Goal: Task Accomplishment & Management: Manage account settings

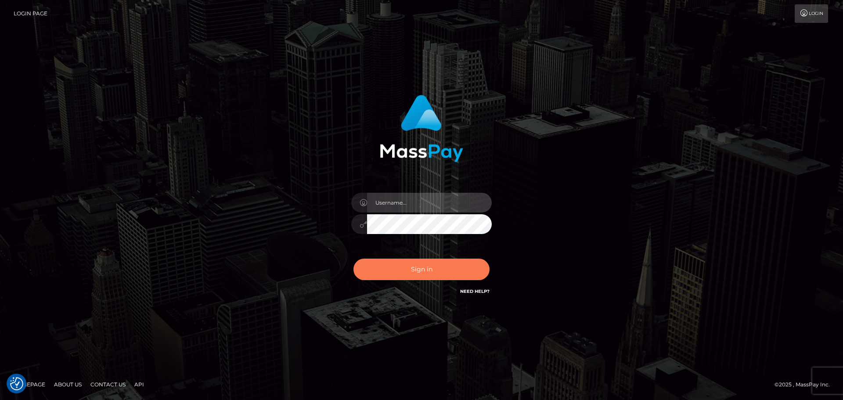
type input "constantin.mp"
click at [422, 274] on button "Sign in" at bounding box center [421, 270] width 136 height 22
type input "[DOMAIN_NAME]"
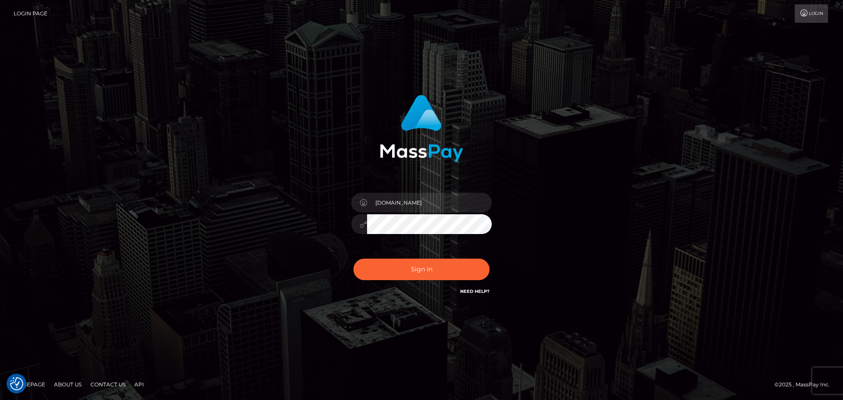
click at [438, 281] on div "Sign in Need Help?" at bounding box center [422, 272] width 154 height 39
click at [432, 274] on button "Sign in" at bounding box center [421, 270] width 136 height 22
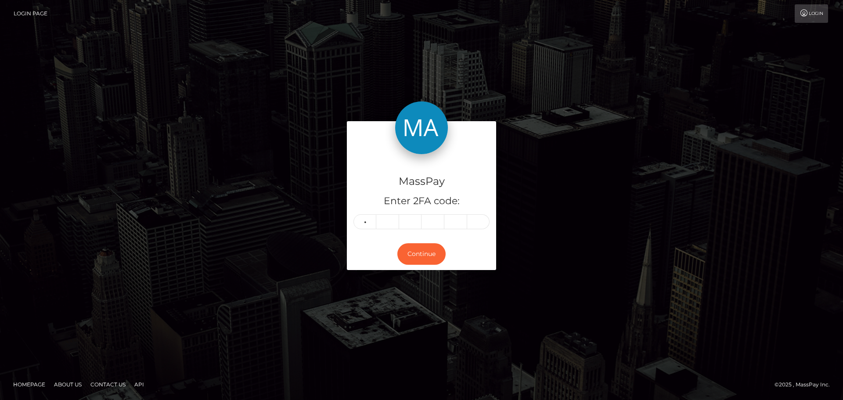
type input "8"
type input "1"
type input "6"
type input "2"
type input "0"
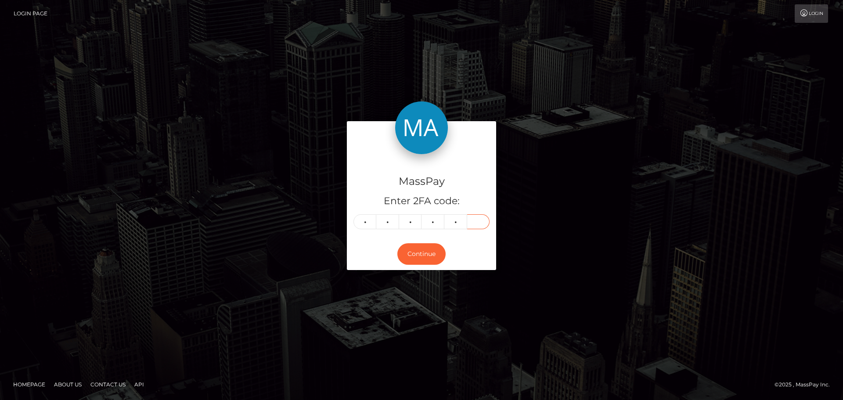
type input "0"
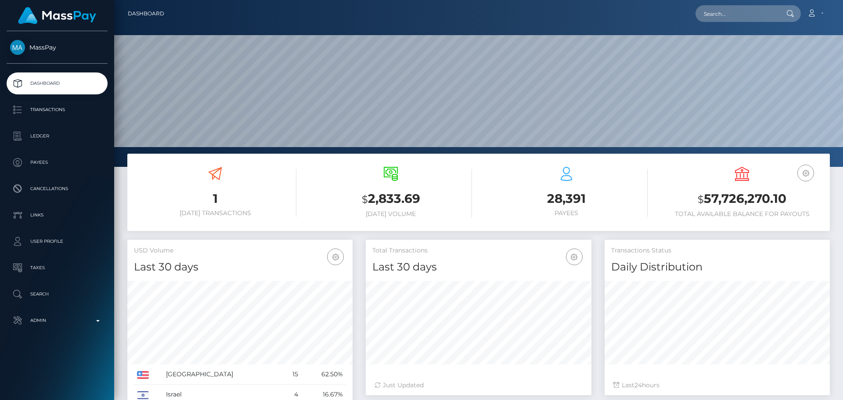
scroll to position [156, 226]
click at [722, 12] on input "text" at bounding box center [737, 13] width 83 height 17
paste input "userforcheckingsupport1#"
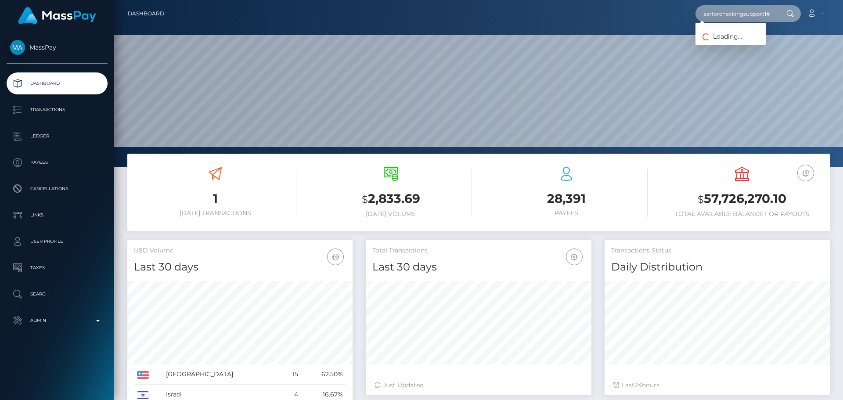
type input "userforcheckingsupport1#"
click at [722, 17] on input "userforcheckingsupport1#" at bounding box center [737, 13] width 83 height 17
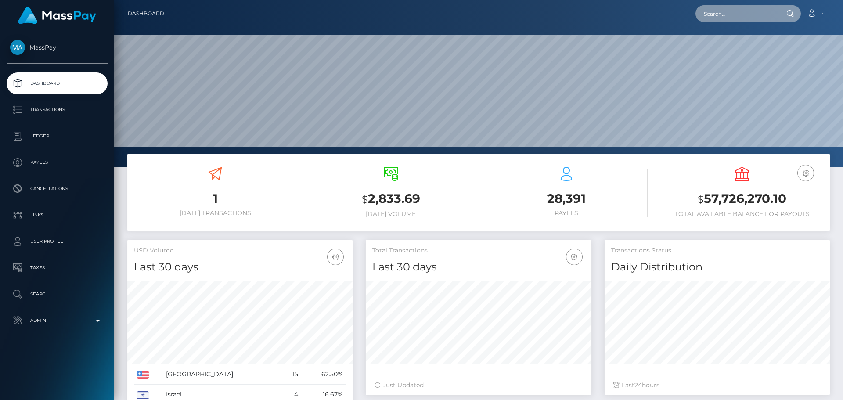
paste input "poact_waThCWE07rK0"
type input "poact_waThCWE07rK0"
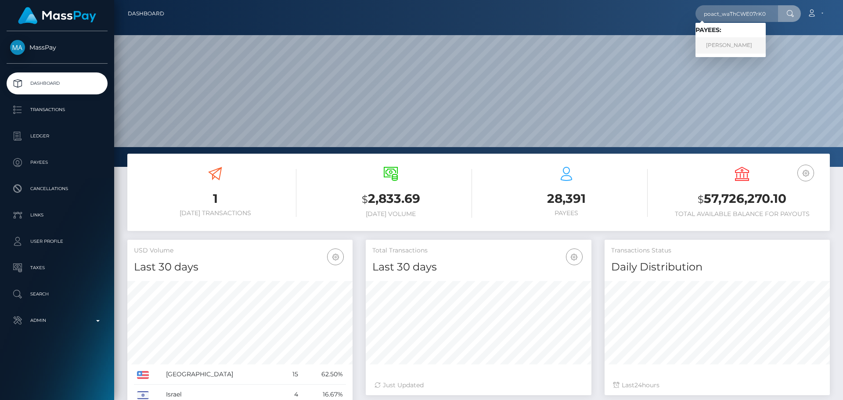
click at [723, 41] on link "ANTONIO GONZALEZ HIERRO" at bounding box center [731, 45] width 70 height 16
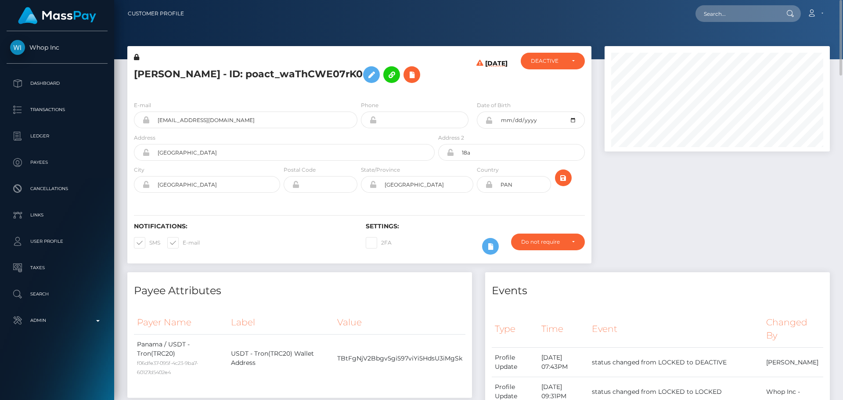
click at [154, 66] on h5 "[PERSON_NAME] - ID: poact_waThCWE07rK0" at bounding box center [282, 74] width 296 height 25
copy h5 "[PERSON_NAME]"
click at [259, 67] on h5 "[PERSON_NAME] - ID: poact_waThCWE07rK0" at bounding box center [282, 74] width 296 height 25
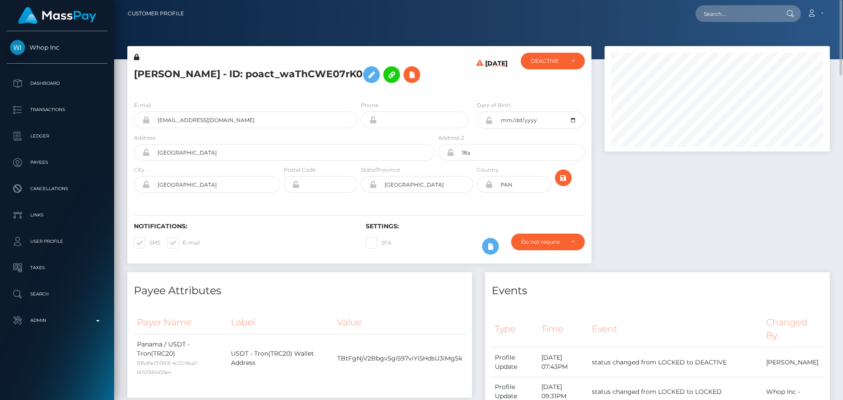
copy h5 "HIERRO"
click at [368, 87] on h5 "[PERSON_NAME] - ID: poact_waThCWE07rK0" at bounding box center [282, 74] width 296 height 25
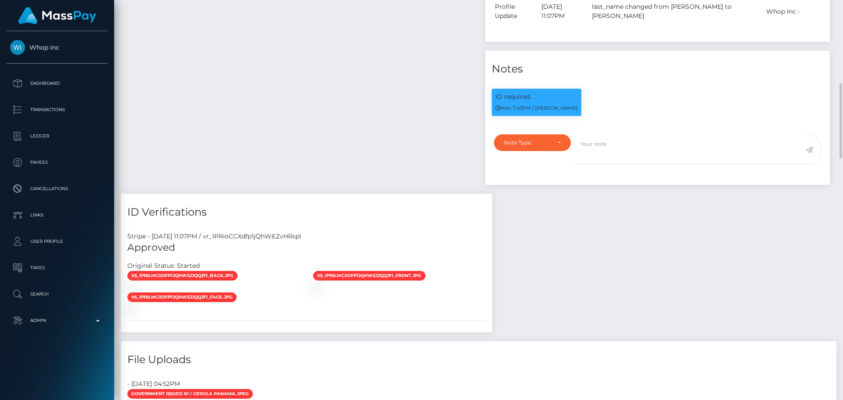
scroll to position [105, 226]
click at [618, 163] on textarea at bounding box center [689, 149] width 233 height 30
paste textarea "ComplyAdvantage potential hit refers to a person with a different first name ([…"
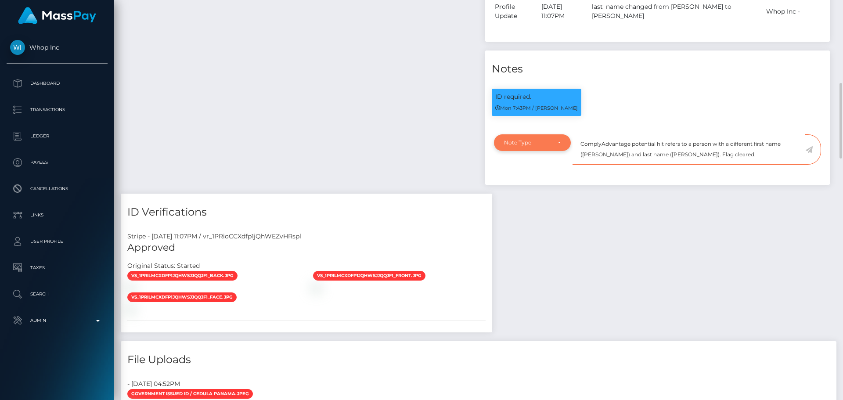
type textarea "ComplyAdvantage potential hit refers to a person with a different first name ([…"
click at [552, 151] on div "Note Type" at bounding box center [532, 142] width 77 height 17
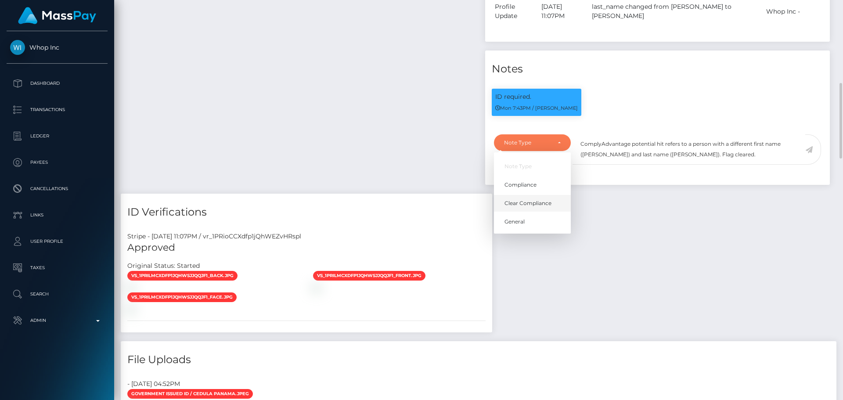
click at [534, 207] on span "Clear Compliance" at bounding box center [528, 203] width 47 height 8
select select "CLEAR_COMPLIANCE"
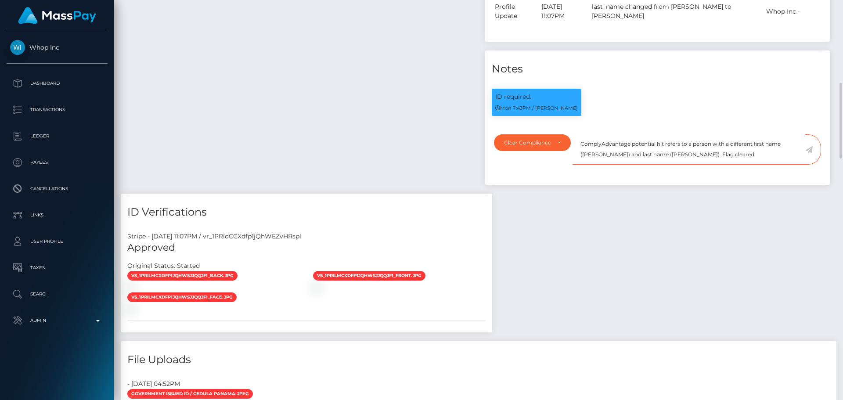
click at [718, 165] on textarea "ComplyAdvantage potential hit refers to a person with a different first name (M…" at bounding box center [689, 149] width 233 height 30
click at [809, 153] on icon at bounding box center [808, 149] width 7 height 7
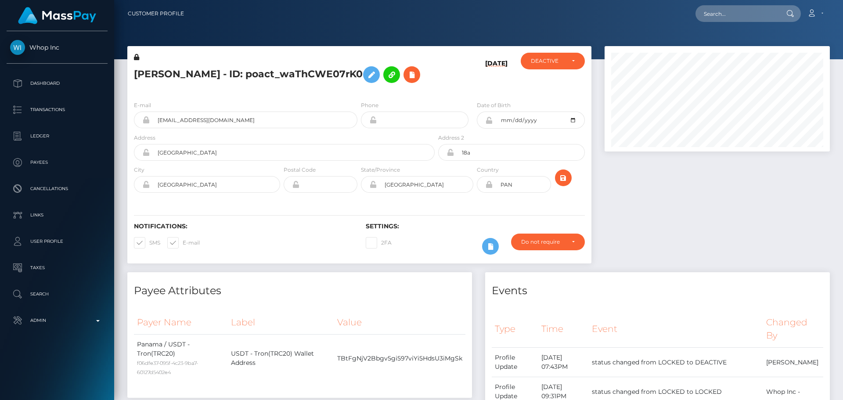
scroll to position [105, 226]
click at [395, 87] on h5 "ANTONIO GONZALEZ HIERRO - ID: poact_waThCWE07rK0" at bounding box center [282, 74] width 296 height 25
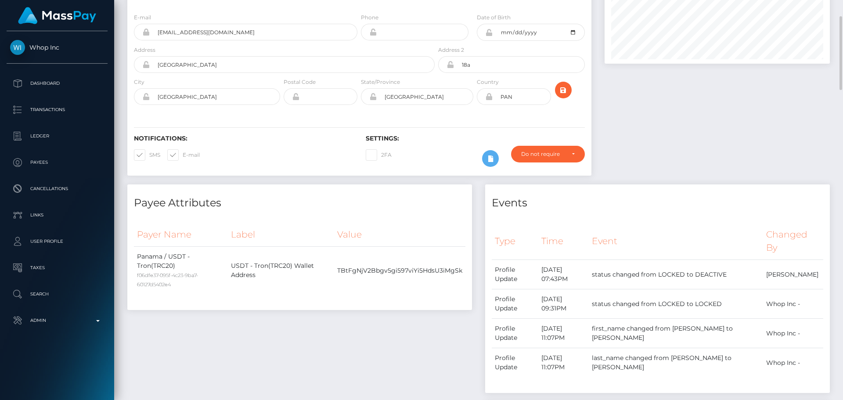
scroll to position [0, 0]
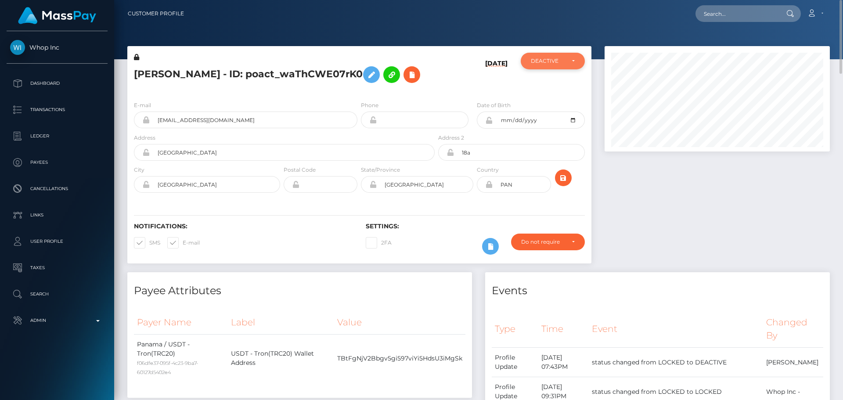
click at [556, 65] on div "DEACTIVE" at bounding box center [548, 61] width 34 height 7
click at [555, 83] on link "ACTIVE" at bounding box center [553, 84] width 64 height 16
select select "ACTIVE"
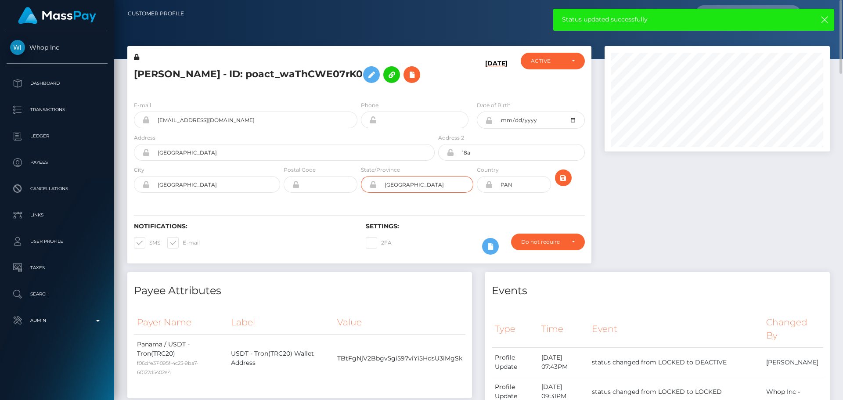
click at [429, 193] on input "Panamá" at bounding box center [425, 184] width 97 height 17
type input "Panama"
drag, startPoint x: 161, startPoint y: 198, endPoint x: 167, endPoint y: 197, distance: 5.7
click at [161, 193] on input "panama" at bounding box center [215, 184] width 130 height 17
type input "Panama"
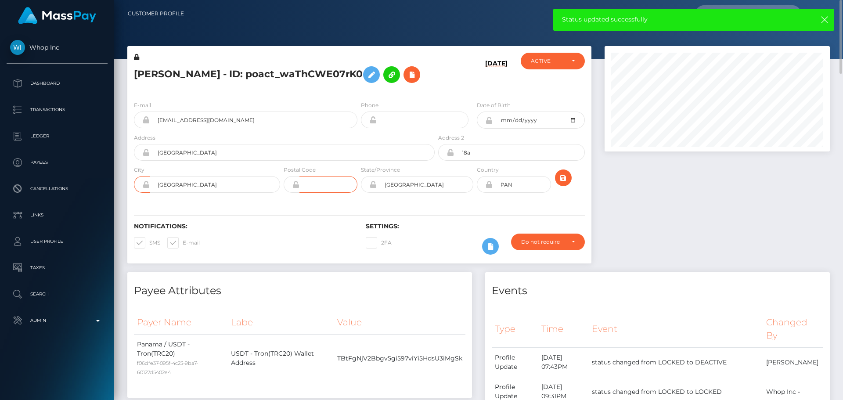
click at [308, 193] on input "text" at bounding box center [328, 184] width 58 height 17
click at [278, 222] on div "Notifications: SMS E-mail Settings: 2FA" at bounding box center [359, 233] width 464 height 62
click at [563, 184] on icon "submit" at bounding box center [563, 178] width 11 height 11
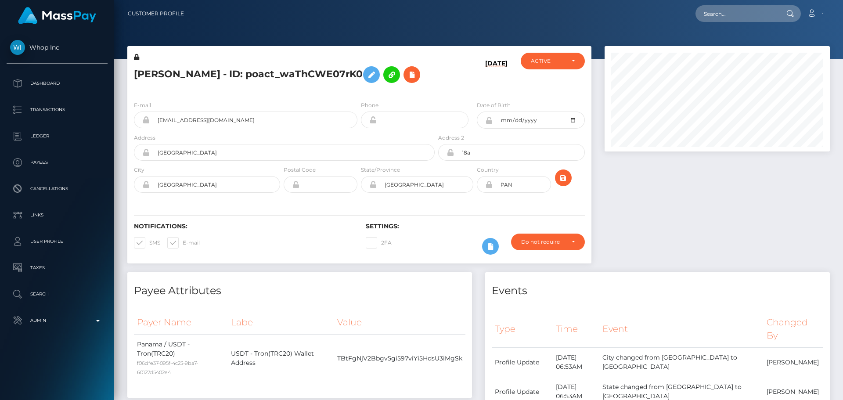
scroll to position [105, 226]
click at [364, 87] on h5 "ANTONIO GONZALEZ HIERRO - ID: poact_waThCWE07rK0" at bounding box center [282, 74] width 296 height 25
click at [386, 87] on h5 "ANTONIO GONZALEZ HIERRO - ID: poact_waThCWE07rK0" at bounding box center [282, 74] width 296 height 25
click at [380, 87] on h5 "ANTONIO GONZALEZ HIERRO - ID: poact_waThCWE07rK0" at bounding box center [282, 74] width 296 height 25
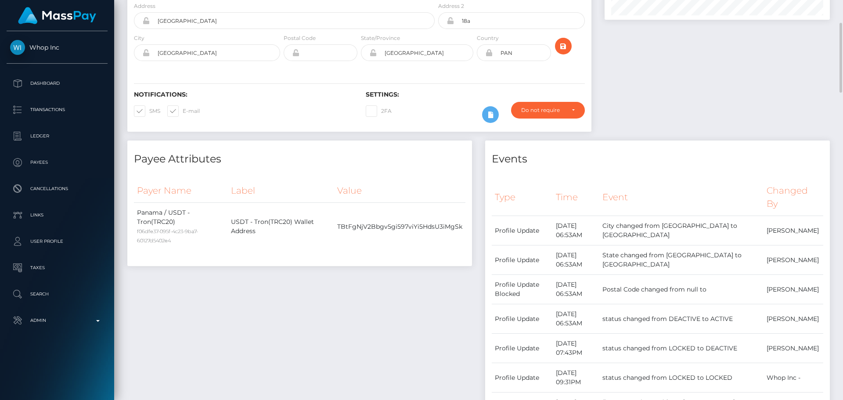
scroll to position [0, 0]
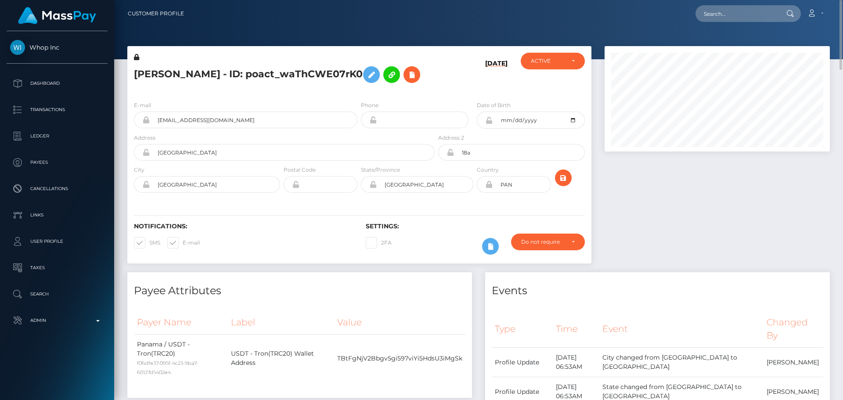
click at [224, 70] on h5 "ANTONIO GONZALEZ HIERRO - ID: poact_waThCWE07rK0" at bounding box center [282, 74] width 296 height 25
copy h5 "ANTONIO GONZALEZ HIERRO - ID: poact_waThCWE07rK0"
click at [750, 22] on input "text" at bounding box center [737, 13] width 83 height 17
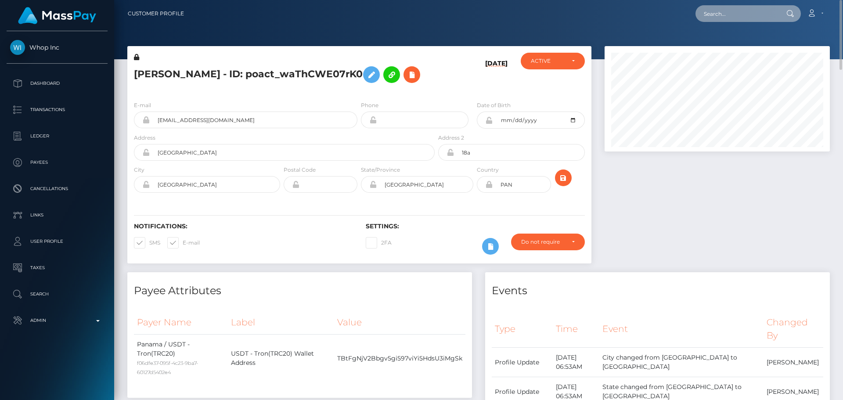
paste input "poact_JDK5QezWGOMi"
type input "poact_JDK5QezWGOMi"
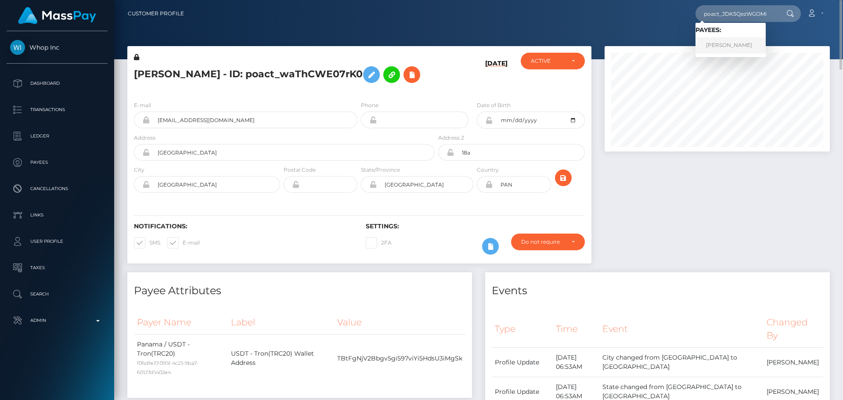
click at [713, 40] on link "Robert Wanyeki" at bounding box center [731, 45] width 70 height 16
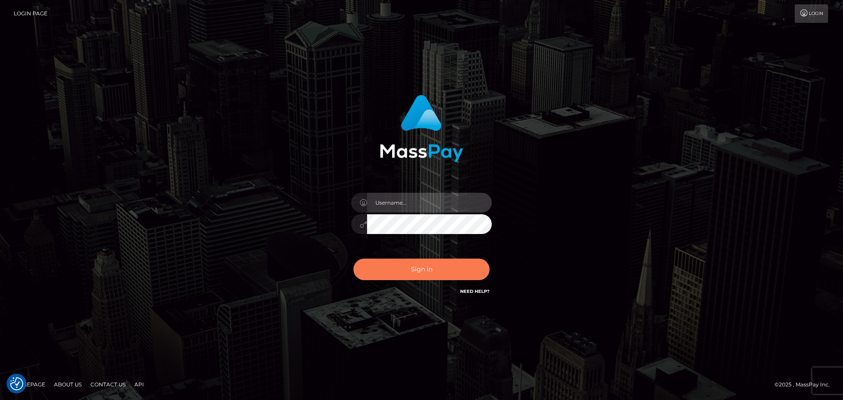
type input "[DOMAIN_NAME]"
click at [400, 267] on button "Sign in" at bounding box center [421, 270] width 136 height 22
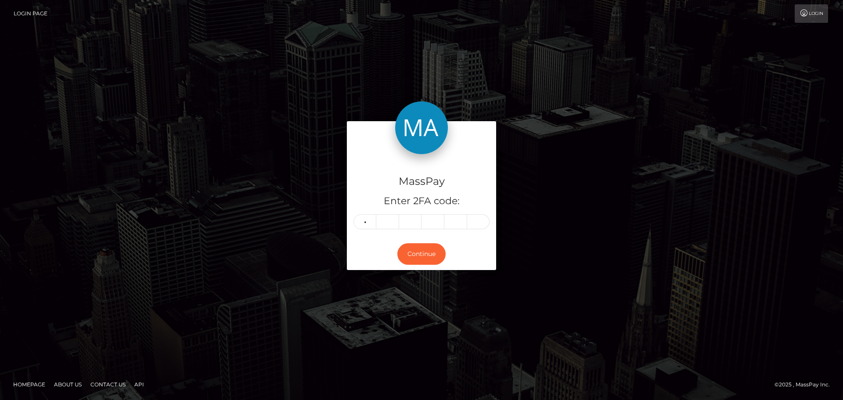
type input "1"
type input "3"
type input "5"
type input "4"
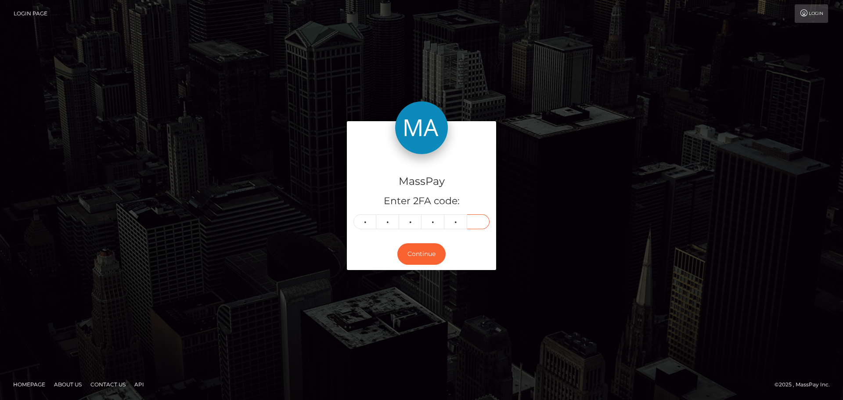
type input "8"
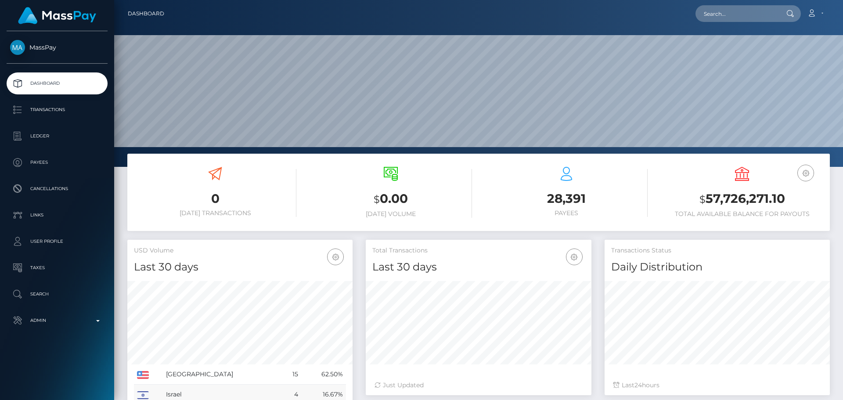
scroll to position [156, 226]
click at [755, 10] on input "text" at bounding box center [737, 13] width 83 height 17
paste input "poact_JDK5QezWGOMi"
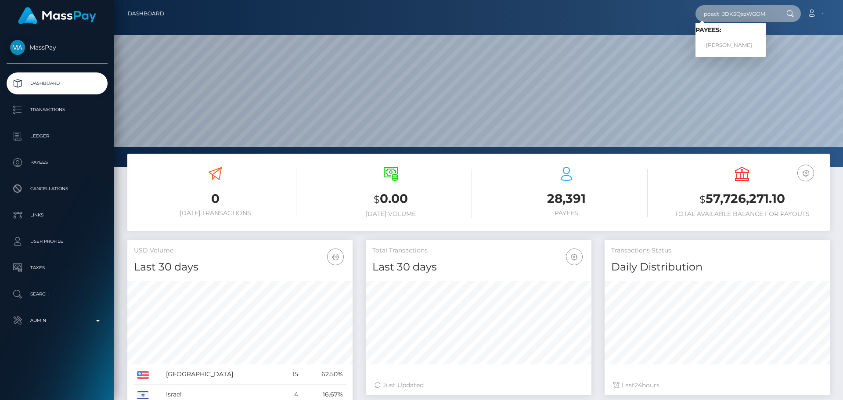
type input "poact_JDK5QezWGOMi"
click at [729, 39] on link "[PERSON_NAME]" at bounding box center [731, 45] width 70 height 16
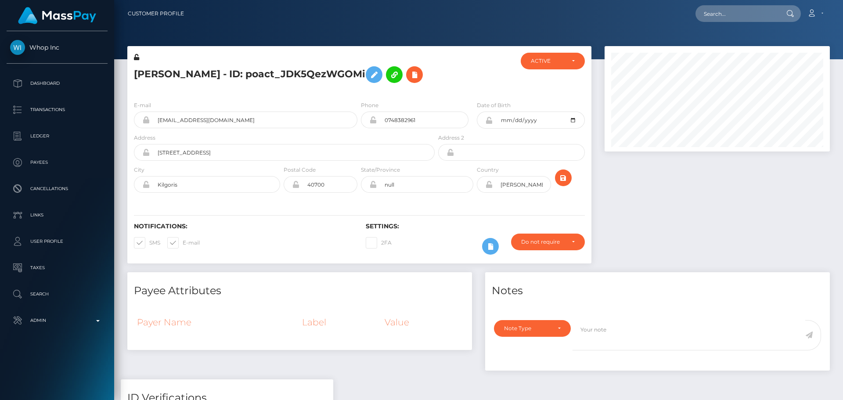
scroll to position [105, 226]
click at [357, 92] on div "[PERSON_NAME] - ID: poact_JDK5QezWGOMi" at bounding box center [281, 73] width 309 height 41
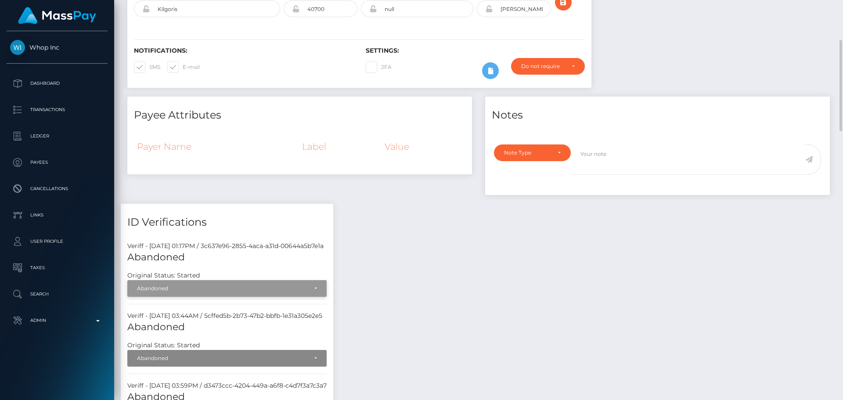
scroll to position [351, 0]
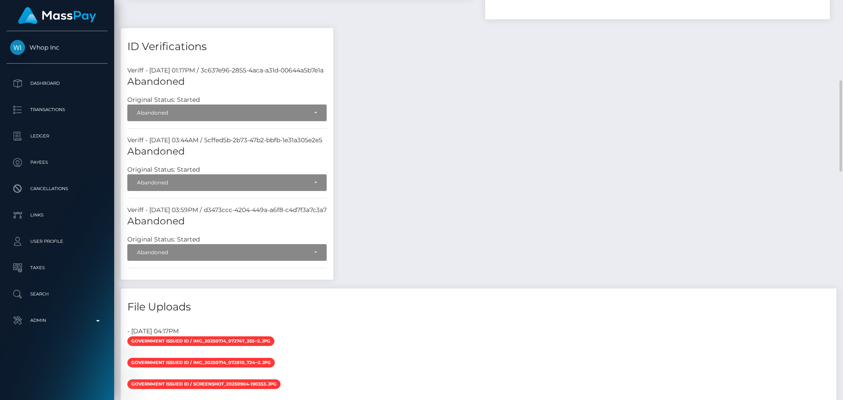
click at [411, 120] on div "Payee Attributes Payer Name Label Value Notes General" at bounding box center [479, 328] width 716 height 814
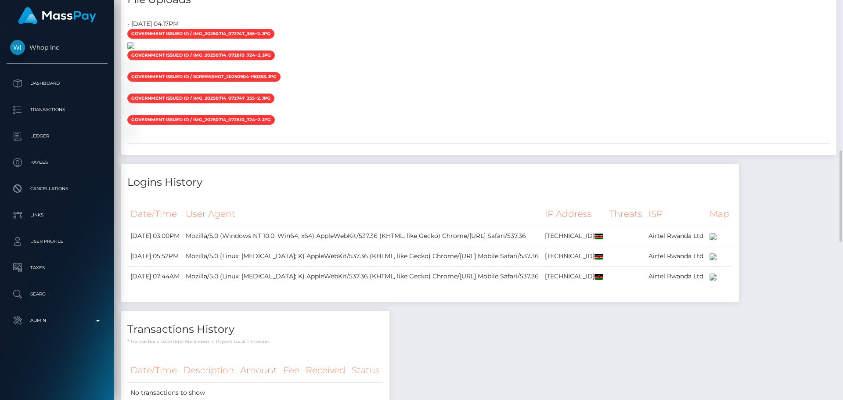
scroll to position [615, 0]
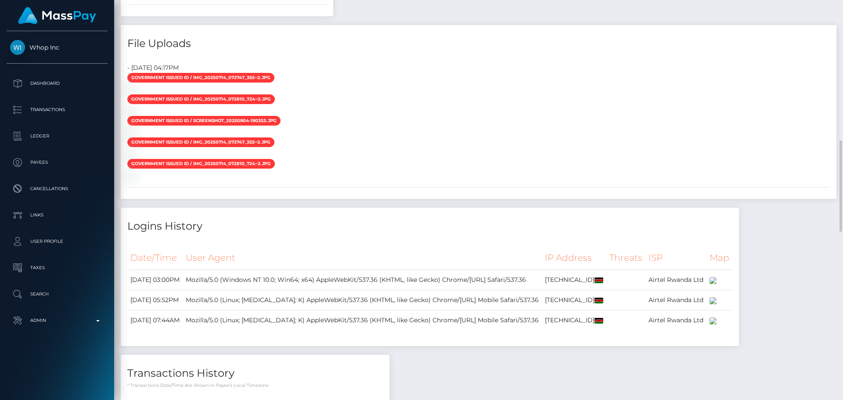
click at [362, 94] on div at bounding box center [479, 89] width 716 height 9
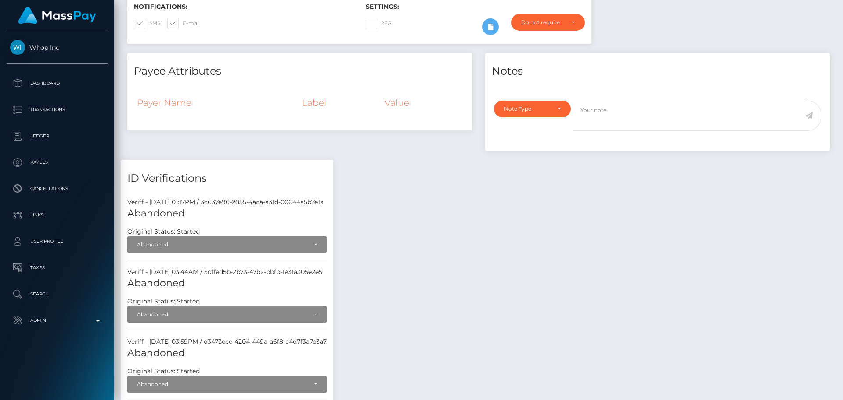
scroll to position [88, 0]
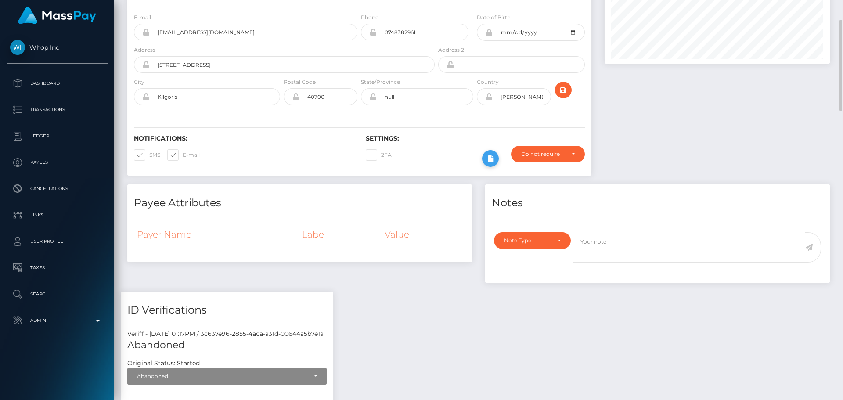
click at [483, 155] on button at bounding box center [490, 158] width 17 height 17
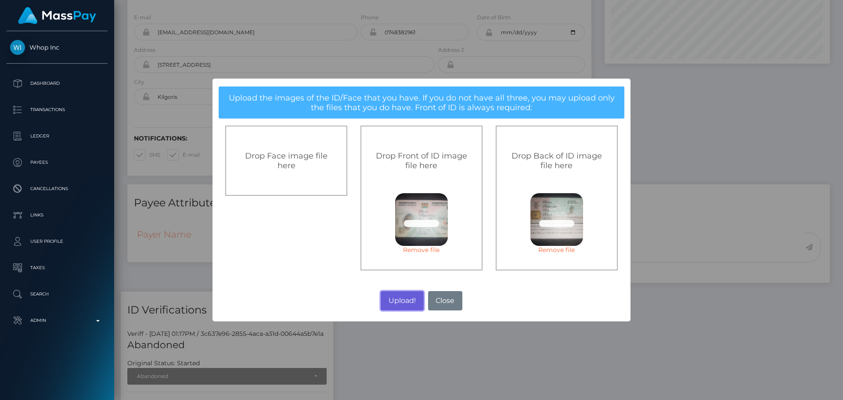
click at [399, 303] on button "Upload!" at bounding box center [402, 300] width 43 height 19
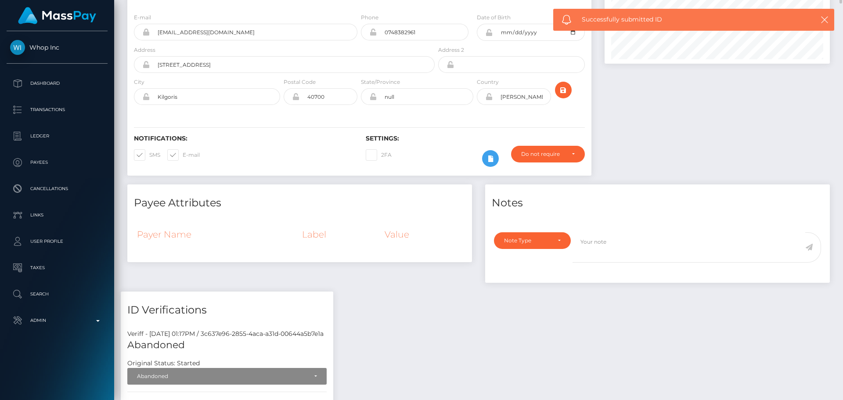
scroll to position [0, 0]
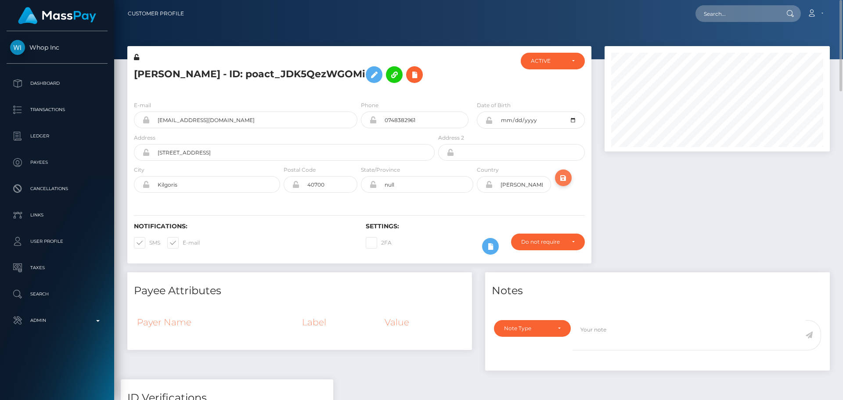
click at [563, 179] on icon "submit" at bounding box center [563, 178] width 11 height 11
click at [360, 199] on div "E-mail [EMAIL_ADDRESS][DOMAIN_NAME] Phone 0748382961" at bounding box center [359, 148] width 464 height 108
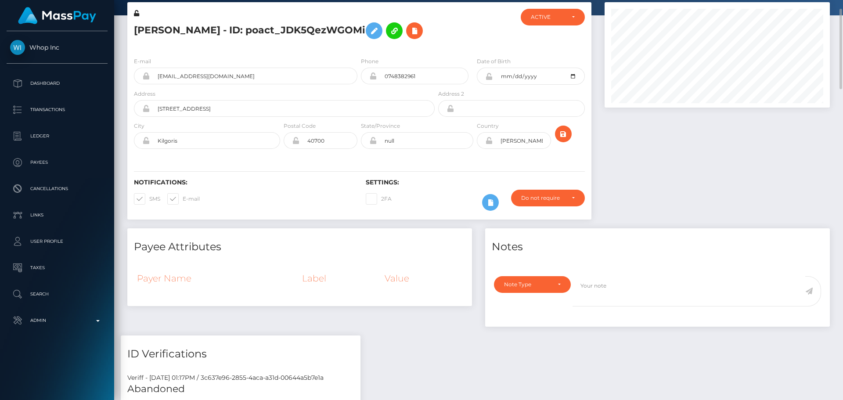
scroll to position [0, 0]
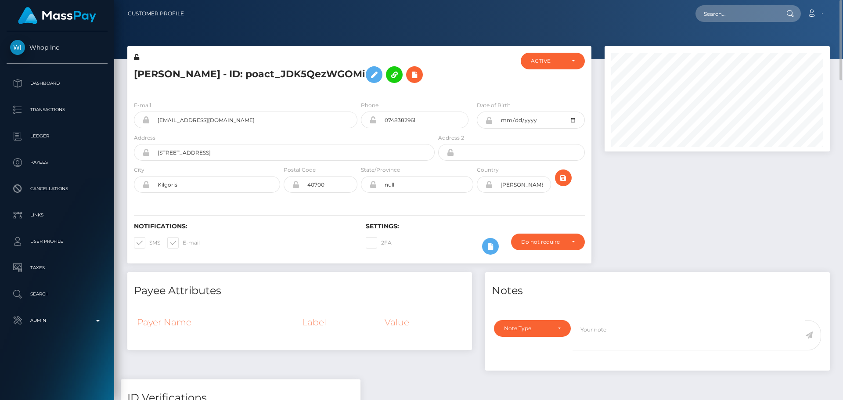
click at [499, 85] on div at bounding box center [474, 73] width 77 height 41
click at [566, 177] on icon "submit" at bounding box center [563, 178] width 11 height 11
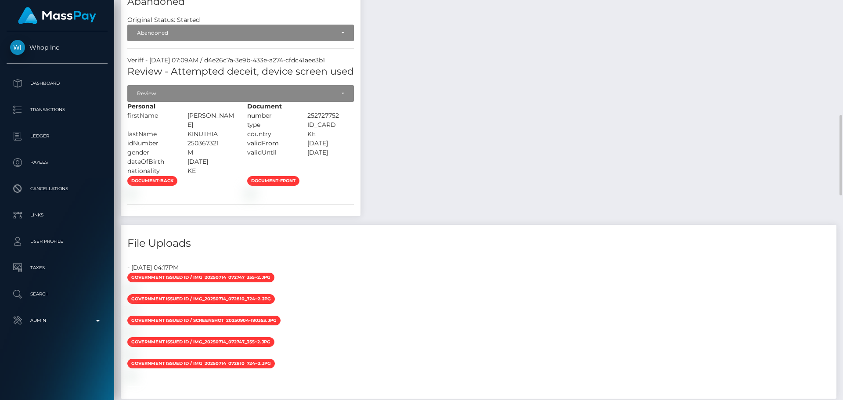
scroll to position [527, 0]
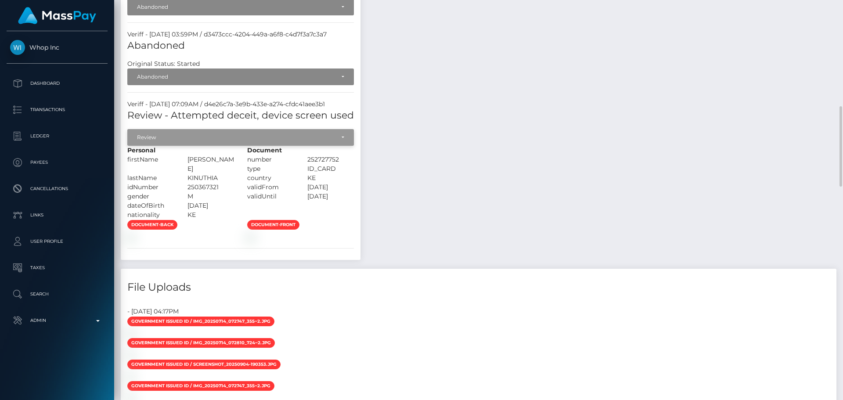
click at [209, 136] on div "Review" at bounding box center [236, 137] width 198 height 7
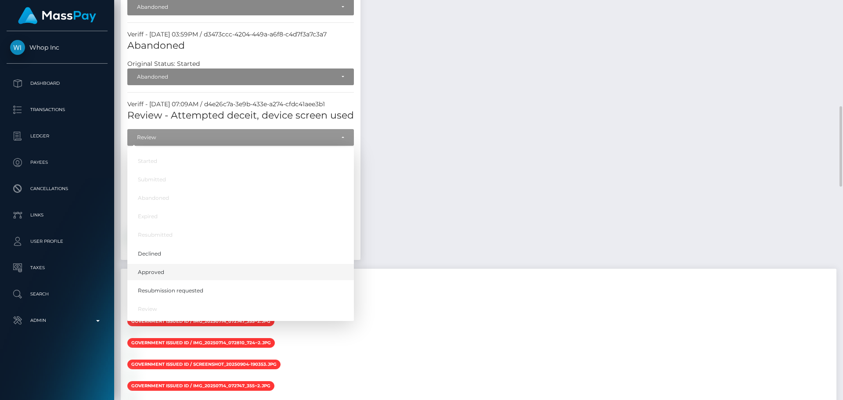
click at [151, 272] on span "Approved" at bounding box center [151, 272] width 26 height 8
select select "Approved"
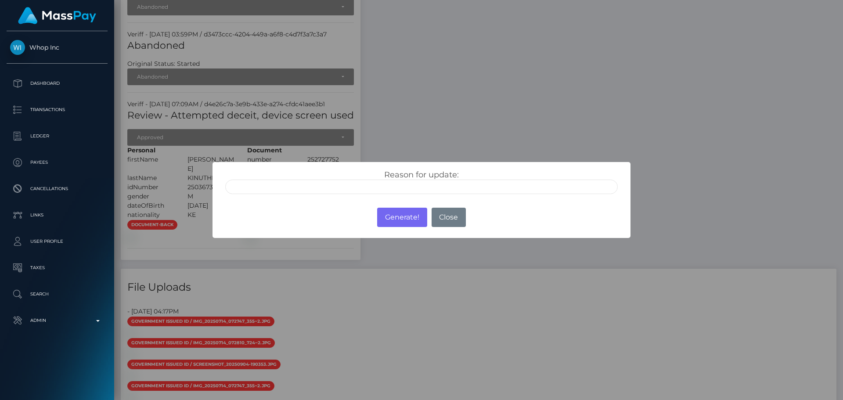
click at [307, 189] on input "text" at bounding box center [421, 187] width 393 height 14
type input "ID manually verified"
click at [331, 171] on div "Reason for update: ID manually verified Photo of a screen Unsupported document …" at bounding box center [422, 182] width 406 height 24
click at [401, 219] on button "Generate!" at bounding box center [402, 217] width 50 height 19
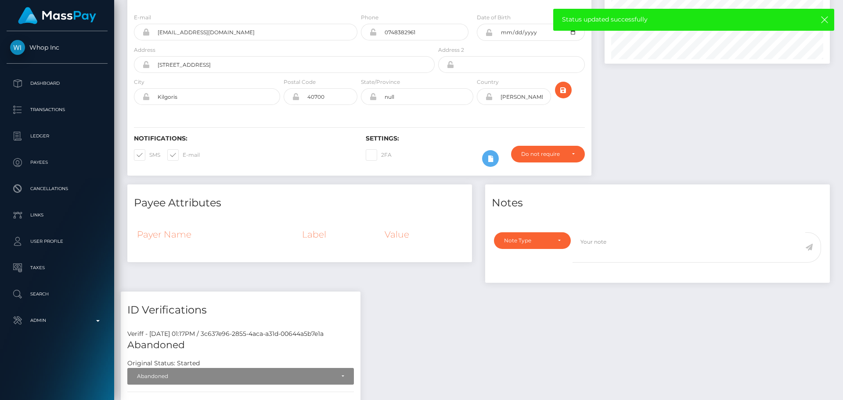
scroll to position [0, 0]
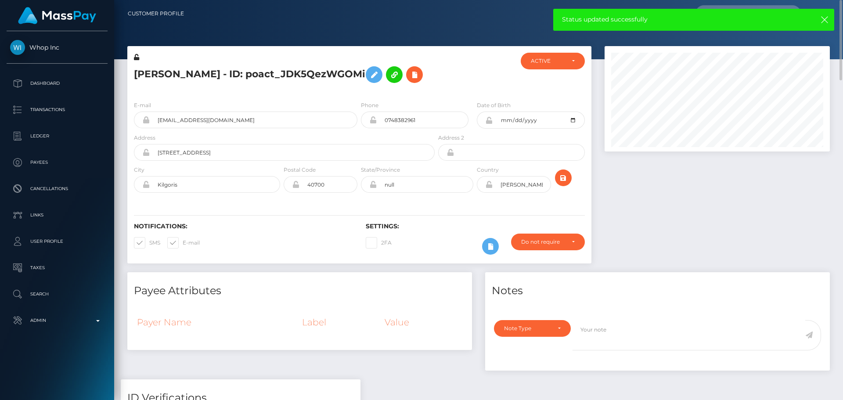
click at [455, 202] on div "Notifications: SMS E-mail Settings: 2FA" at bounding box center [359, 233] width 464 height 62
click at [562, 178] on icon "submit" at bounding box center [563, 178] width 11 height 11
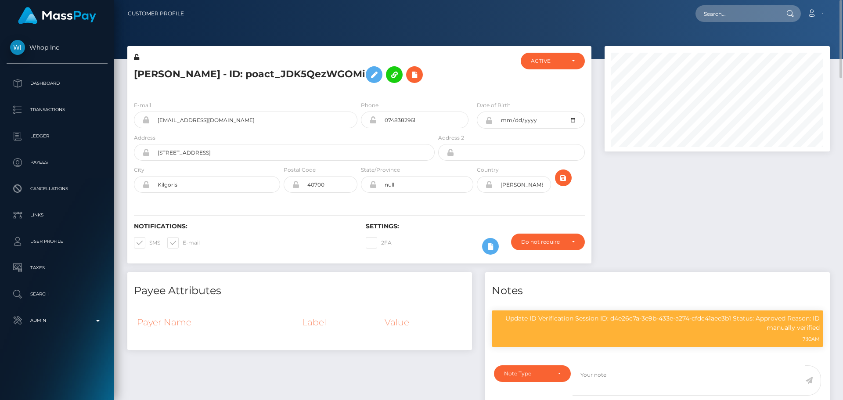
click at [469, 95] on div "E-mail [EMAIL_ADDRESS][DOMAIN_NAME] Phone 0748382961" at bounding box center [359, 148] width 464 height 108
click at [369, 76] on icon at bounding box center [374, 74] width 11 height 11
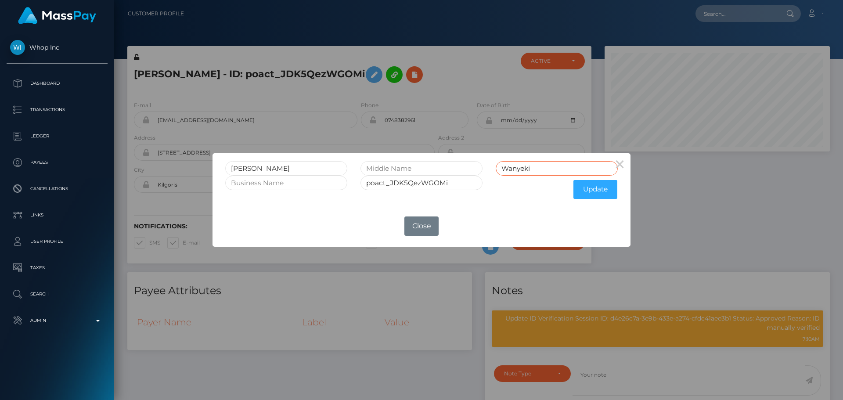
click at [519, 167] on input "Wanyeki" at bounding box center [557, 168] width 122 height 14
click at [417, 165] on input "text" at bounding box center [421, 168] width 122 height 14
click at [417, 164] on input "text" at bounding box center [421, 168] width 122 height 14
paste input "Wanyeki"
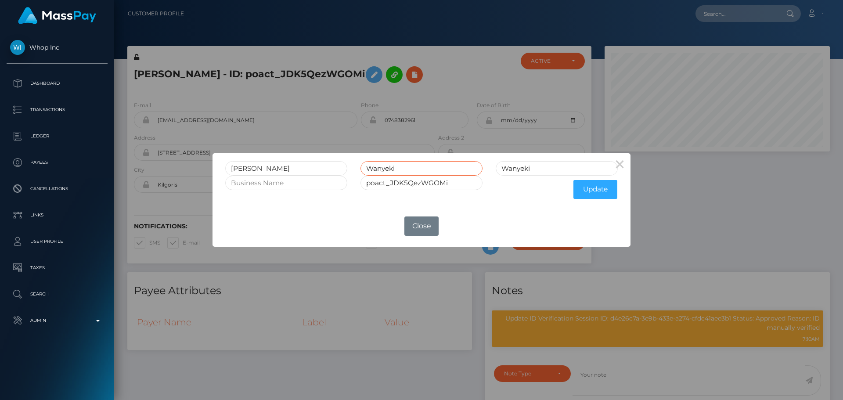
type input "Wanyeki"
click at [514, 167] on input "Wanyeki" at bounding box center [557, 168] width 122 height 14
type input "Kinuthia"
click at [596, 191] on button "Update" at bounding box center [595, 189] width 44 height 19
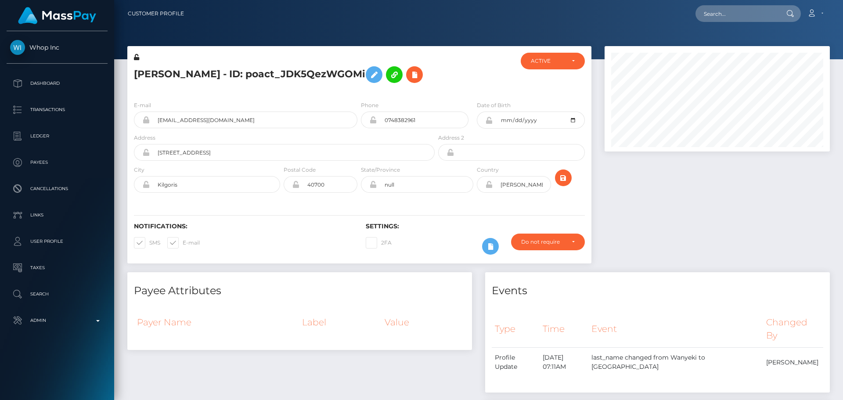
scroll to position [105, 226]
click at [137, 57] on icon at bounding box center [136, 57] width 5 height 6
click at [487, 124] on icon at bounding box center [488, 120] width 7 height 7
click at [489, 188] on icon at bounding box center [488, 184] width 7 height 7
click at [565, 184] on icon "submit" at bounding box center [563, 178] width 11 height 11
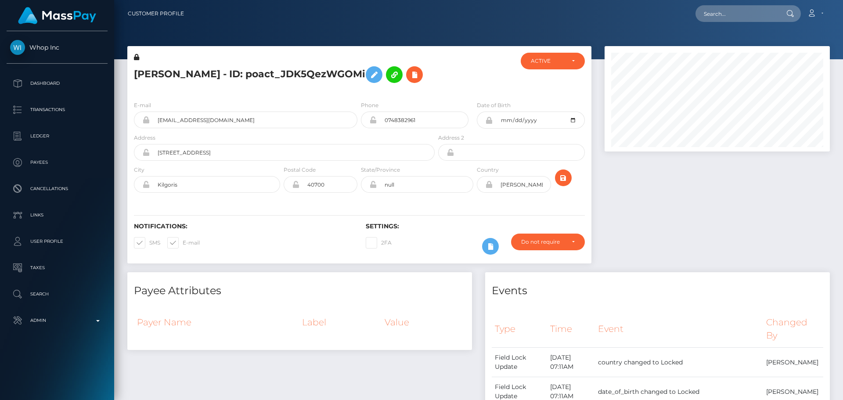
scroll to position [105, 226]
click at [239, 76] on h5 "Robert Wanyeki Kinuthia - ID: poact_JDK5QezWGOMi" at bounding box center [282, 74] width 296 height 25
copy h5 "Robert Wanyeki Kinuthia - ID: poact_JDK5QezWGOMi"
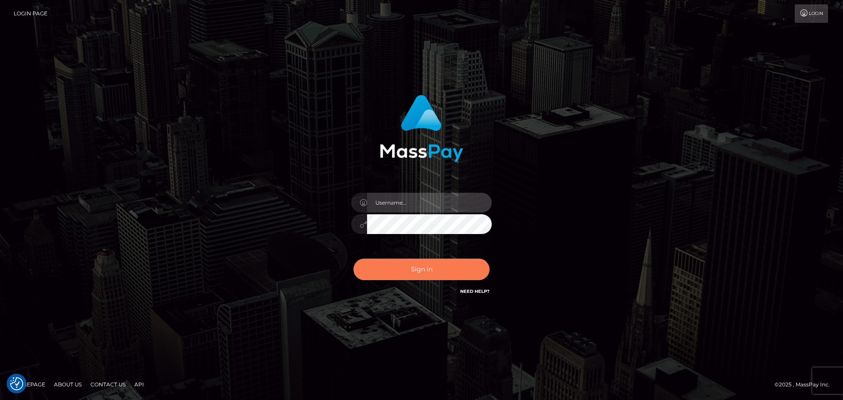
type input "[DOMAIN_NAME]"
click at [424, 265] on button "Sign in" at bounding box center [421, 270] width 136 height 22
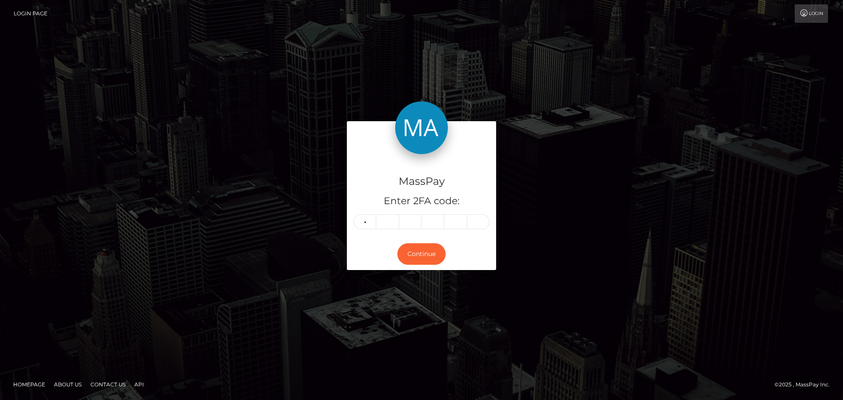
type input "3"
type input "8"
type input "0"
type input "7"
type input "8"
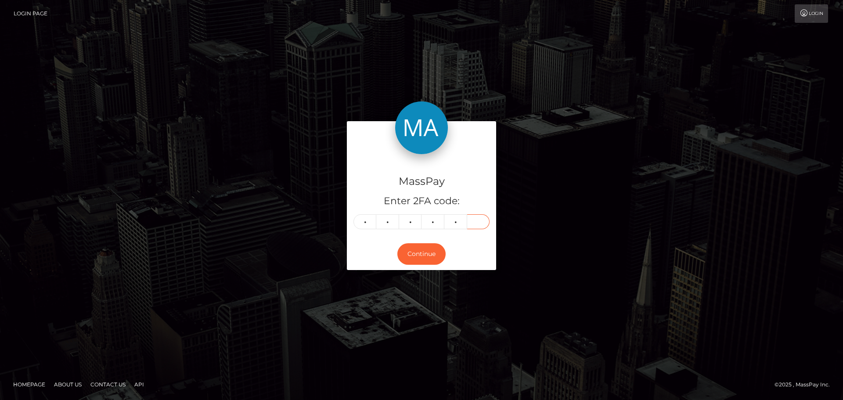
type input "1"
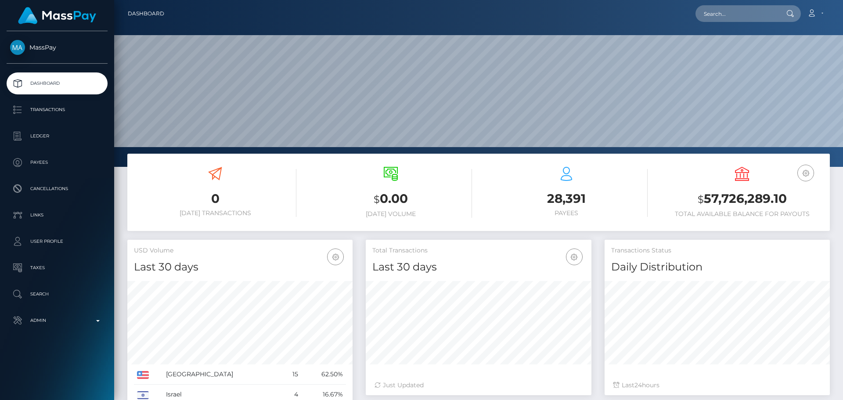
scroll to position [156, 226]
click at [743, 15] on input "text" at bounding box center [737, 13] width 83 height 17
paste input "poact_ZJNVpInFRNGJ"
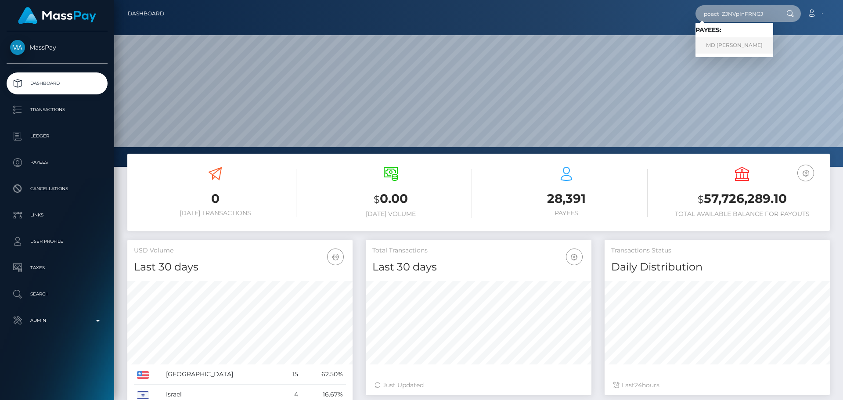
type input "poact_ZJNVpInFRNGJ"
click at [730, 42] on link "MD ASHFAQUE Amjad" at bounding box center [735, 45] width 78 height 16
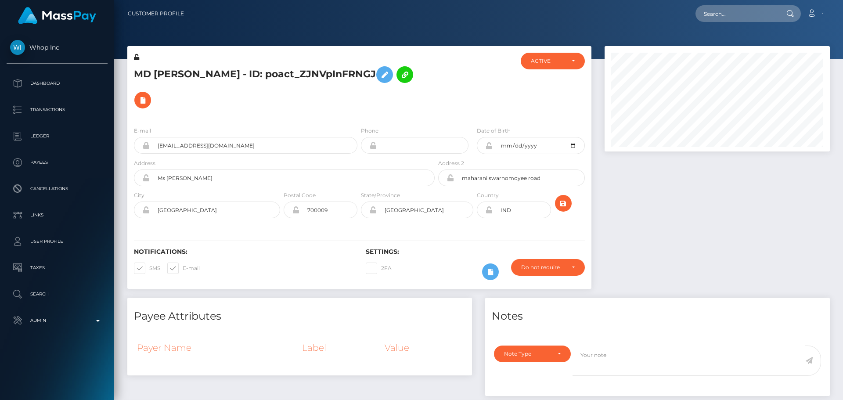
scroll to position [105, 226]
click at [448, 102] on div at bounding box center [474, 86] width 77 height 67
click at [429, 102] on h5 "MD ASHFAQUE Amjad - ID: poact_ZJNVpInFRNGJ" at bounding box center [282, 87] width 296 height 51
click at [429, 101] on h5 "MD ASHFAQUE Amjad - ID: poact_ZJNVpInFRNGJ" at bounding box center [282, 87] width 296 height 51
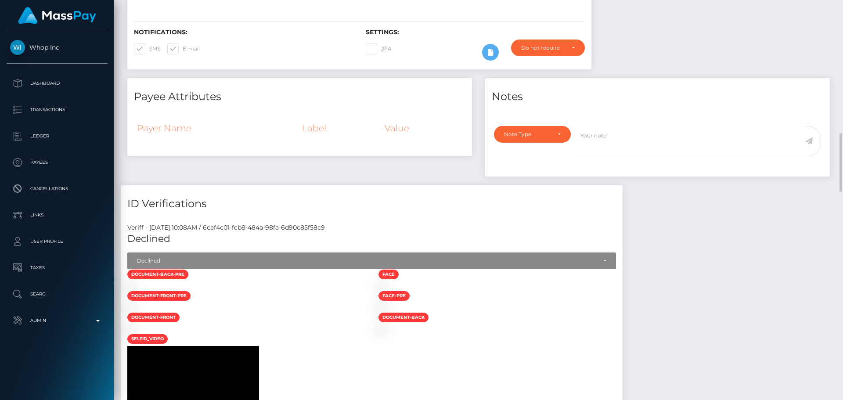
scroll to position [307, 0]
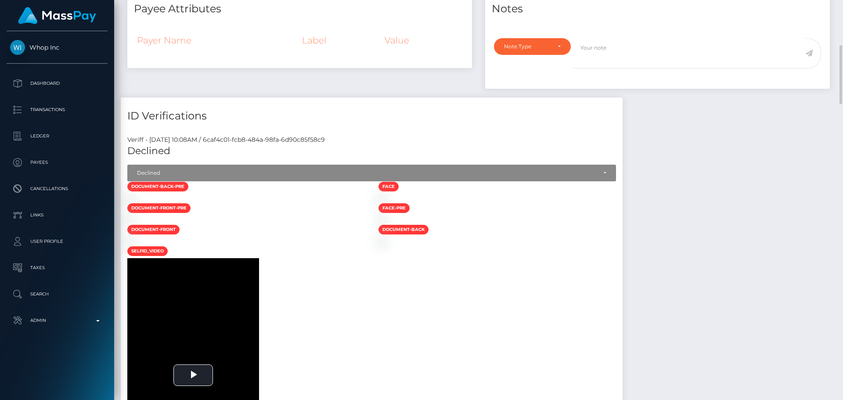
click at [367, 115] on h4 "ID Verifications" at bounding box center [371, 115] width 489 height 15
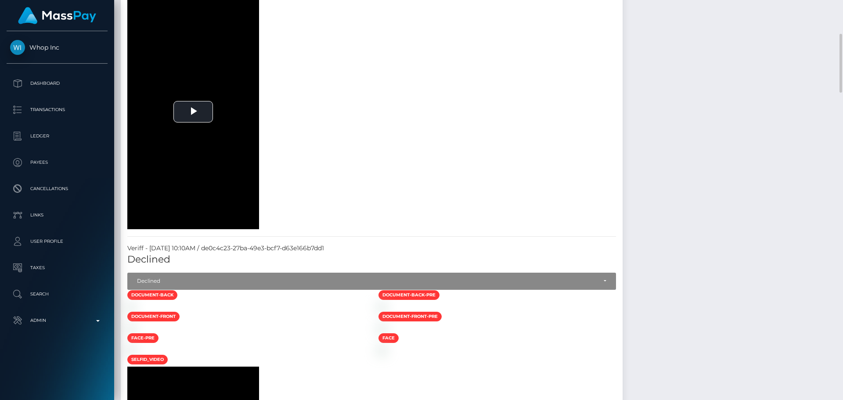
scroll to position [527, 0]
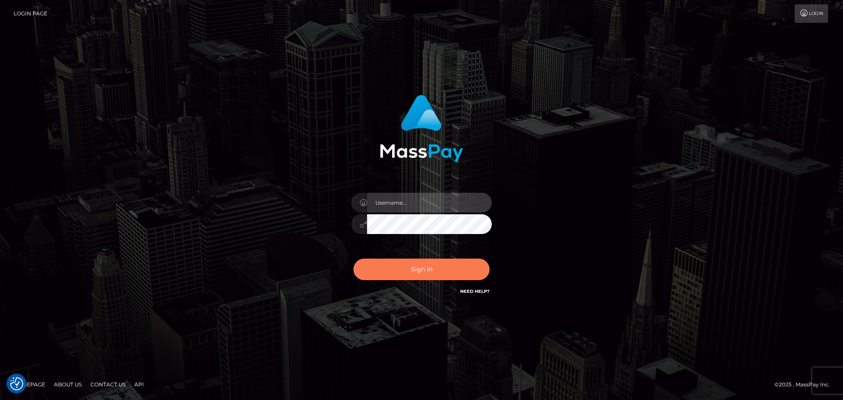
type input "[DOMAIN_NAME]"
click at [433, 274] on button "Sign in" at bounding box center [421, 270] width 136 height 22
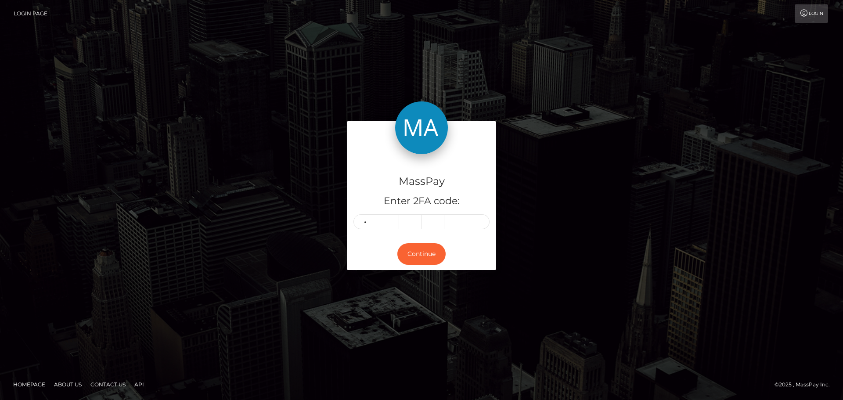
type input "6"
type input "2"
type input "4"
type input "9"
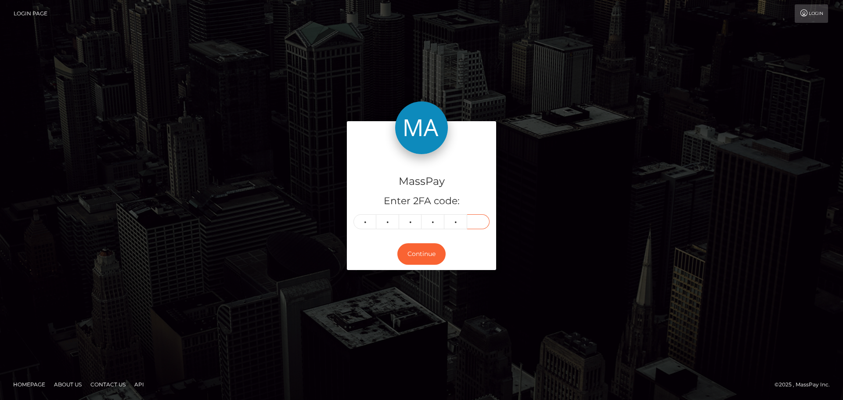
type input "7"
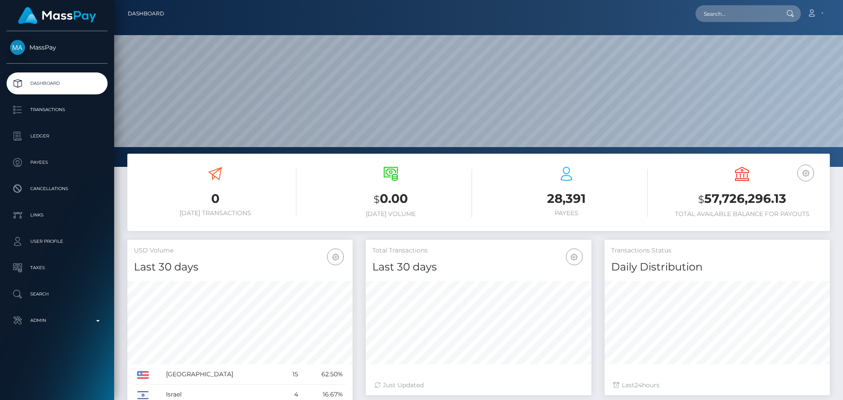
scroll to position [156, 226]
click at [717, 14] on input "text" at bounding box center [737, 13] width 83 height 17
paste input "poact_ZJNVpInFRNGJ"
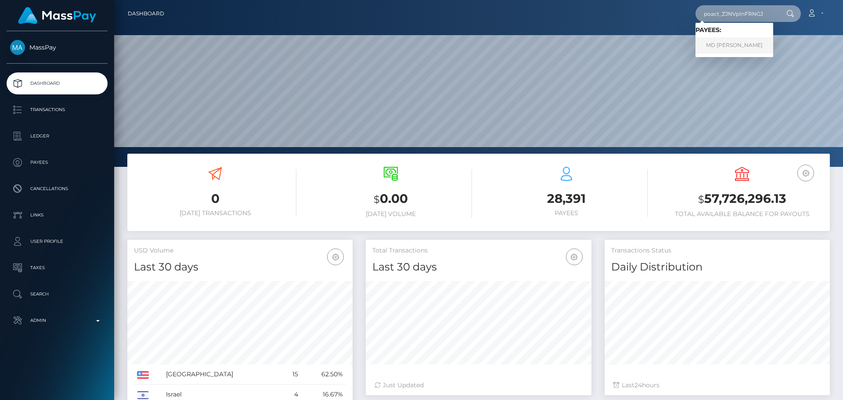
type input "poact_ZJNVpInFRNGJ"
click at [736, 43] on link "MD ASHFAQUE Amjad" at bounding box center [735, 45] width 78 height 16
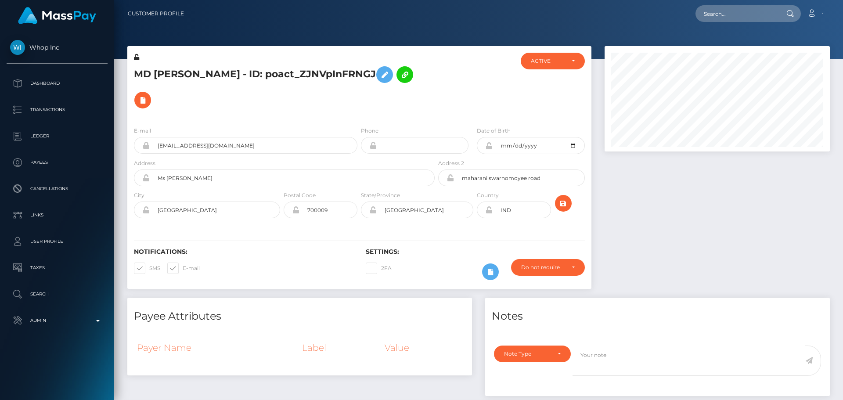
scroll to position [105, 226]
click at [479, 99] on div at bounding box center [474, 86] width 77 height 67
click at [476, 91] on div at bounding box center [474, 86] width 77 height 67
click at [452, 104] on div at bounding box center [474, 86] width 77 height 67
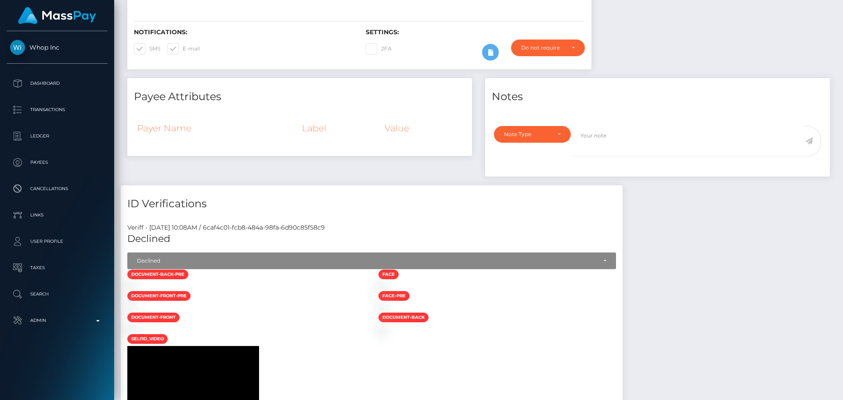
scroll to position [0, 0]
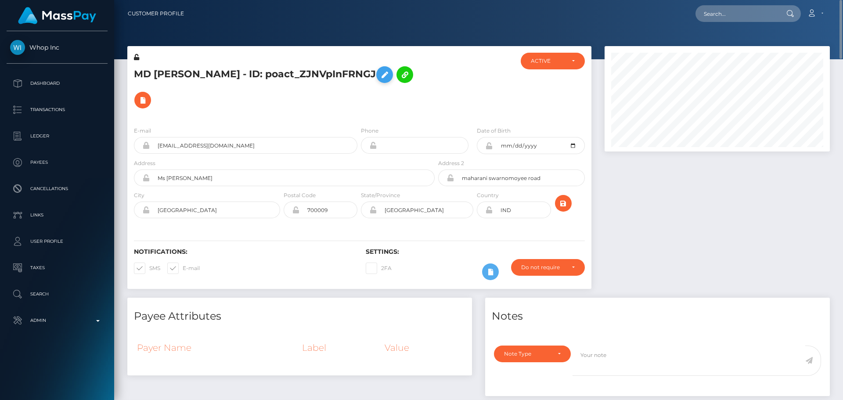
click at [390, 72] on icon at bounding box center [384, 74] width 11 height 11
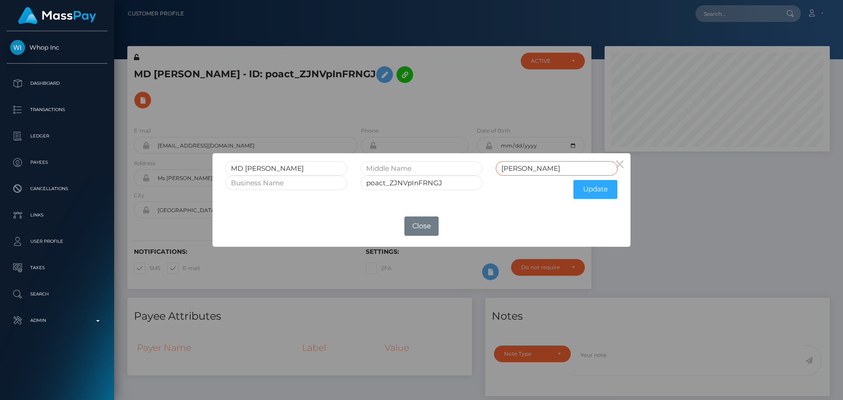
click at [538, 167] on input "Amjad" at bounding box center [557, 168] width 122 height 14
type input "AMJAD"
click at [265, 170] on input "MD ASHFAQUE" at bounding box center [286, 168] width 122 height 14
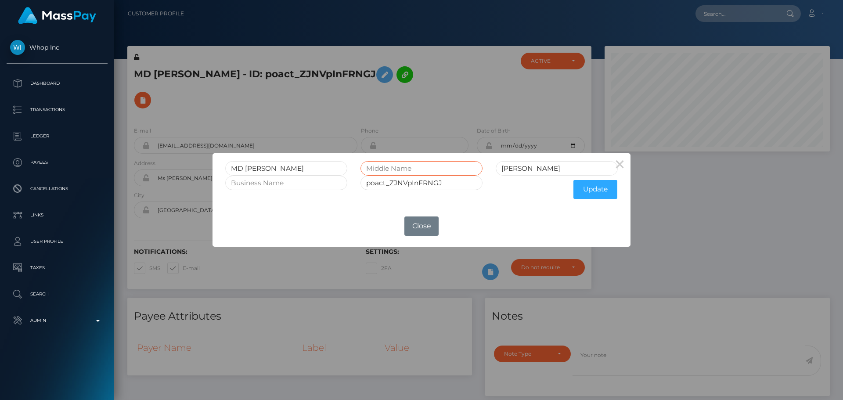
click at [401, 171] on input "text" at bounding box center [421, 168] width 122 height 14
paste input "ASHFAQUE"
type input "ASHFAQUE"
click at [272, 167] on input "MD ASHFAQUE" at bounding box center [286, 168] width 122 height 14
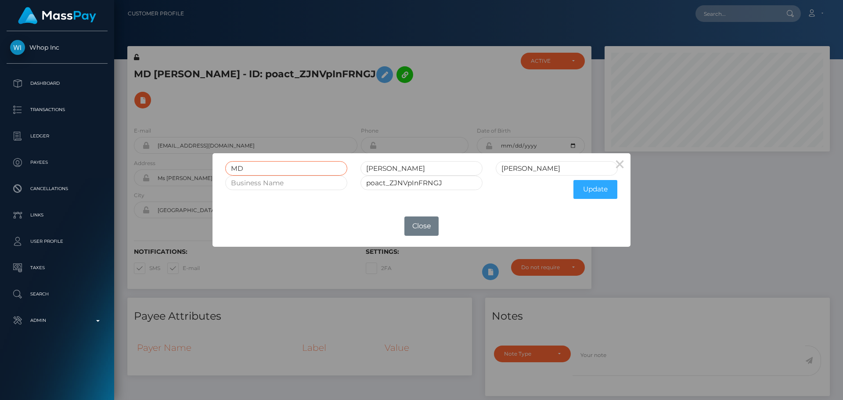
type input "MD"
click at [495, 189] on div "Update" at bounding box center [556, 190] width 135 height 28
click at [583, 192] on button "Update" at bounding box center [595, 189] width 44 height 19
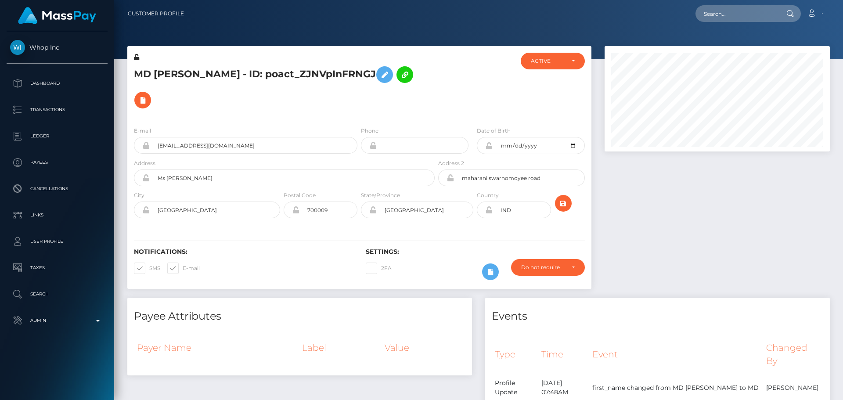
scroll to position [105, 226]
click at [473, 231] on div "Notifications: SMS E-mail Settings: 2FA" at bounding box center [359, 258] width 464 height 62
click at [488, 147] on icon at bounding box center [488, 145] width 7 height 7
click at [462, 105] on div at bounding box center [474, 86] width 77 height 67
click at [440, 111] on div at bounding box center [474, 86] width 77 height 67
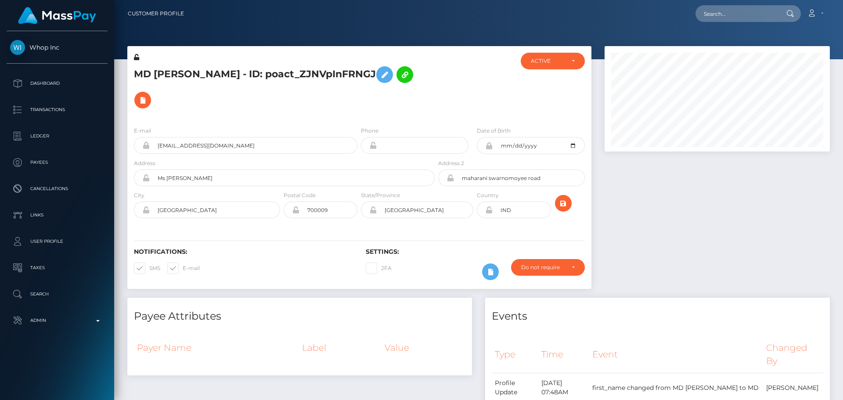
click at [136, 58] on icon at bounding box center [136, 57] width 5 height 6
click at [378, 112] on h5 "MD [PERSON_NAME] - ID: poact_ZJNVpInFRNGJ" at bounding box center [282, 87] width 296 height 51
click at [489, 212] on icon at bounding box center [488, 209] width 7 height 7
click at [442, 236] on div "Notifications: SMS E-mail Settings: 2FA" at bounding box center [359, 258] width 464 height 62
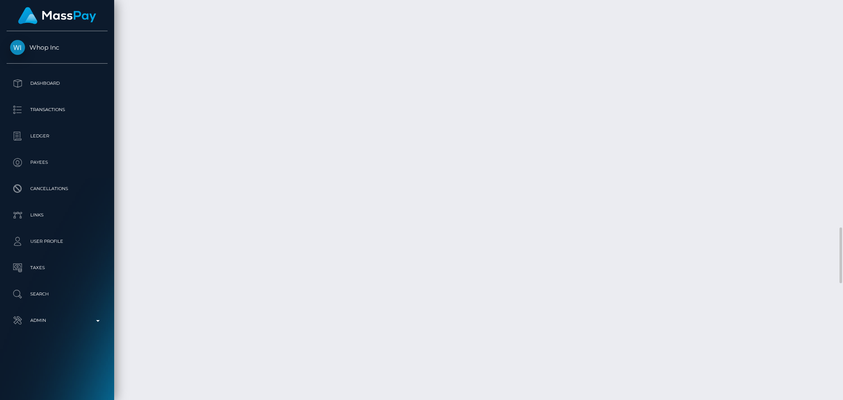
scroll to position [1501, 0]
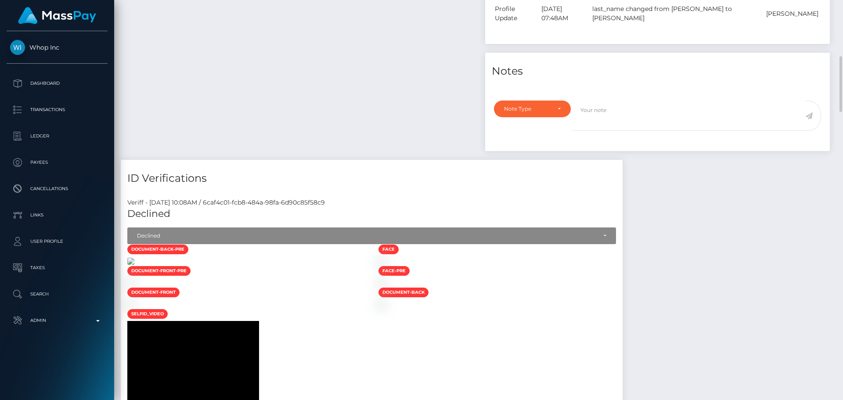
scroll to position [491, 0]
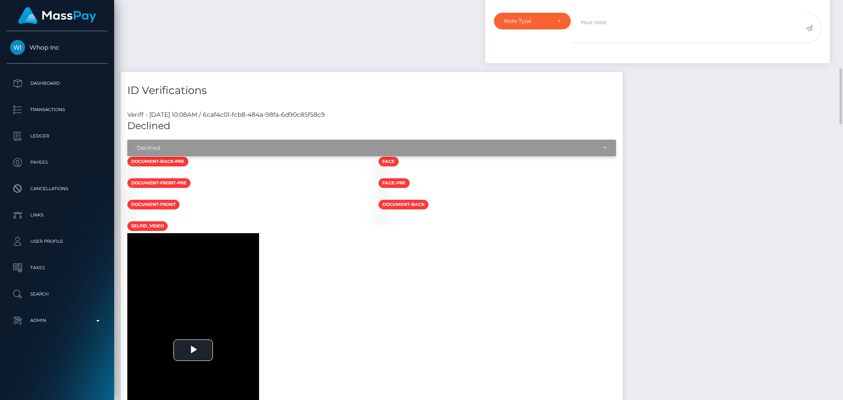
click at [164, 148] on div "Declined" at bounding box center [367, 147] width 460 height 7
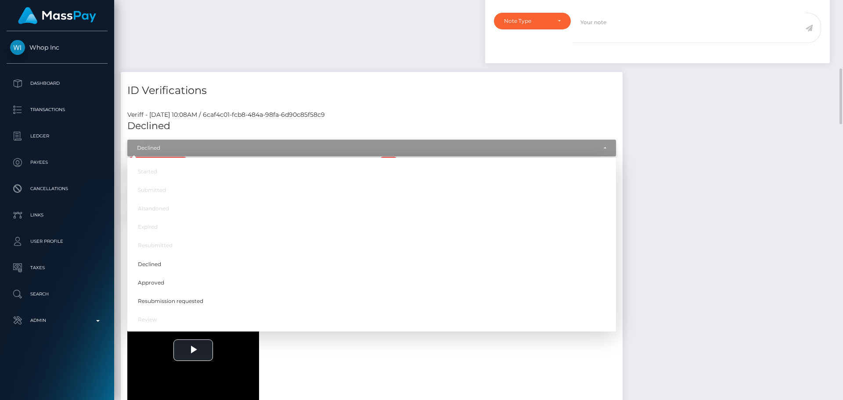
scroll to position [105, 226]
click at [168, 278] on link "Approved" at bounding box center [371, 282] width 489 height 16
select select "Approved"
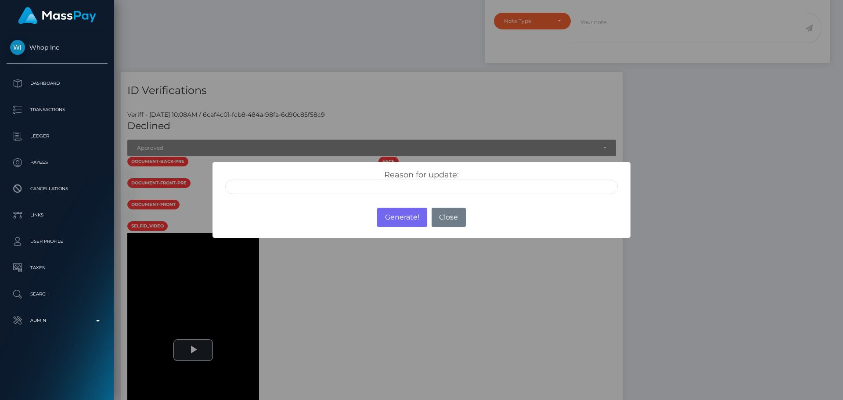
click at [341, 186] on input "text" at bounding box center [421, 187] width 393 height 14
type input "ID manually verified"
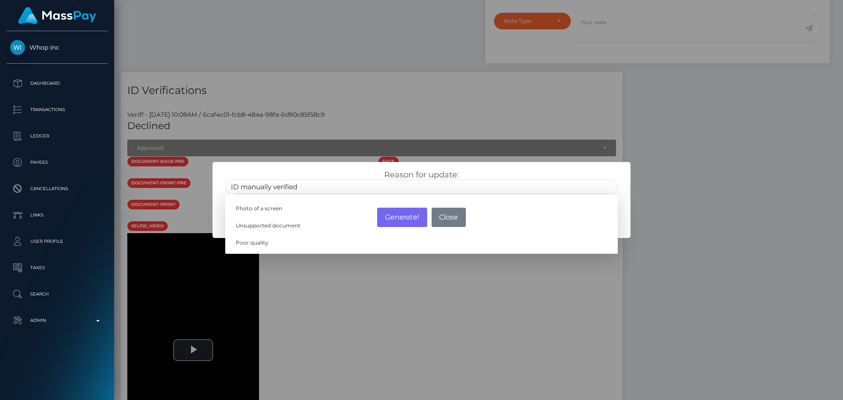
click at [339, 167] on div "Reason for update: ID manually verified Photo of a screen Unsupported document …" at bounding box center [422, 179] width 418 height 34
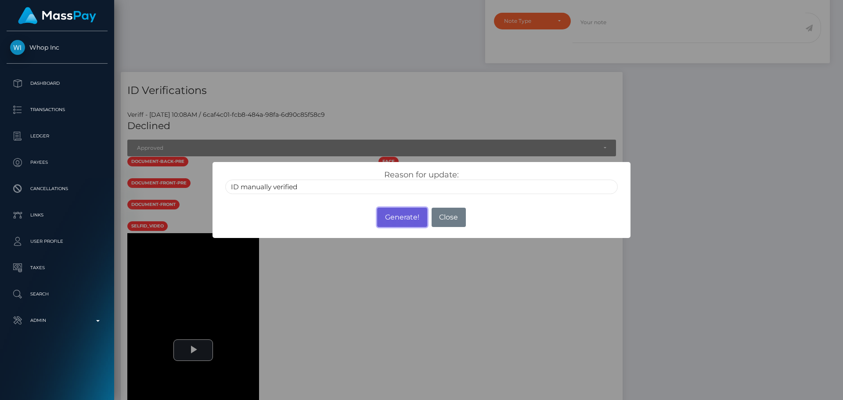
click at [403, 218] on button "Generate!" at bounding box center [402, 217] width 50 height 19
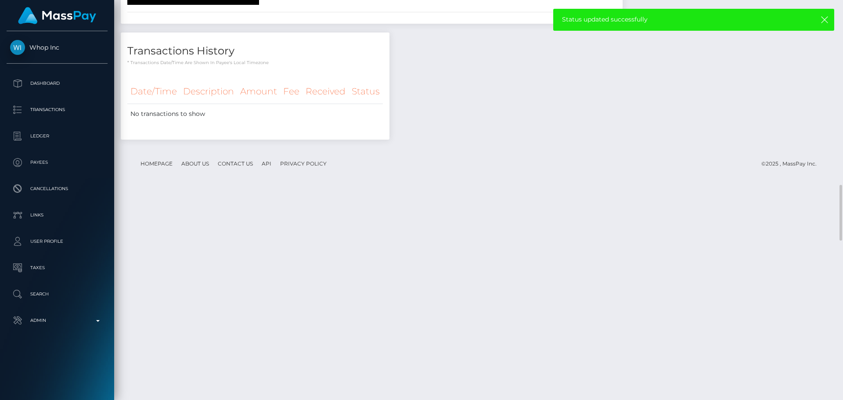
scroll to position [1589, 0]
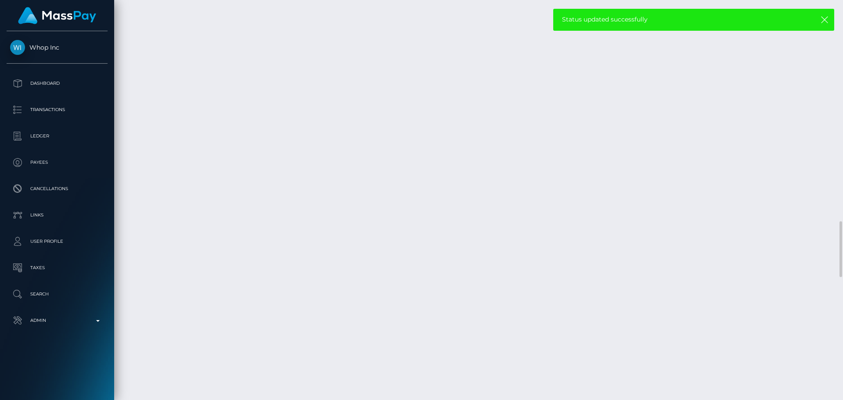
select select "Approved"
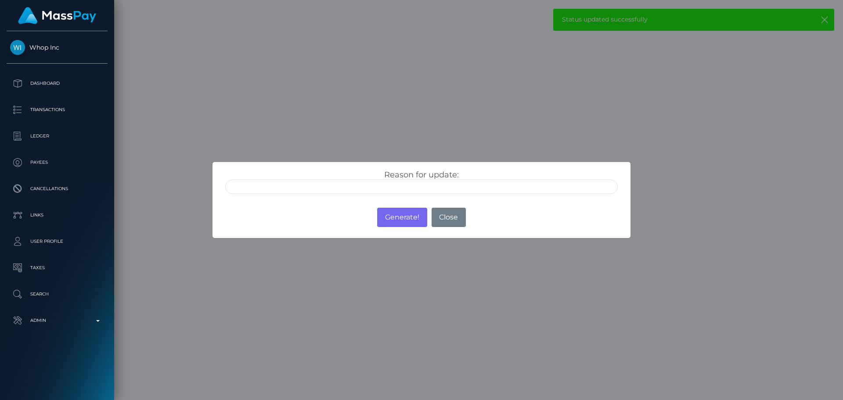
click at [350, 189] on input "text" at bounding box center [421, 187] width 393 height 14
type input "ID manually verified"
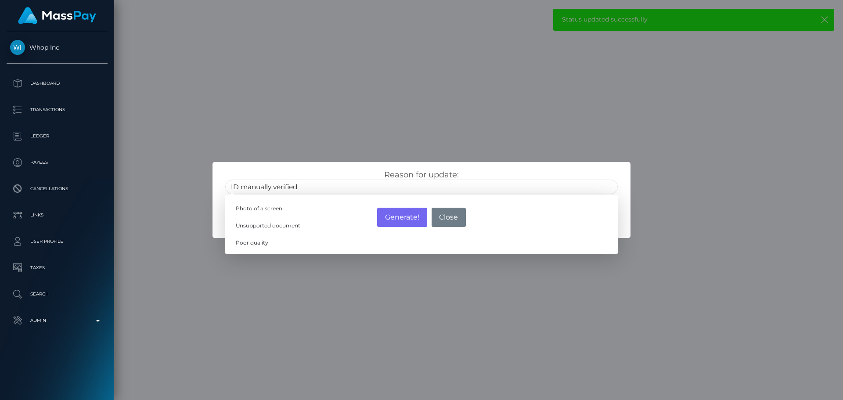
click at [340, 175] on div "Reason for update: ID manually verified Photo of a screen Unsupported document …" at bounding box center [422, 182] width 406 height 24
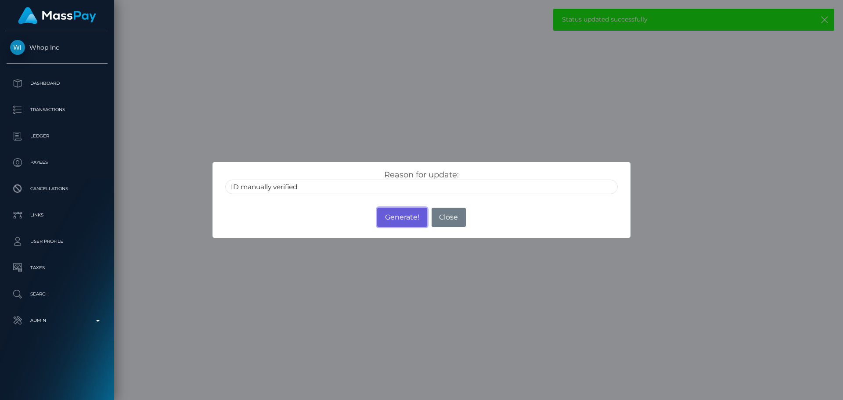
click at [405, 217] on button "Generate!" at bounding box center [402, 217] width 50 height 19
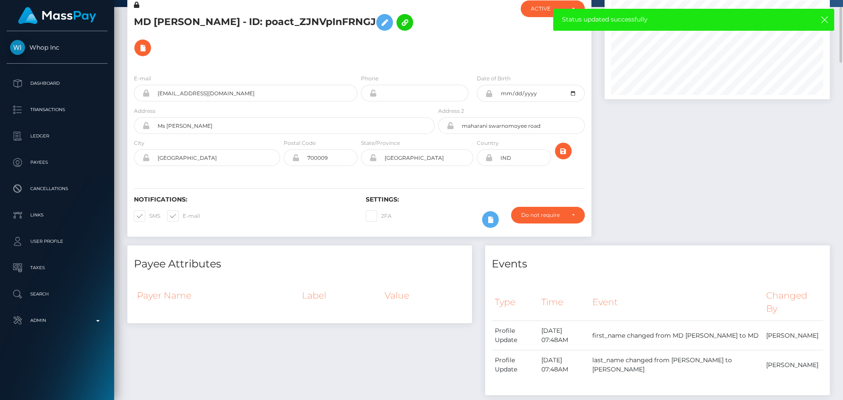
scroll to position [0, 0]
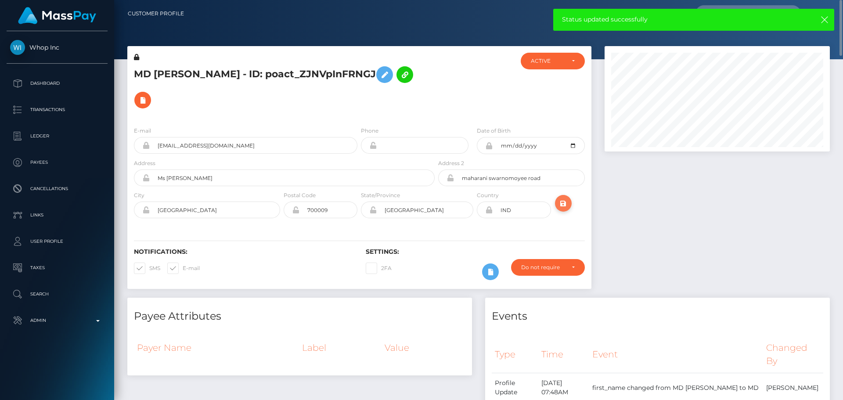
click at [562, 205] on icon "submit" at bounding box center [563, 203] width 11 height 11
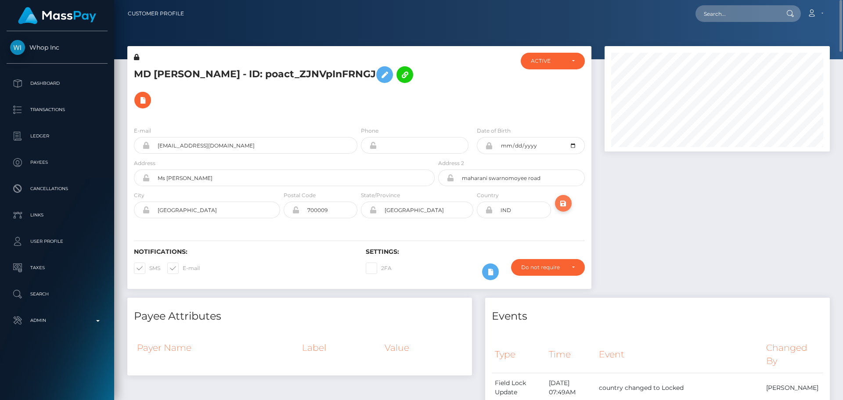
click at [561, 202] on icon "submit" at bounding box center [563, 203] width 11 height 11
click at [237, 72] on h5 "MD ASHFAQUE AMJAD - ID: poact_ZJNVpInFRNGJ" at bounding box center [282, 87] width 296 height 51
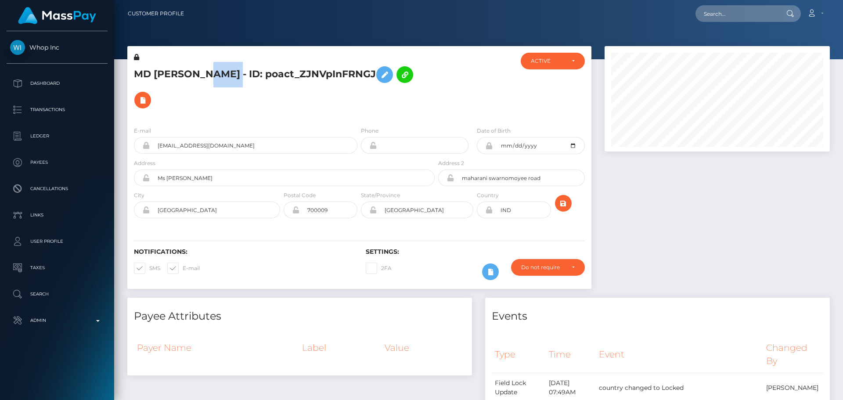
copy h5 "MD ASHFAQUE AMJAD - ID: poact_ZJNVpInFRNGJ"
click at [746, 20] on input "text" at bounding box center [737, 13] width 83 height 17
paste input "poact_3fx0fAKqj02o"
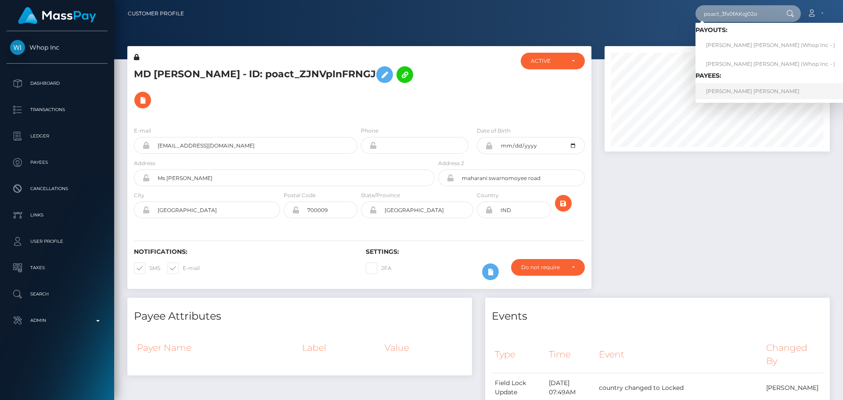
type input "poact_3fx0fAKqj02o"
click at [726, 89] on link "TYRONE DE'ANDRE JR SMITH" at bounding box center [771, 91] width 150 height 16
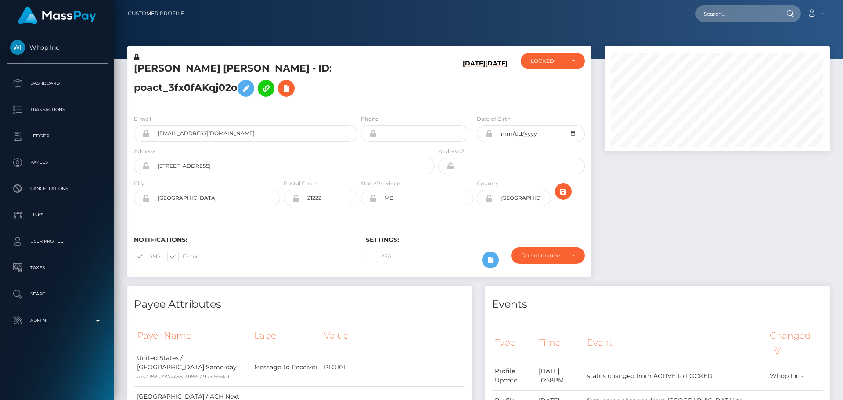
click at [349, 101] on h5 "[PERSON_NAME] [PERSON_NAME] - ID: poact_3fx0fAKqj02o" at bounding box center [282, 81] width 296 height 39
click at [356, 101] on h5 "[PERSON_NAME] [PERSON_NAME] - ID: poact_3fx0fAKqj02o" at bounding box center [282, 81] width 296 height 39
click at [357, 101] on h5 "[PERSON_NAME] [PERSON_NAME] - ID: poact_3fx0fAKqj02o" at bounding box center [282, 81] width 296 height 39
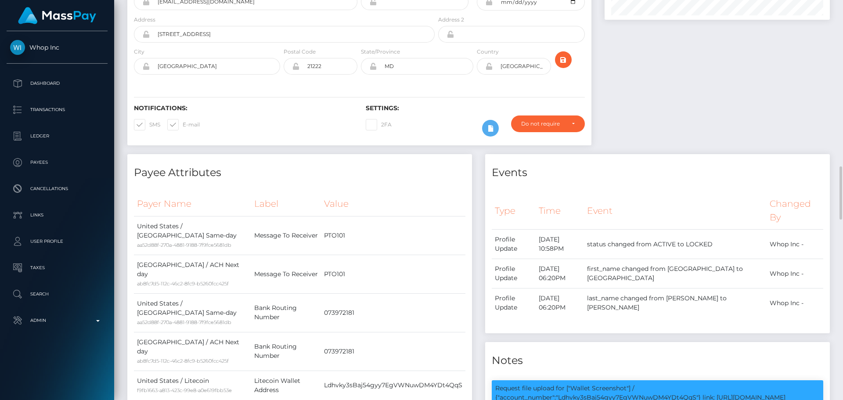
scroll to position [263, 0]
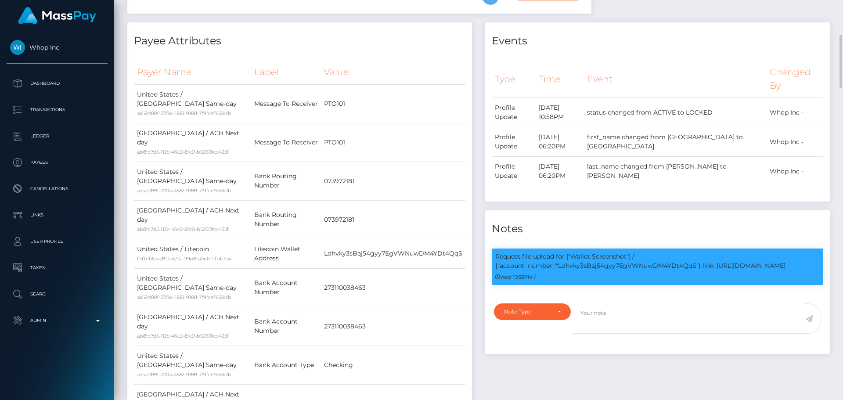
click at [388, 49] on h4 "Payee Attributes" at bounding box center [300, 40] width 332 height 15
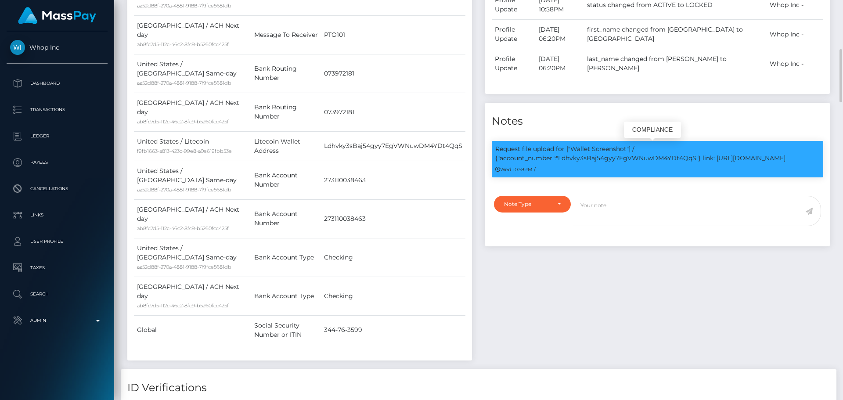
scroll to position [105, 226]
click at [618, 163] on p "Request file upload for ["Wallet Screenshot"] / {"account_number":"Ldhvky3sBaj5…" at bounding box center [657, 153] width 324 height 18
copy p "Ldhvky3sBaj54gyy7EgVWNuwDM4YDt4QqS"
click at [404, 93] on td "073972181" at bounding box center [393, 73] width 144 height 39
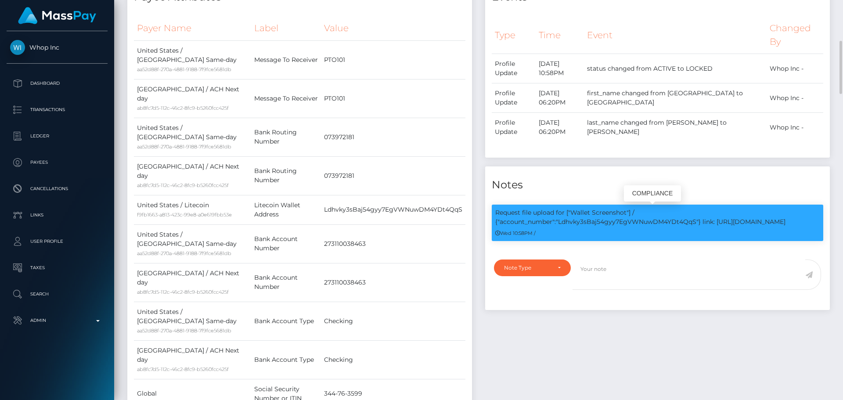
click at [729, 227] on p "Request file upload for ["Wallet Screenshot"] / {"account_number":"Ldhvky3sBaj5…" at bounding box center [657, 217] width 324 height 18
drag, startPoint x: 729, startPoint y: 234, endPoint x: 775, endPoint y: 234, distance: 46.1
click at [775, 227] on p "Request file upload for ["Wallet Screenshot"] / {"account_number":"Ldhvky3sBaj5…" at bounding box center [657, 217] width 324 height 18
copy p "https://l.maspay.io/IkShN"
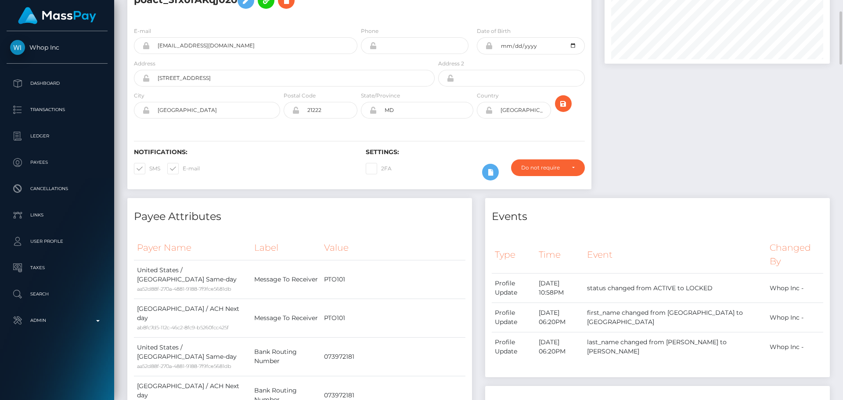
scroll to position [0, 0]
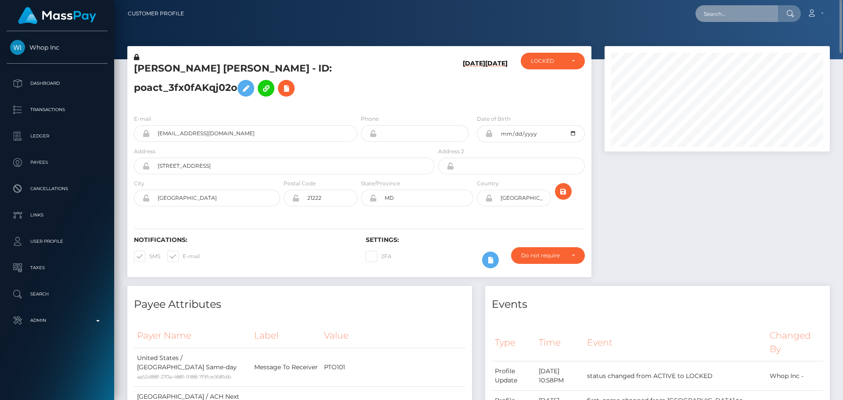
click at [722, 14] on input "text" at bounding box center [737, 13] width 83 height 17
paste input "poact_Il4FUohia1Tk"
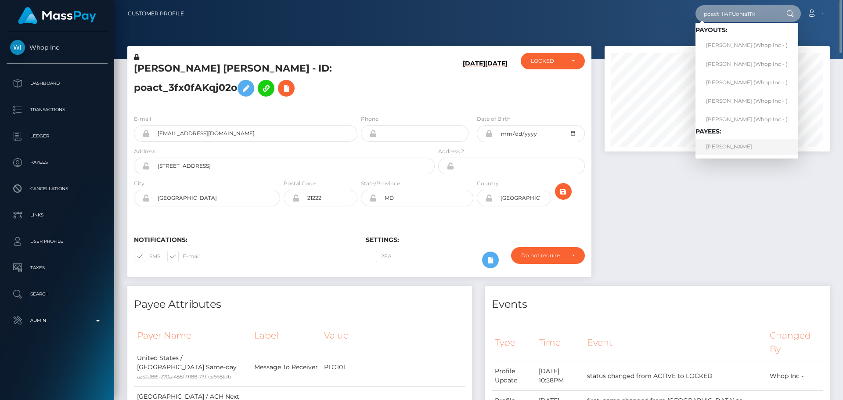
type input "poact_Il4FUohia1Tk"
click at [726, 150] on link "FATTIULLAH KHAN Khan" at bounding box center [747, 147] width 103 height 16
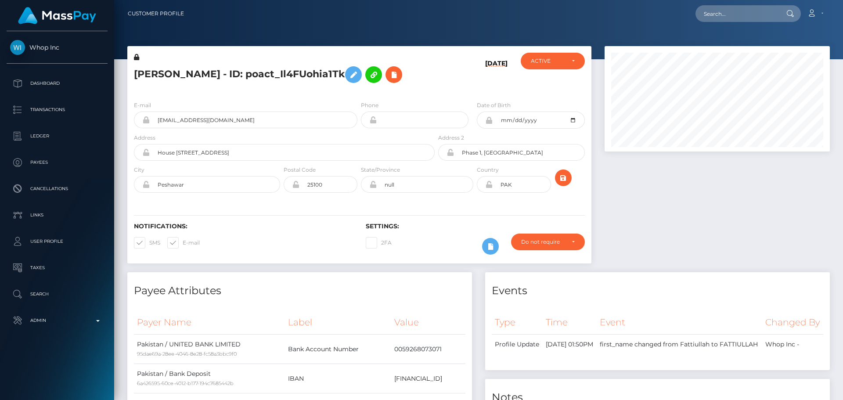
scroll to position [105, 226]
click at [270, 87] on h5 "[PERSON_NAME] - ID: poact_Il4FUohia1Tk" at bounding box center [282, 74] width 296 height 25
click at [280, 87] on h5 "FATTIULLAH KHAN Khan - ID: poact_Il4FUohia1Tk" at bounding box center [282, 74] width 296 height 25
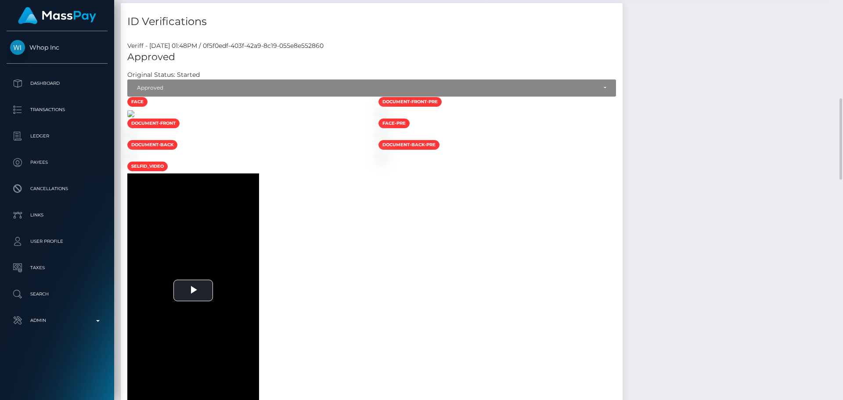
scroll to position [527, 0]
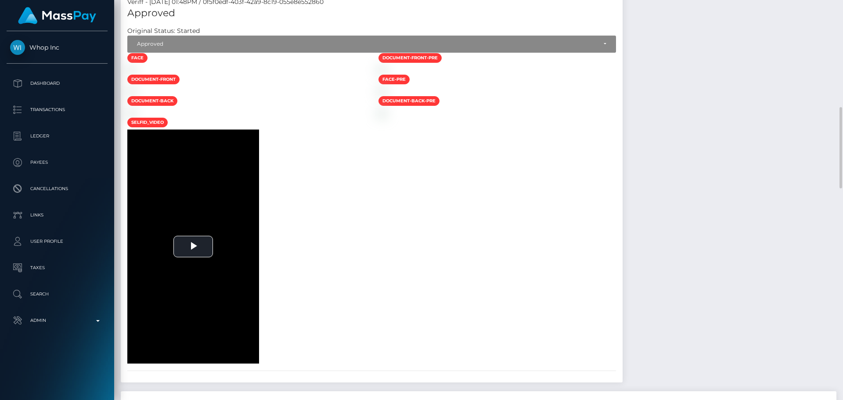
click at [372, 74] on div at bounding box center [246, 69] width 251 height 9
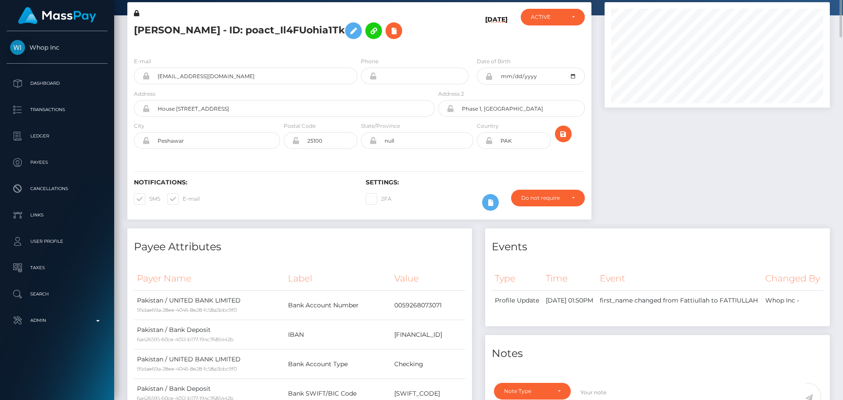
scroll to position [0, 0]
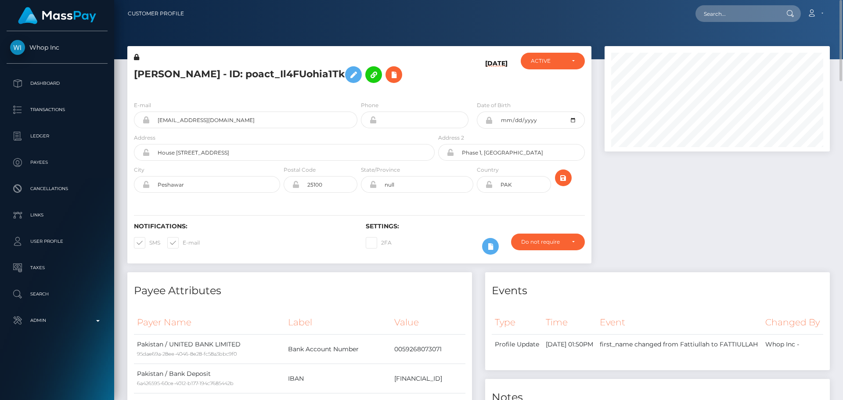
click at [303, 87] on h5 "FATTIULLAH KHAN Khan - ID: poact_Il4FUohia1Tk" at bounding box center [282, 74] width 296 height 25
click at [317, 87] on h5 "FATTIULLAH KHAN Khan - ID: poact_Il4FUohia1Tk" at bounding box center [282, 74] width 296 height 25
click at [136, 57] on icon at bounding box center [136, 57] width 5 height 6
click at [490, 188] on icon at bounding box center [488, 184] width 7 height 7
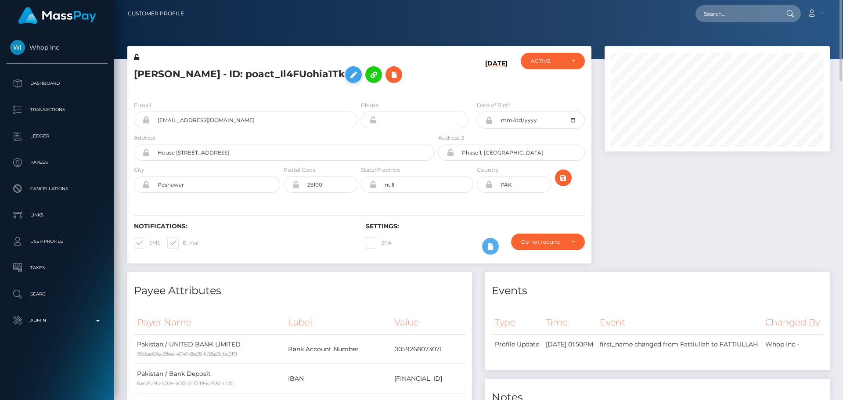
click at [359, 74] on icon at bounding box center [353, 74] width 11 height 11
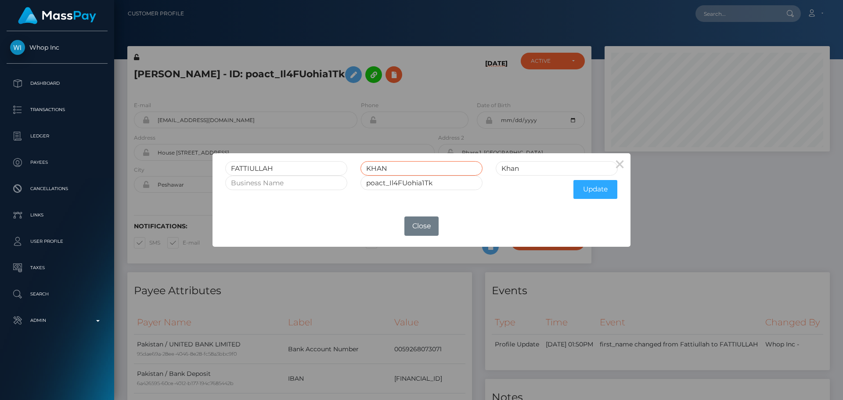
click at [377, 167] on input "KHAN" at bounding box center [421, 168] width 122 height 14
click at [532, 171] on input "Khan" at bounding box center [557, 168] width 122 height 14
paste input "HAN"
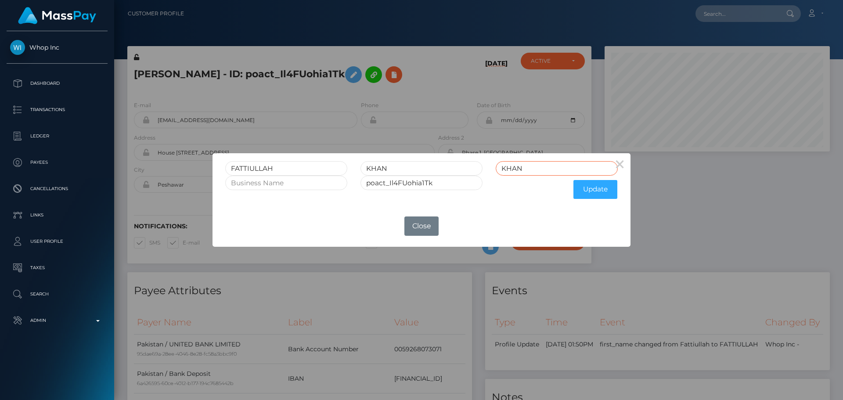
type input "KHAN"
click at [384, 168] on input "KHAN" at bounding box center [421, 168] width 122 height 14
click at [600, 193] on button "Update" at bounding box center [595, 189] width 44 height 19
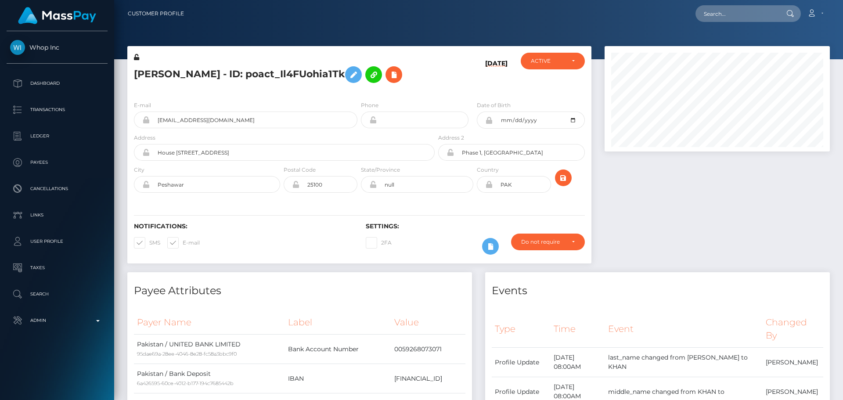
scroll to position [105, 226]
click at [135, 57] on icon at bounding box center [136, 57] width 5 height 6
click at [300, 91] on div "[PERSON_NAME] - ID: poact_Il4FUohia1Tk" at bounding box center [281, 73] width 309 height 41
click at [562, 182] on icon "submit" at bounding box center [563, 178] width 11 height 11
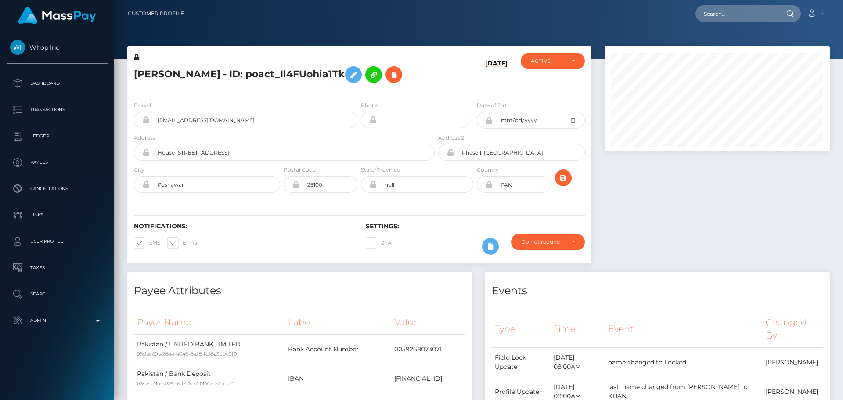
click at [425, 80] on h5 "[PERSON_NAME] - ID: poact_Il4FUohia1Tk" at bounding box center [282, 74] width 296 height 25
click at [358, 91] on div "[PERSON_NAME] - ID: poact_Il4FUohia1Tk" at bounding box center [281, 73] width 309 height 41
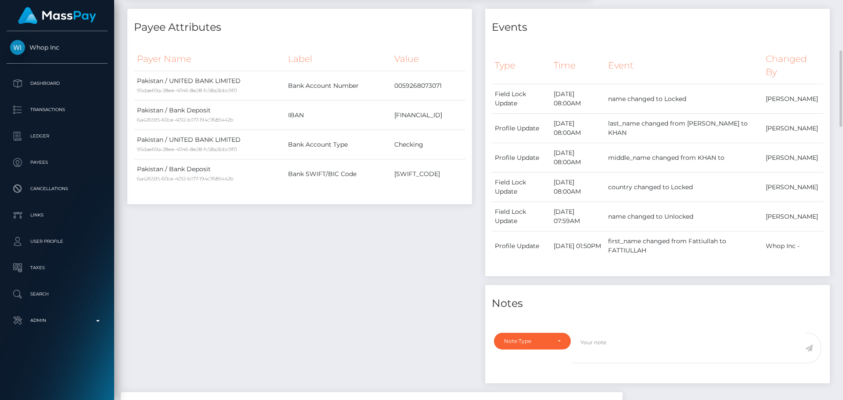
scroll to position [0, 0]
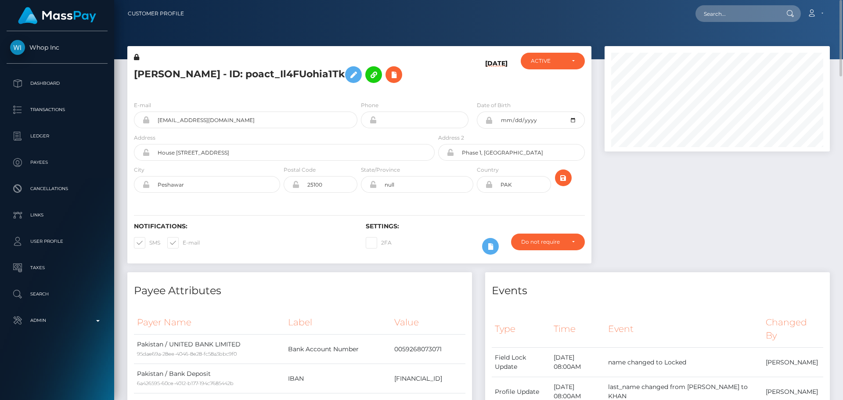
click at [224, 71] on h5 "[PERSON_NAME] - ID: poact_Il4FUohia1Tk" at bounding box center [282, 74] width 296 height 25
click at [224, 71] on h5 "FATTIULLAH KHAN - ID: poact_Il4FUohia1Tk" at bounding box center [282, 74] width 296 height 25
copy h5 "FATTIULLAH KHAN - ID: poact_Il4FUohia1Tk"
click at [298, 96] on div "E-mail khan.marwat993@gmail.com Phone 1999-04-07" at bounding box center [359, 148] width 464 height 108
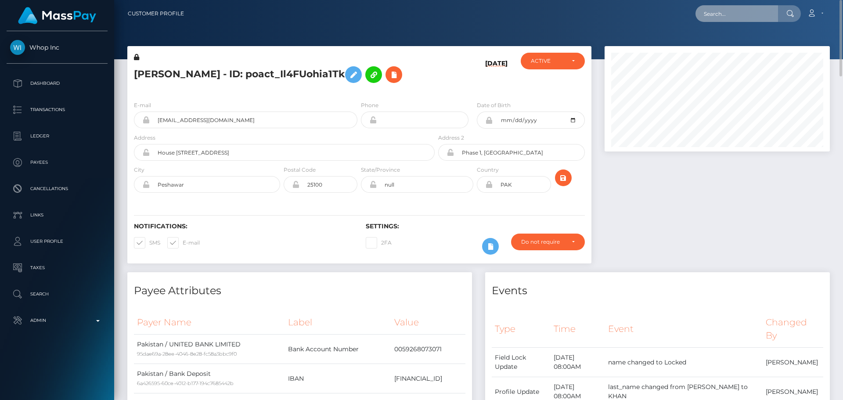
click at [750, 9] on input "text" at bounding box center [737, 13] width 83 height 17
paste input "poact_XbdOeIGjVEh4"
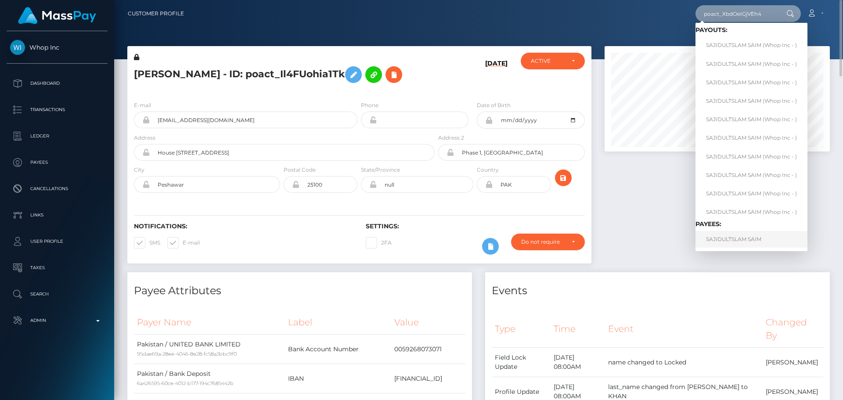
type input "poact_XbdOeIGjVEh4"
click at [747, 237] on link "SAJIDULTSLAM SAIM" at bounding box center [752, 239] width 112 height 16
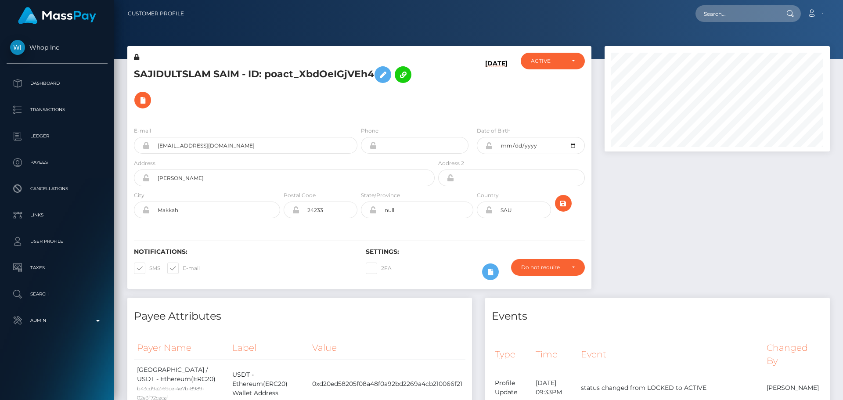
scroll to position [105, 226]
click at [360, 105] on h5 "SAJIDULTSLAM SAIM - ID: poact_XbdOeIGjVEh4" at bounding box center [282, 87] width 296 height 51
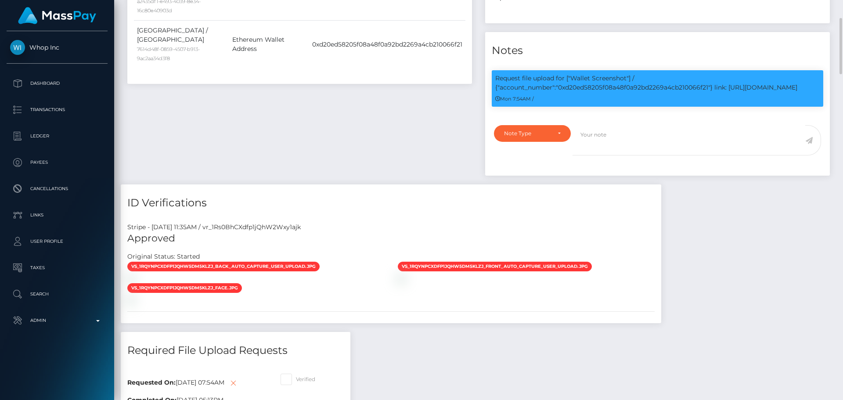
scroll to position [395, 0]
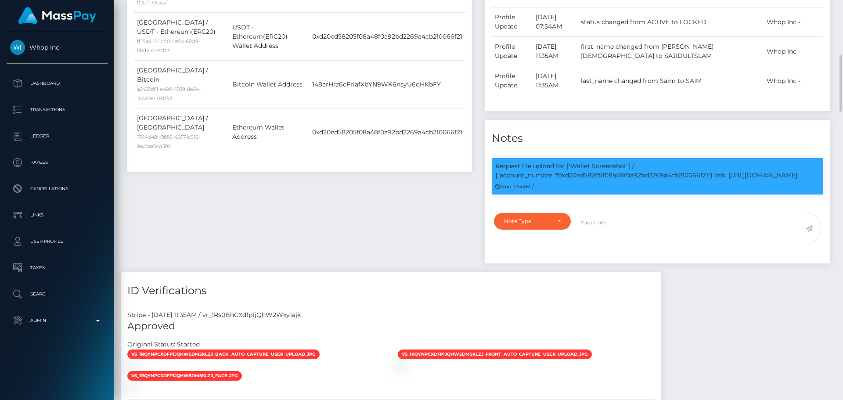
click at [382, 186] on div "Payee Attributes Payer Name Label Value Saudi Arabia / USDT - Ethereum(ERC20) b…" at bounding box center [300, 88] width 358 height 370
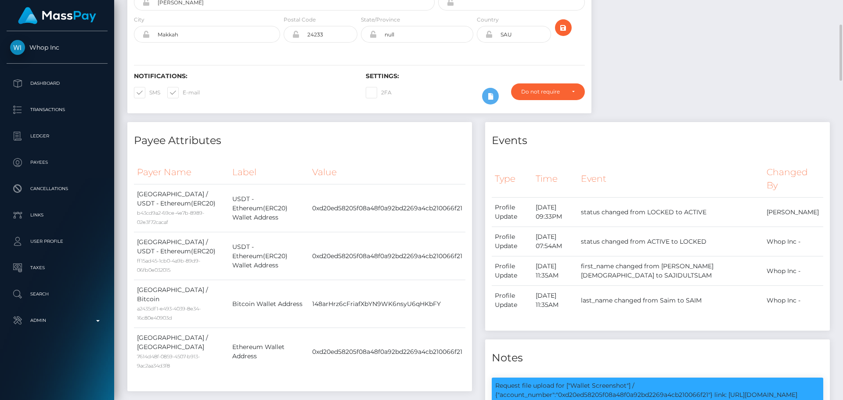
scroll to position [0, 0]
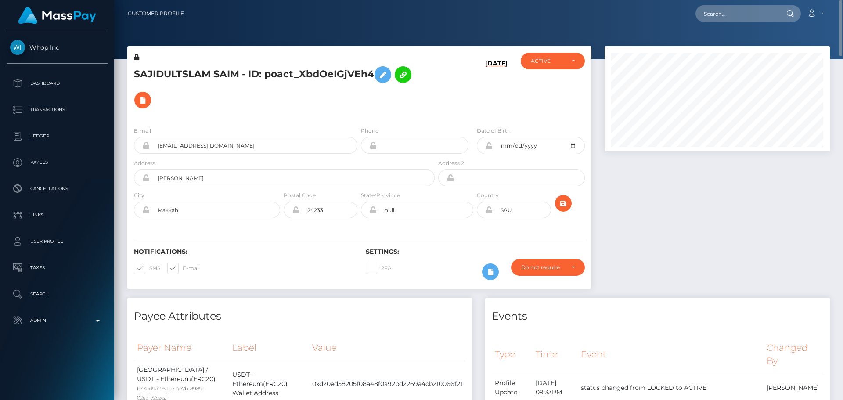
click at [282, 96] on h5 "SAJIDULTSLAM SAIM - ID: poact_XbdOeIGjVEh4" at bounding box center [282, 87] width 296 height 51
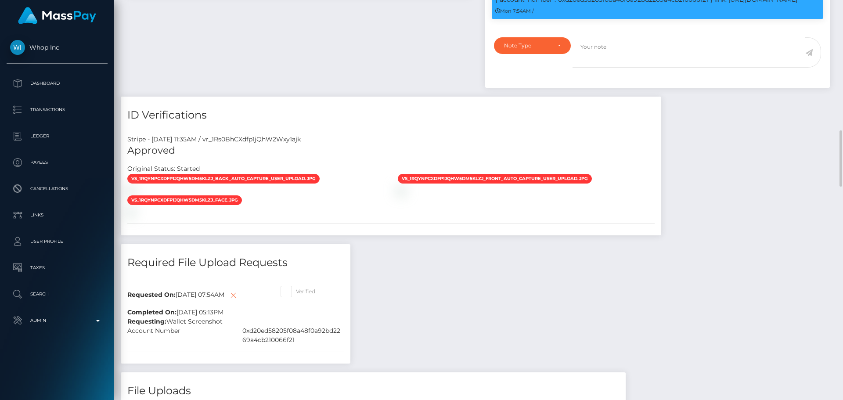
scroll to position [659, 0]
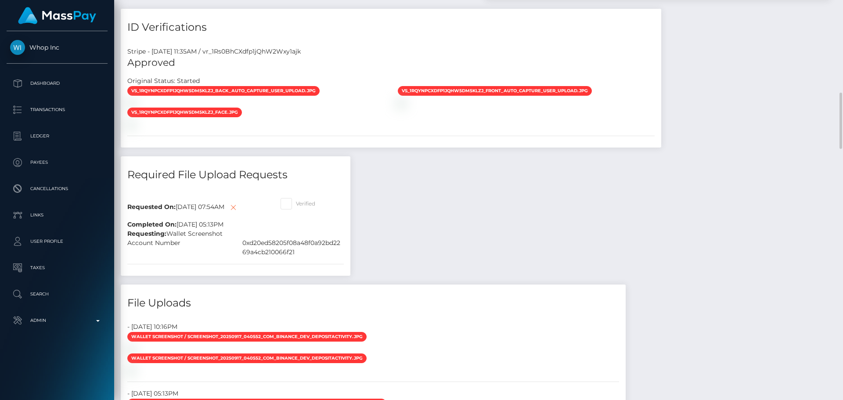
click at [436, 129] on div "vs_1RqYNpCXdfp1jQhW5Dm5kLZJ_back_auto_capture_user_upload.jpg" at bounding box center [391, 107] width 541 height 43
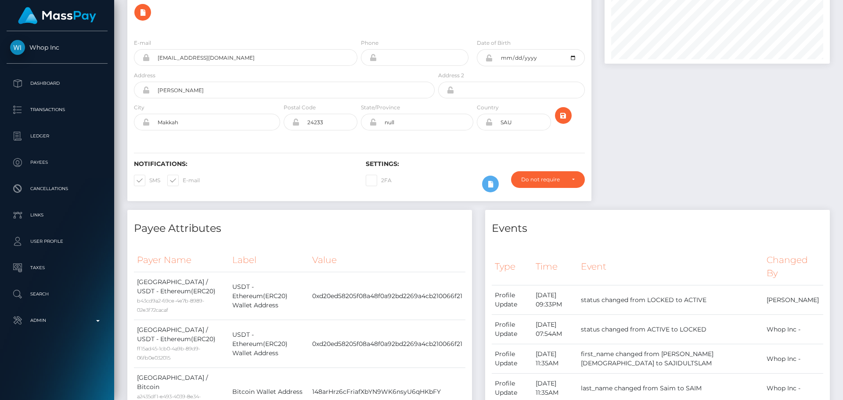
scroll to position [0, 0]
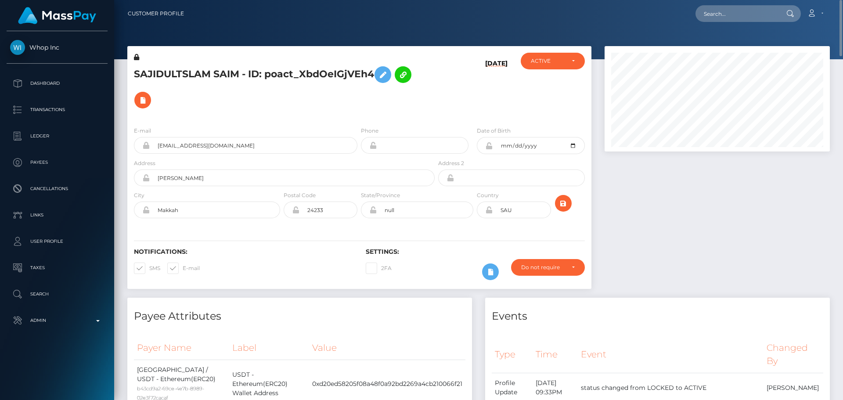
click at [137, 58] on icon at bounding box center [136, 57] width 5 height 6
click at [383, 75] on icon at bounding box center [383, 74] width 11 height 11
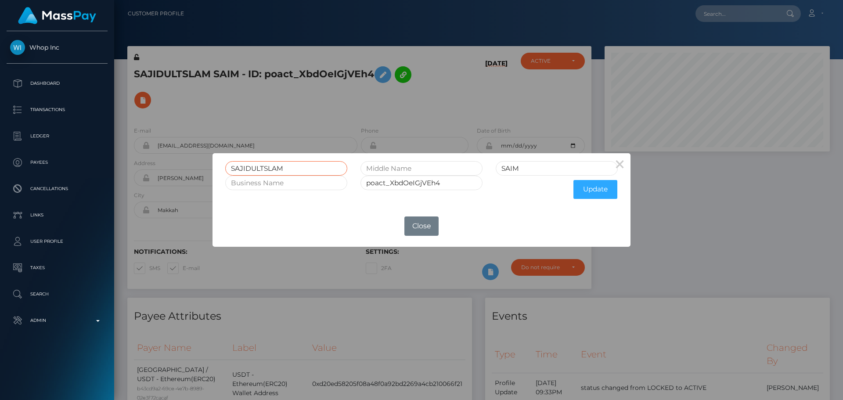
drag, startPoint x: 294, startPoint y: 169, endPoint x: 265, endPoint y: 168, distance: 29.0
click at [265, 168] on input "SAJIDULTSLAM" at bounding box center [286, 168] width 122 height 14
type input "SAJIDUL"
click at [422, 169] on input "text" at bounding box center [421, 168] width 122 height 14
type input "ISLAM"
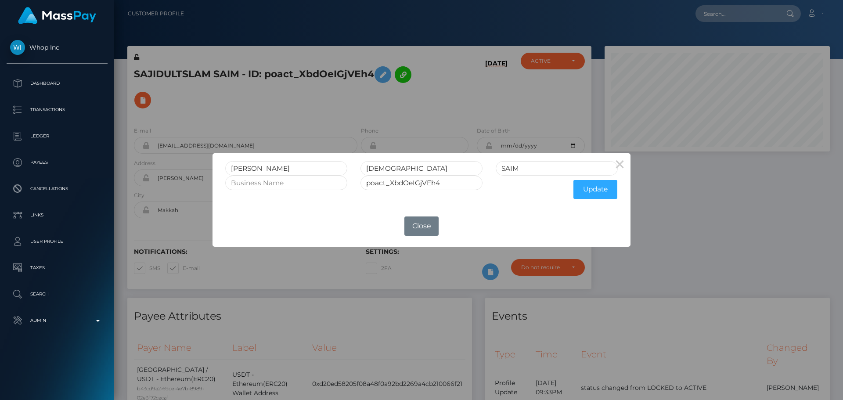
click at [355, 201] on div "poact_XbdOeIGjVEh4" at bounding box center [421, 190] width 135 height 28
click at [594, 193] on button "Update" at bounding box center [595, 189] width 44 height 19
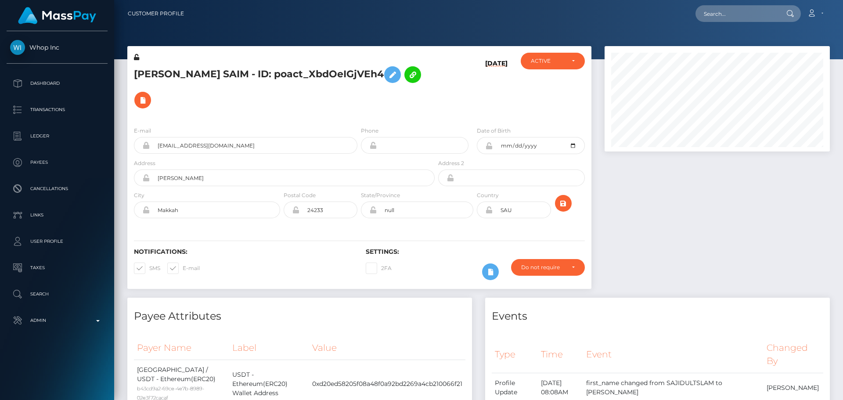
scroll to position [105, 226]
click at [137, 58] on icon at bounding box center [136, 57] width 5 height 6
click at [488, 145] on icon at bounding box center [488, 145] width 7 height 7
click at [488, 210] on icon at bounding box center [488, 209] width 7 height 7
click at [562, 198] on button "submit" at bounding box center [563, 203] width 17 height 17
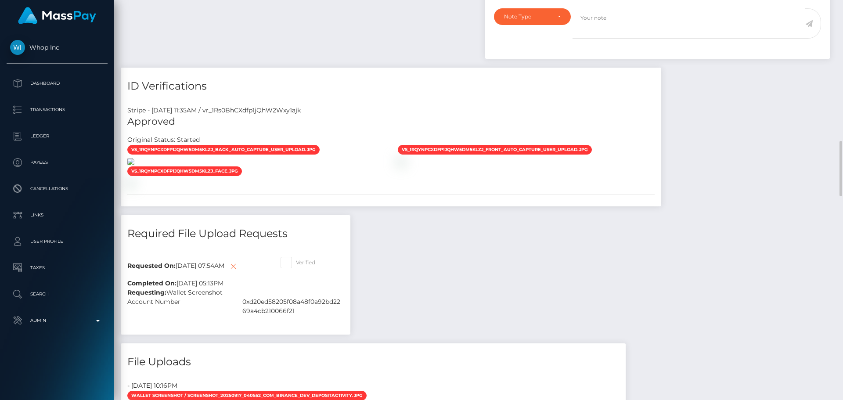
scroll to position [703, 0]
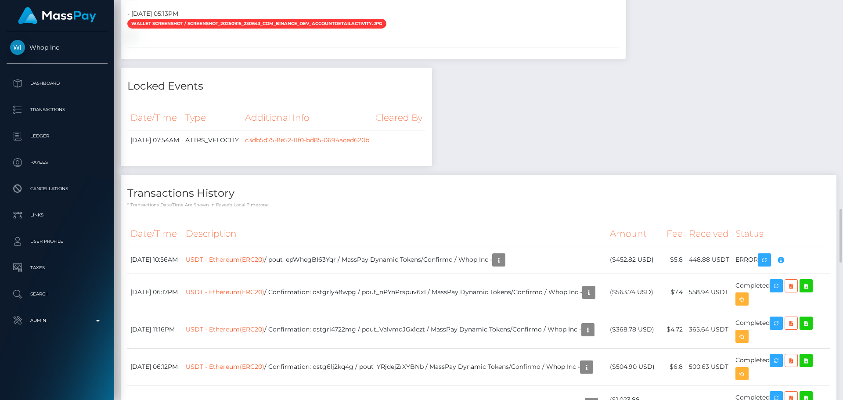
scroll to position [1142, 0]
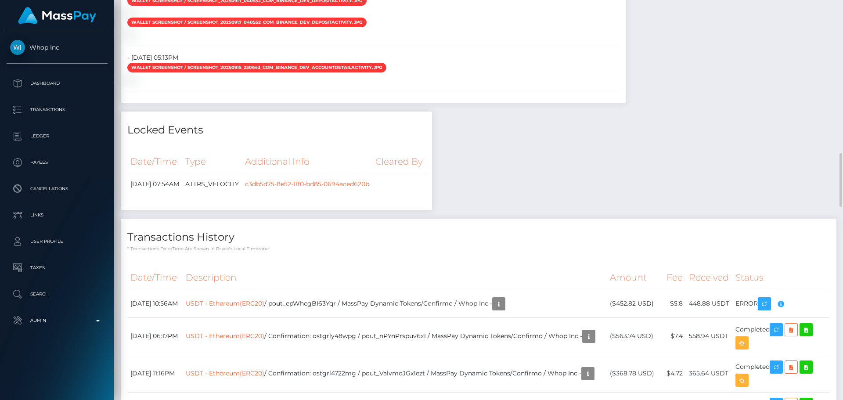
drag, startPoint x: 286, startPoint y: 105, endPoint x: 296, endPoint y: 107, distance: 9.8
checkbox input "true"
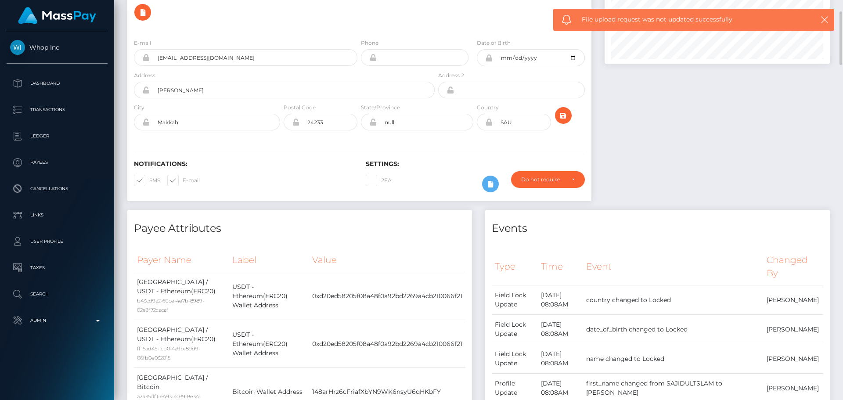
scroll to position [0, 0]
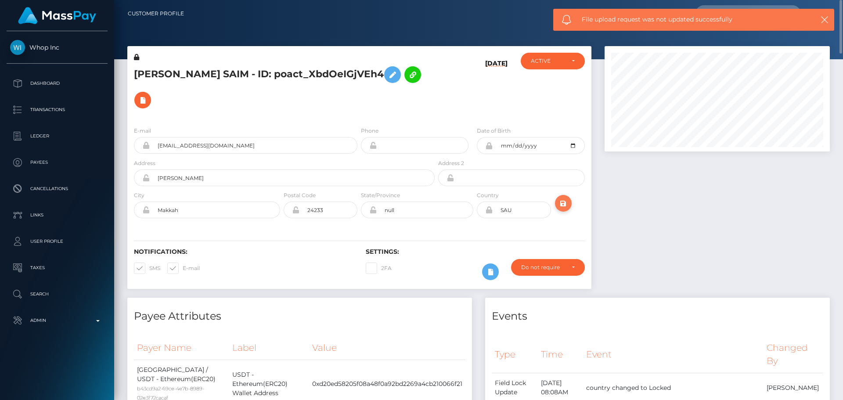
click at [562, 206] on icon "submit" at bounding box center [563, 203] width 11 height 11
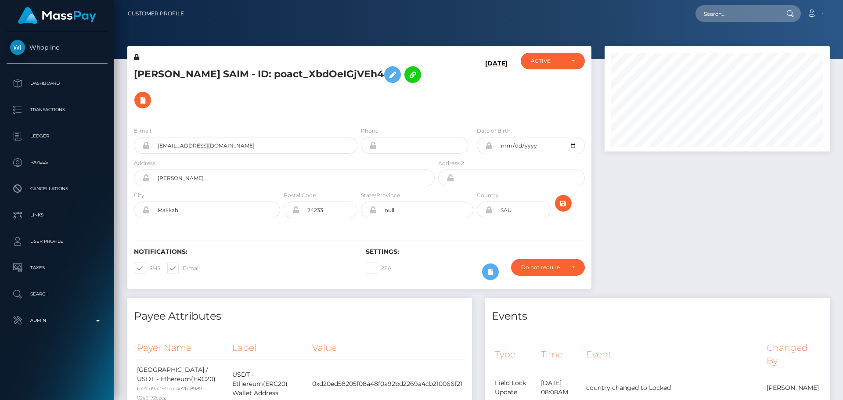
scroll to position [105, 226]
click at [397, 117] on div "[PERSON_NAME] SAIM - ID: poact_XbdOeIGjVEh4" at bounding box center [281, 86] width 309 height 67
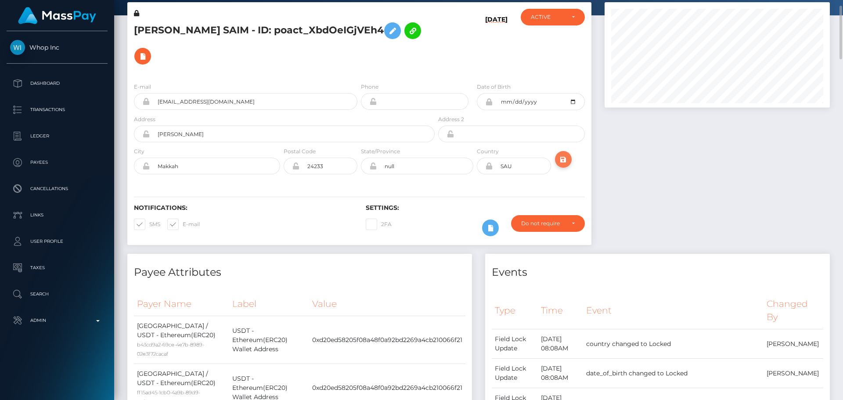
click at [562, 160] on icon "submit" at bounding box center [563, 159] width 11 height 11
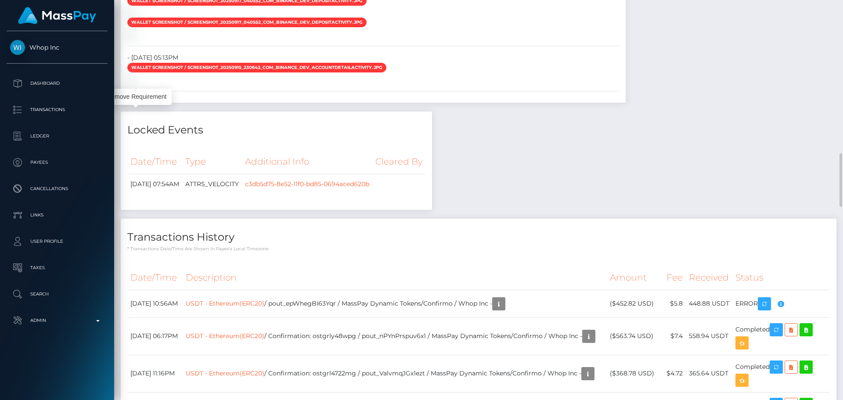
scroll to position [105, 226]
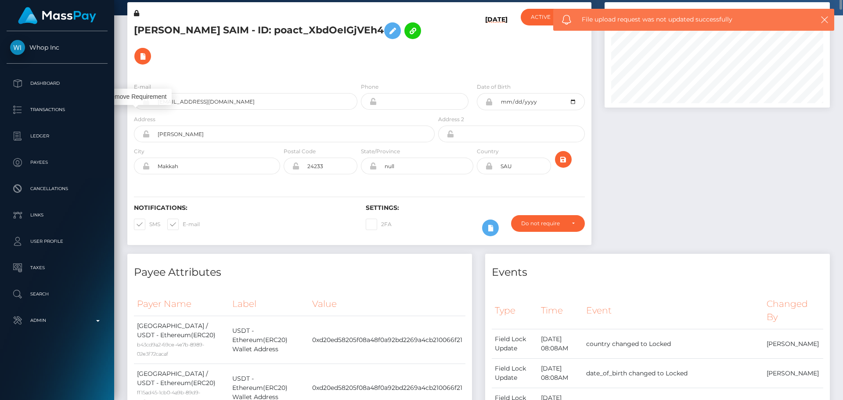
scroll to position [0, 0]
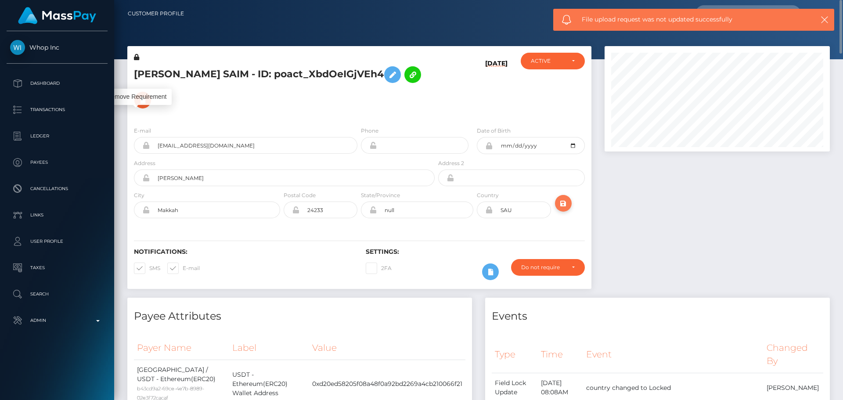
click at [556, 204] on button "submit" at bounding box center [563, 203] width 17 height 17
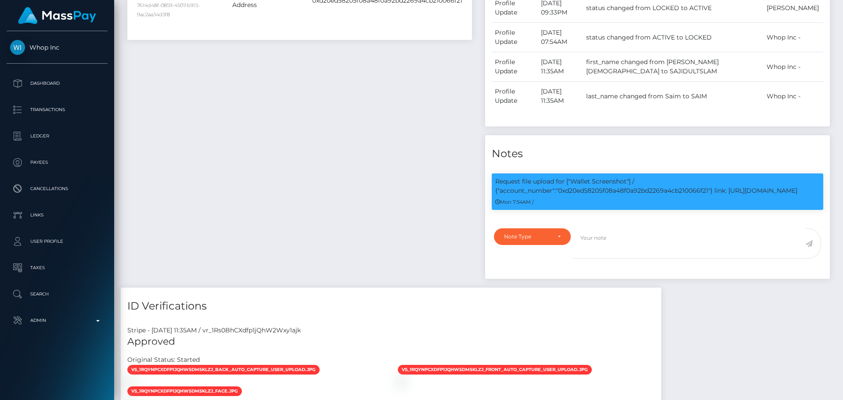
scroll to position [105, 226]
click at [615, 240] on textarea at bounding box center [689, 243] width 233 height 30
paste textarea "Crypto wallet screenshot for TJ1JVLhSiu5ToSyV63dhPCo6unjJescfAB provided."
type textarea "Crypto wallet screenshot for TJ1JVLhSiu5ToSyV63dhPCo6unjJescfAB provided, showi…"
click at [545, 232] on div "Note Type" at bounding box center [532, 236] width 77 height 17
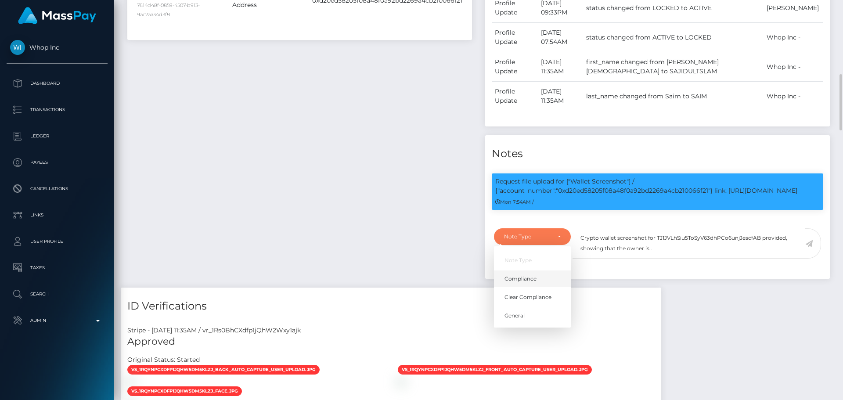
click at [531, 271] on link "Compliance" at bounding box center [532, 279] width 77 height 16
select select "COMPLIANCE"
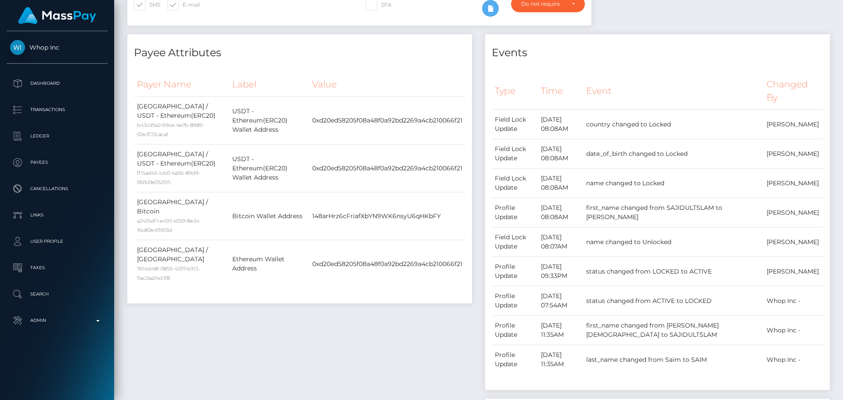
scroll to position [0, 0]
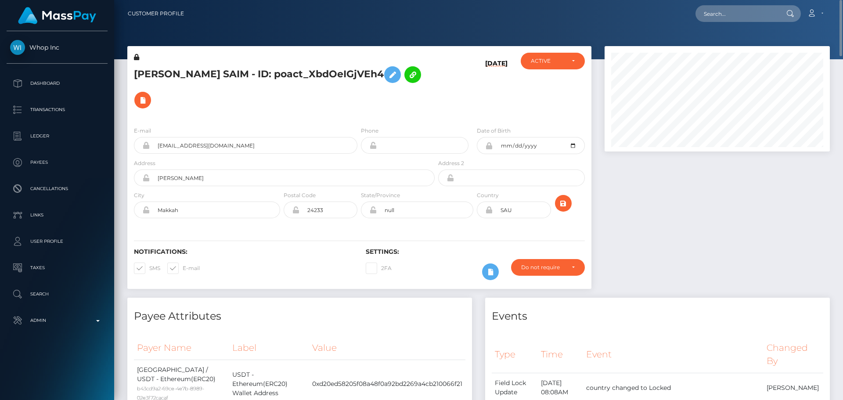
click at [146, 73] on h5 "[PERSON_NAME] SAIM - ID: poact_XbdOeIGjVEh4" at bounding box center [282, 87] width 296 height 51
drag, startPoint x: 146, startPoint y: 73, endPoint x: 219, endPoint y: 76, distance: 72.5
click at [219, 76] on h5 "[PERSON_NAME] SAIM - ID: poact_XbdOeIGjVEh4" at bounding box center [282, 87] width 296 height 51
copy h5 "SAJIDUL ISLAM SAIM"
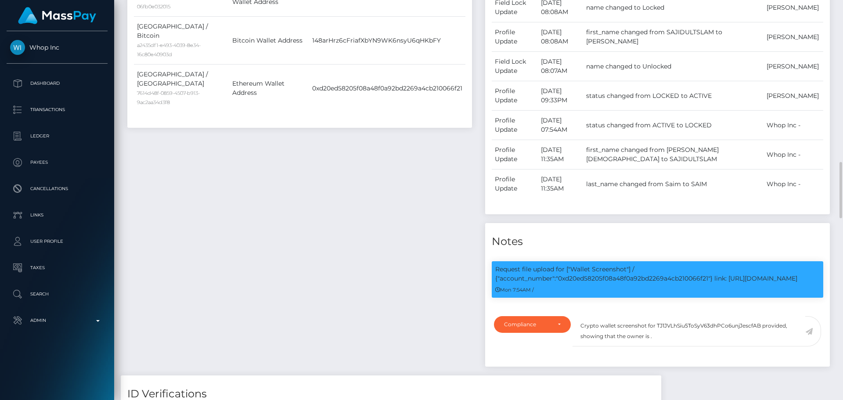
scroll to position [105, 226]
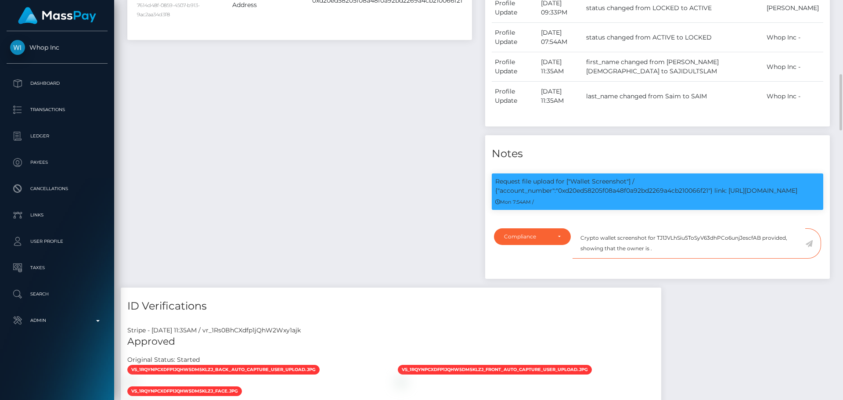
click at [650, 239] on textarea "Crypto wallet screenshot for TJ1JVLhSiu5ToSyV63dhPCo6unjJescfAB provided, showi…" at bounding box center [689, 243] width 233 height 30
paste textarea "SAJIDUL ISLAM SAIM"
click at [720, 237] on textarea "Crypto wallet screenshot for TJ1JVLhSiu5ToSyV63dhPCo6unjJescfAB provided, showi…" at bounding box center [689, 243] width 233 height 30
type textarea "Crypto wallet screenshot for TJ1JVLhSiu5ToSyV63dhPCo6unjJescfAB provided, showi…"
click at [810, 240] on icon at bounding box center [808, 243] width 7 height 7
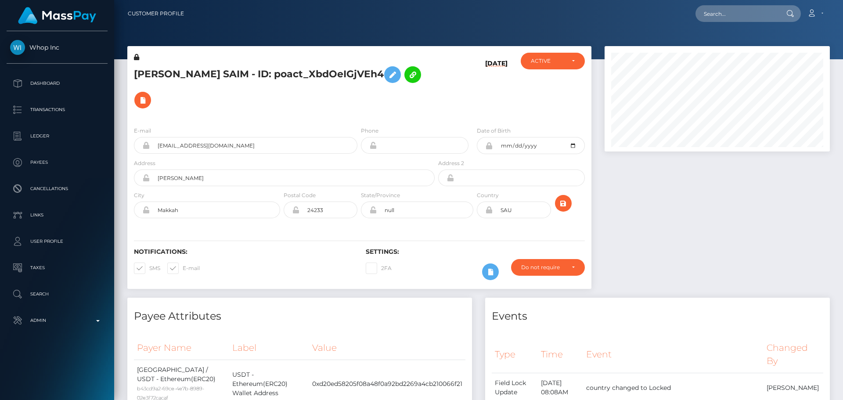
scroll to position [105, 226]
click at [487, 107] on h6 "09/15/25" at bounding box center [496, 88] width 22 height 56
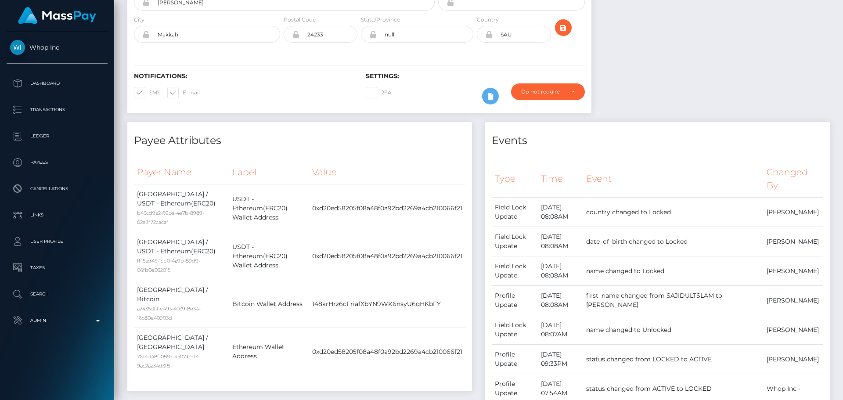
scroll to position [0, 0]
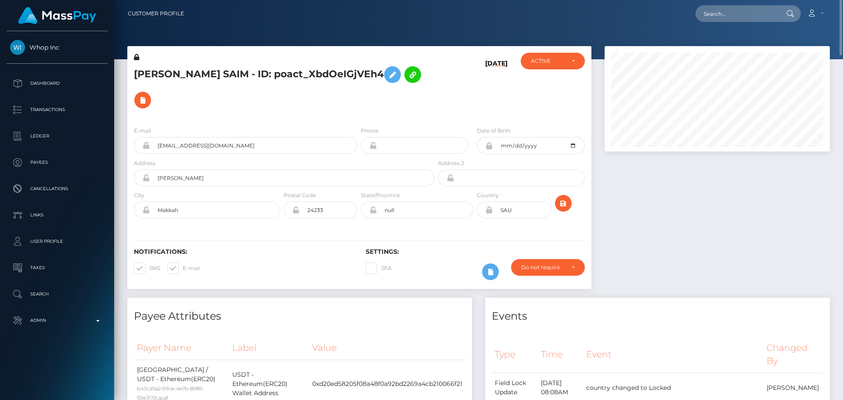
click at [341, 99] on h5 "SAJIDUL ISLAM SAIM - ID: poact_XbdOeIGjVEh4" at bounding box center [282, 87] width 296 height 51
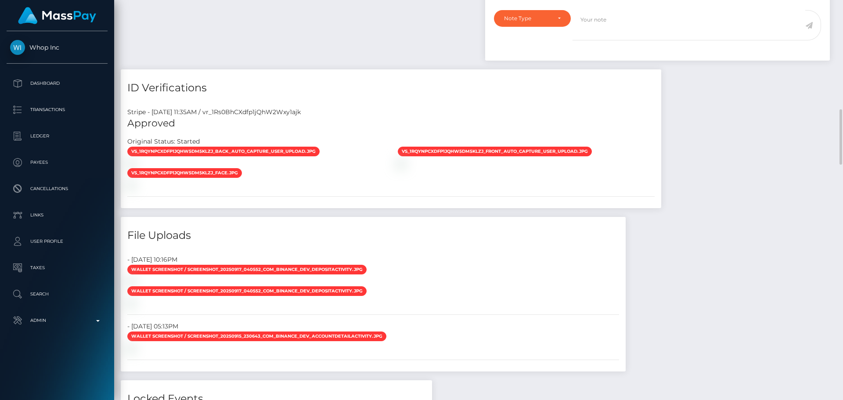
scroll to position [878, 0]
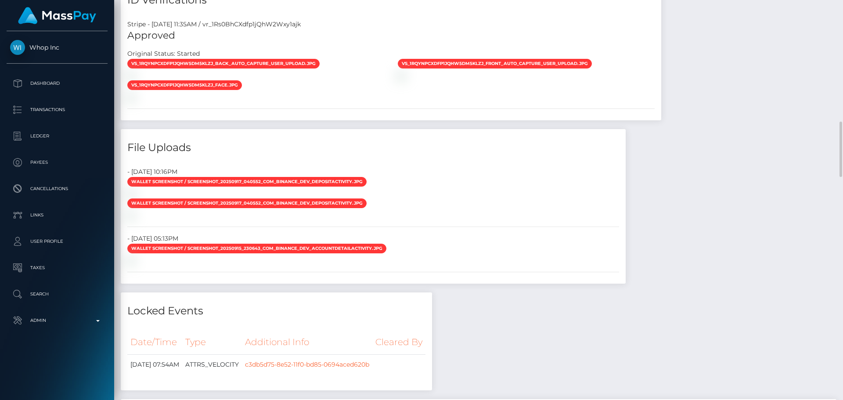
click at [421, 101] on div "vs_1RqYNpCXdfp1jQhW5Dm5kLZJ_back_auto_capture_user_upload.jpg" at bounding box center [391, 79] width 541 height 43
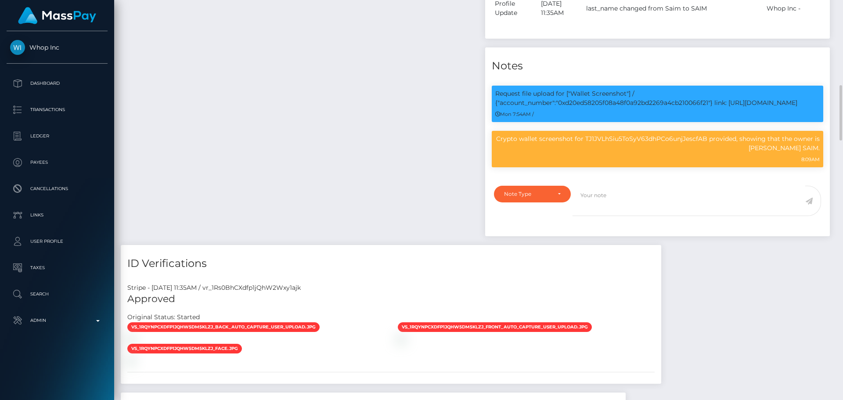
scroll to position [105, 226]
click at [508, 134] on p "Crypto wallet screenshot for TJ1JVLhSiu5ToSyV63dhPCo6unjJescfAB provided, showi…" at bounding box center [657, 143] width 324 height 18
drag, startPoint x: 508, startPoint y: 126, endPoint x: 819, endPoint y: 142, distance: 311.7
click at [819, 142] on p "Crypto wallet screenshot for TJ1JVLhSiu5ToSyV63dhPCo6unjJescfAB provided, showi…" at bounding box center [657, 143] width 324 height 18
copy p "Crypto wallet screenshot for TJ1JVLhSiu5ToSyV63dhPCo6unjJescfAB provided, showi…"
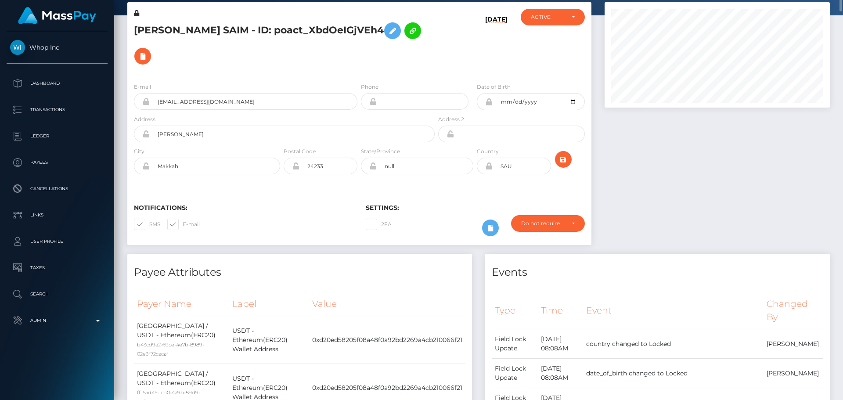
scroll to position [0, 0]
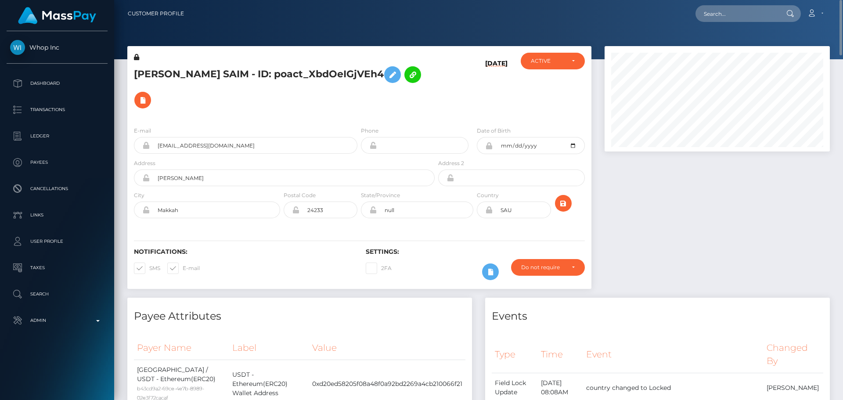
click at [194, 74] on h5 "SAJIDUL ISLAM SAIM - ID: poact_XbdOeIGjVEh4" at bounding box center [282, 87] width 296 height 51
copy h5 "SAJIDUL ISLAM SAIM - ID: poact_XbdOeIGjVEh4"
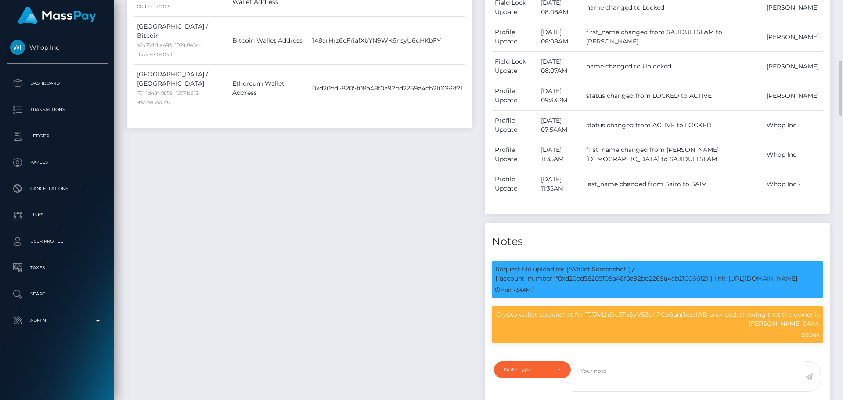
scroll to position [105, 226]
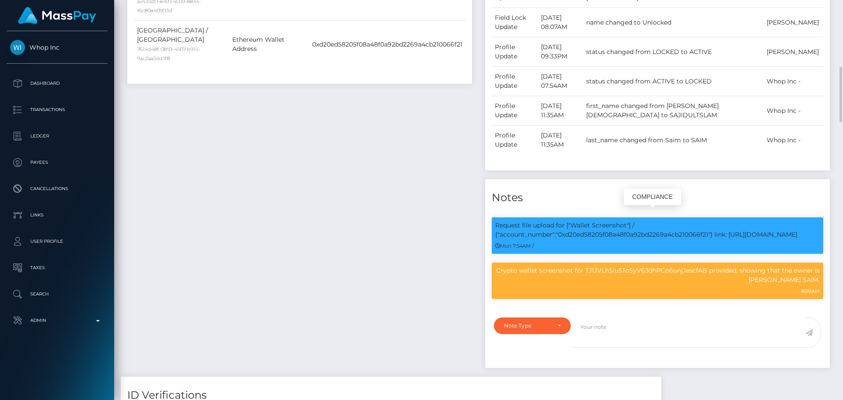
click at [639, 228] on p "Request file upload for ["Wallet Screenshot"] / {"account_number":"0xd20ed58205…" at bounding box center [657, 230] width 324 height 18
copy p "0xd20ed58205f08a48f0a92bd2269a4cb210066f21"
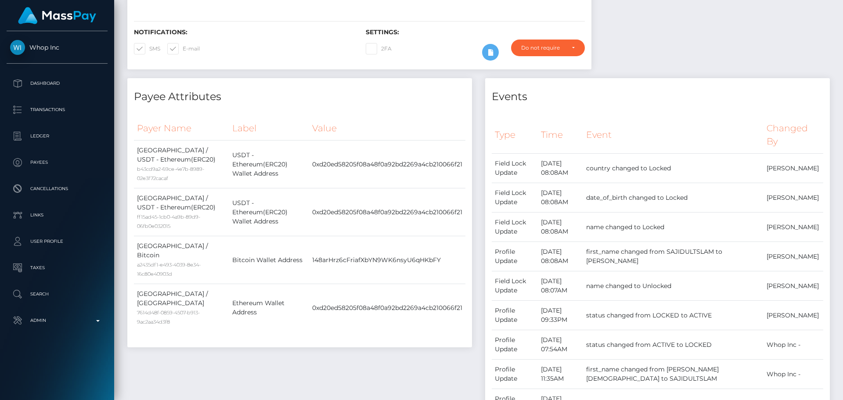
scroll to position [0, 0]
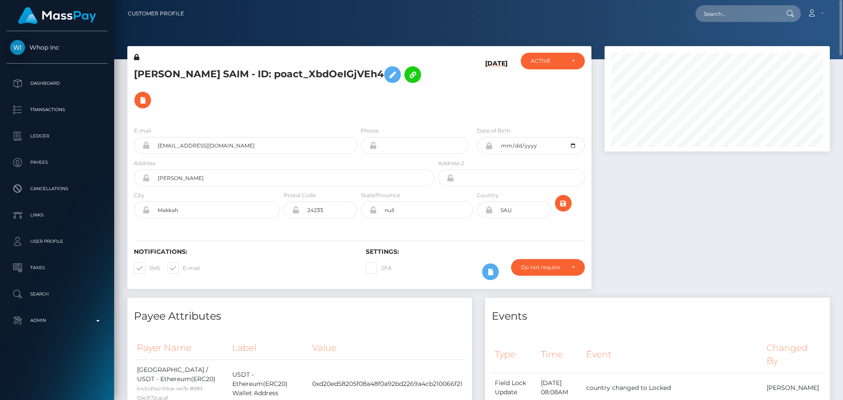
click at [455, 90] on div "09/15/25" at bounding box center [474, 86] width 77 height 67
click at [744, 13] on input "text" at bounding box center [737, 13] width 83 height 17
paste input "poact_ycXZ0slDJ5To"
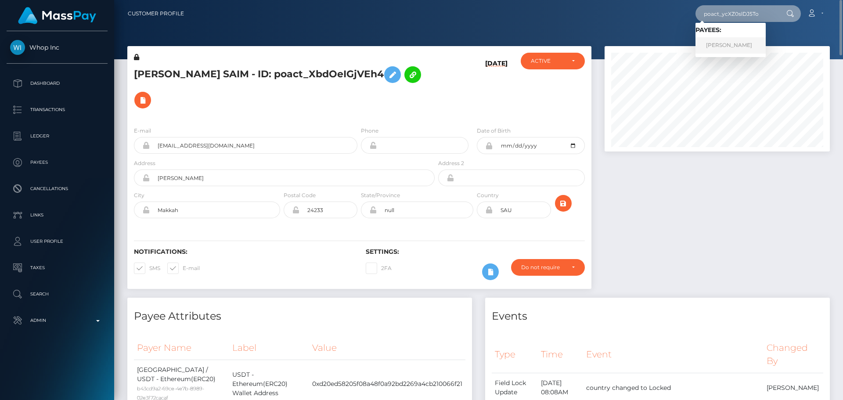
type input "poact_ycXZ0slDJ5To"
click at [725, 47] on link "Darwin Orendain" at bounding box center [731, 45] width 70 height 16
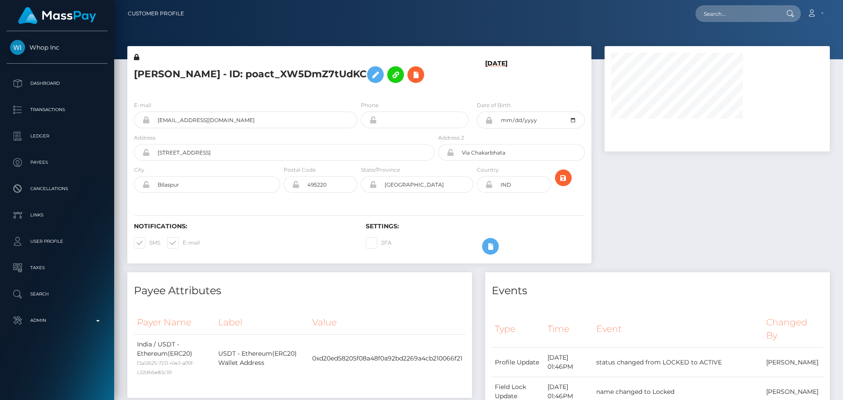
click at [341, 87] on h5 "[PERSON_NAME] - ID: poact_XW5DmZ7tUdKC" at bounding box center [282, 74] width 296 height 25
click at [346, 87] on h5 "[PERSON_NAME] - ID: poact_XW5DmZ7tUdKC" at bounding box center [282, 74] width 296 height 25
click at [343, 87] on h5 "[PERSON_NAME] - ID: poact_XW5DmZ7tUdKC" at bounding box center [282, 74] width 296 height 25
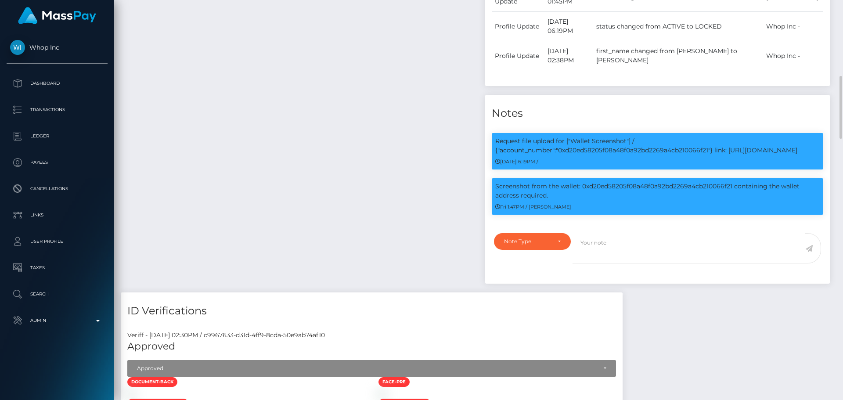
scroll to position [527, 0]
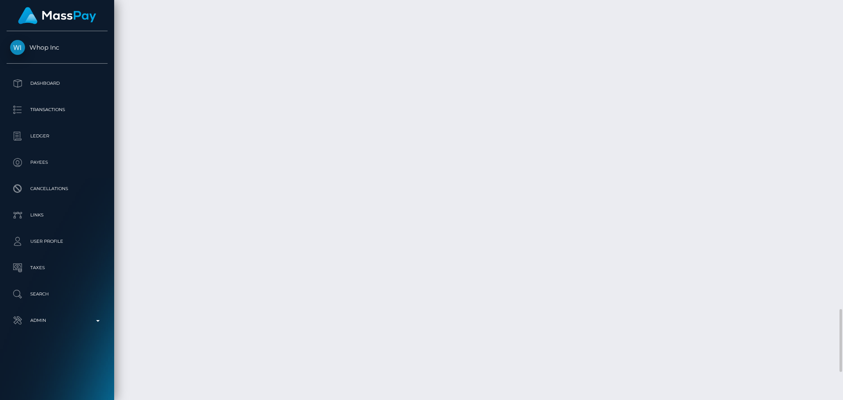
scroll to position [1914, 0]
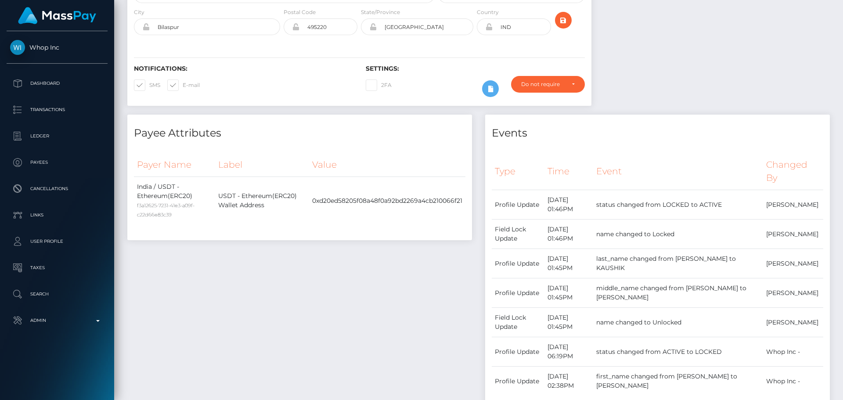
scroll to position [0, 0]
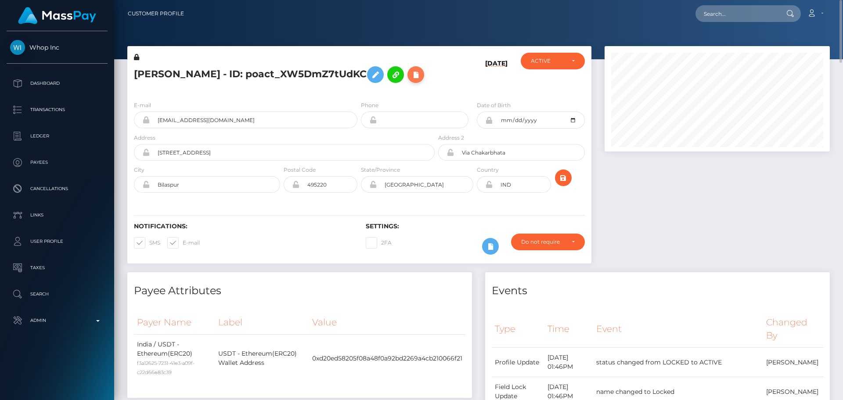
click at [411, 80] on icon at bounding box center [416, 74] width 11 height 11
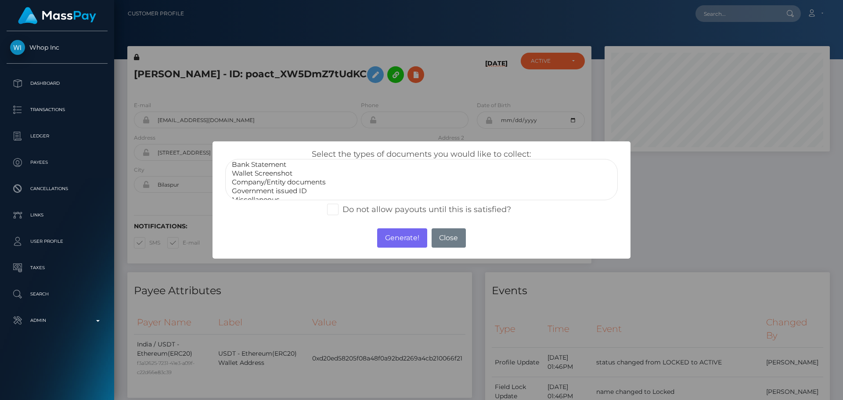
scroll to position [18, 0]
select select "Miscellaneous"
click at [260, 191] on option "Miscellaneous" at bounding box center [421, 192] width 381 height 9
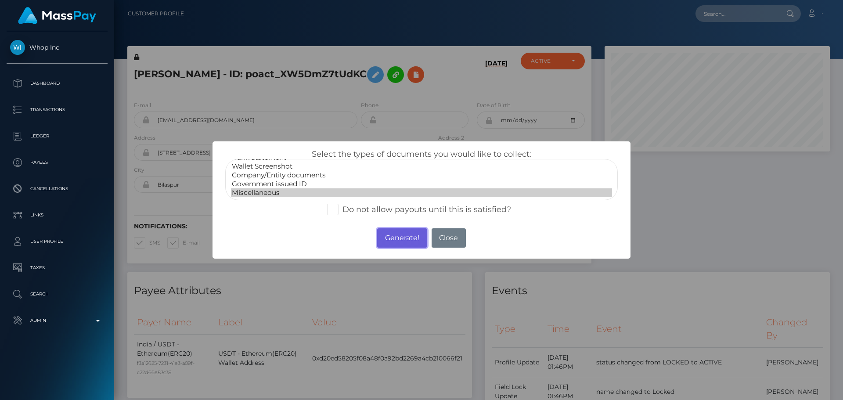
click at [407, 241] on button "Generate!" at bounding box center [402, 237] width 50 height 19
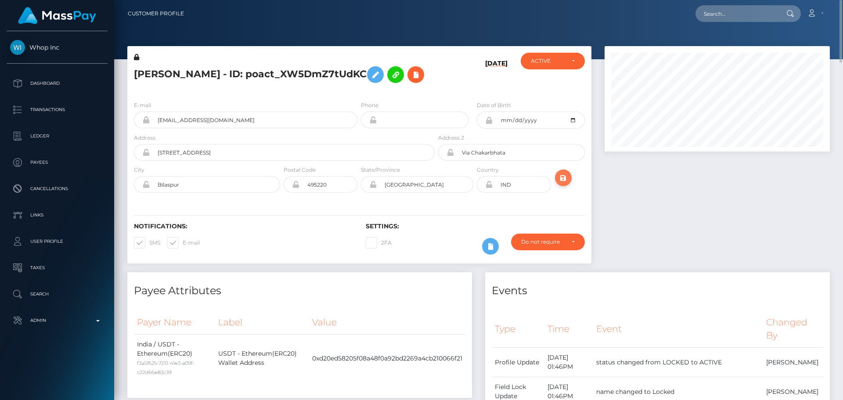
click at [566, 184] on icon "submit" at bounding box center [563, 178] width 11 height 11
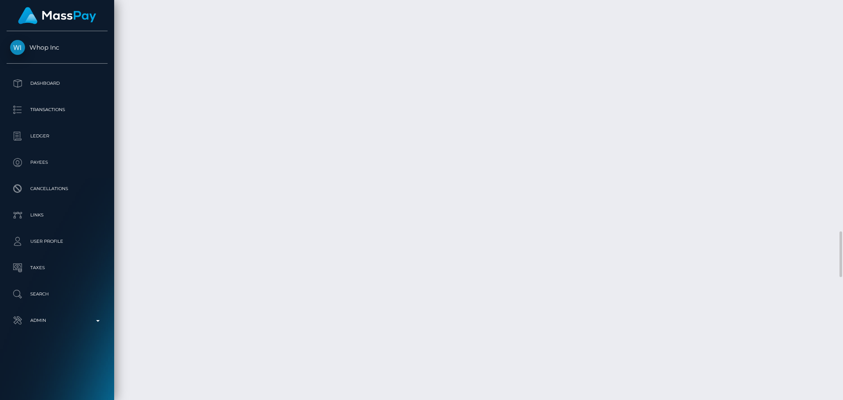
scroll to position [1844, 0]
drag, startPoint x: 286, startPoint y: 91, endPoint x: 291, endPoint y: 93, distance: 4.7
checkbox input "true"
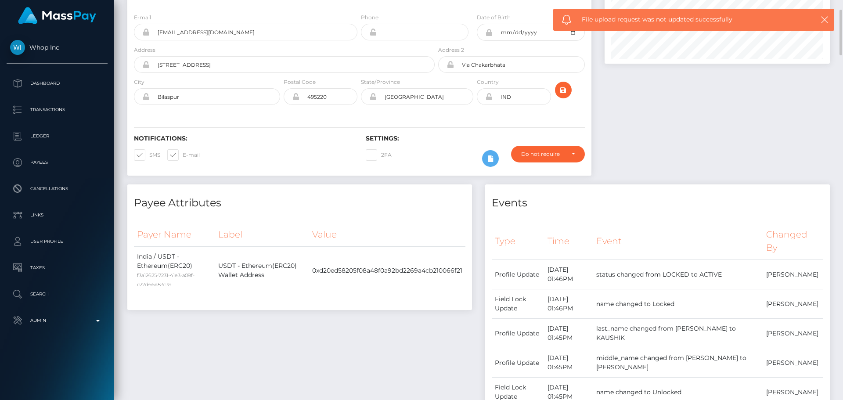
scroll to position [0, 0]
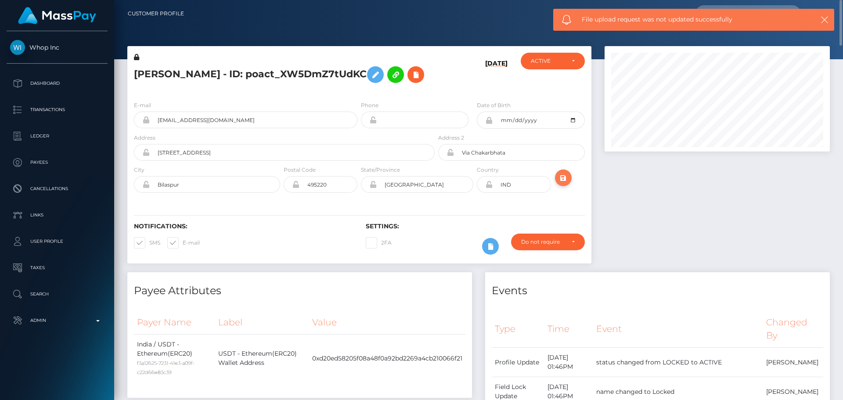
click at [561, 184] on icon "submit" at bounding box center [563, 178] width 11 height 11
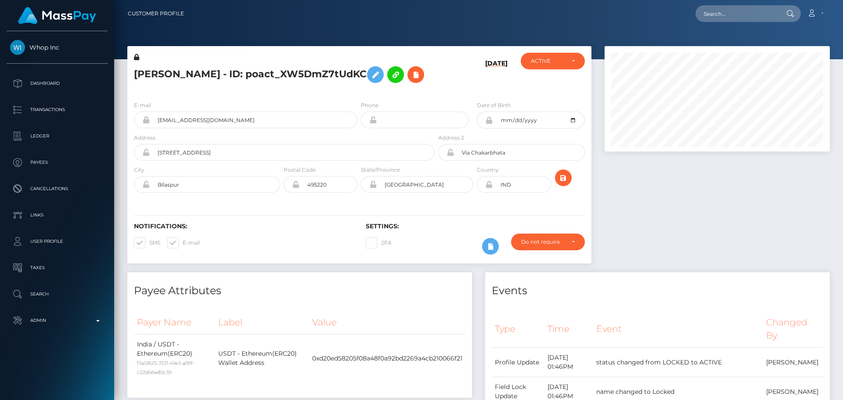
scroll to position [105, 226]
click at [490, 188] on icon at bounding box center [488, 184] width 7 height 7
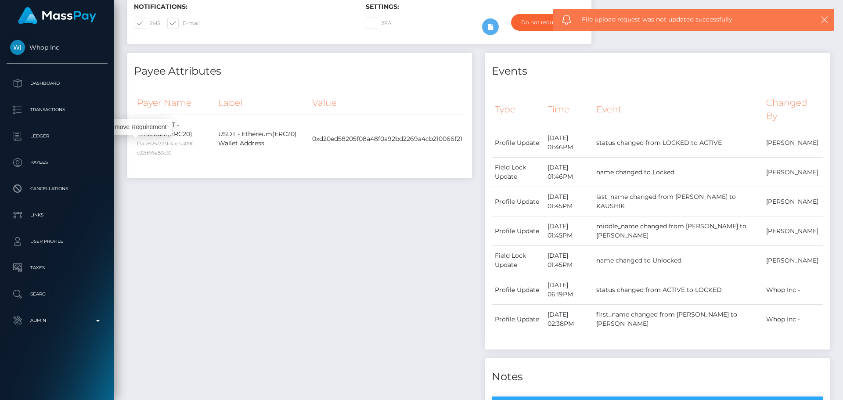
scroll to position [0, 0]
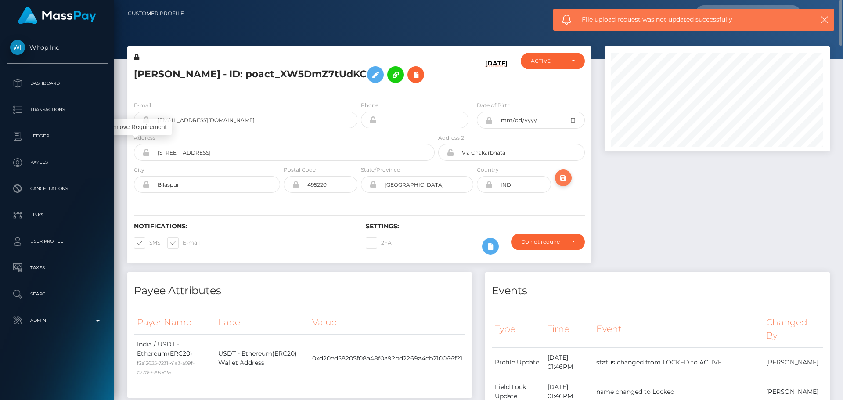
click at [567, 184] on icon "submit" at bounding box center [563, 178] width 11 height 11
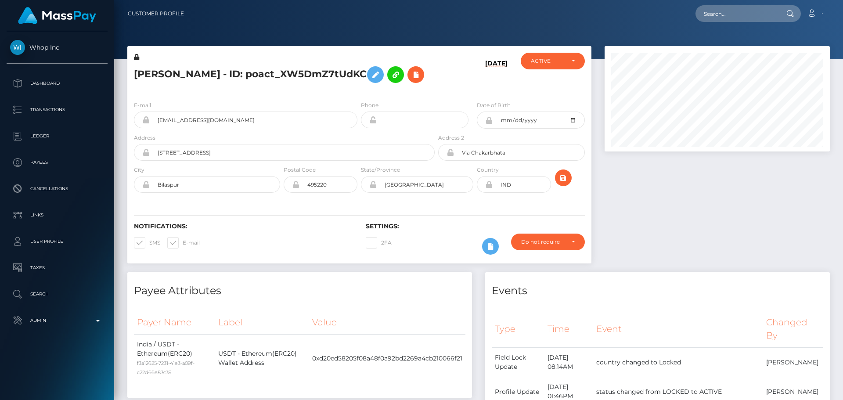
scroll to position [105, 226]
click at [476, 202] on div "E-mail mhmasumn150+0975d67774@gmail.com Phone IND" at bounding box center [359, 148] width 464 height 108
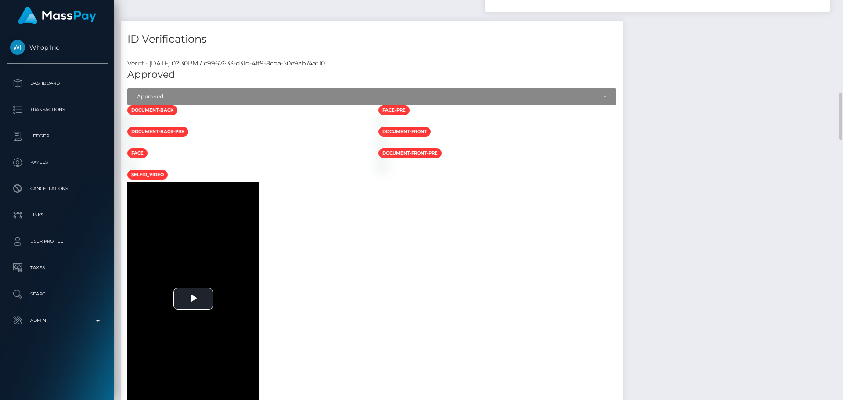
scroll to position [609, 0]
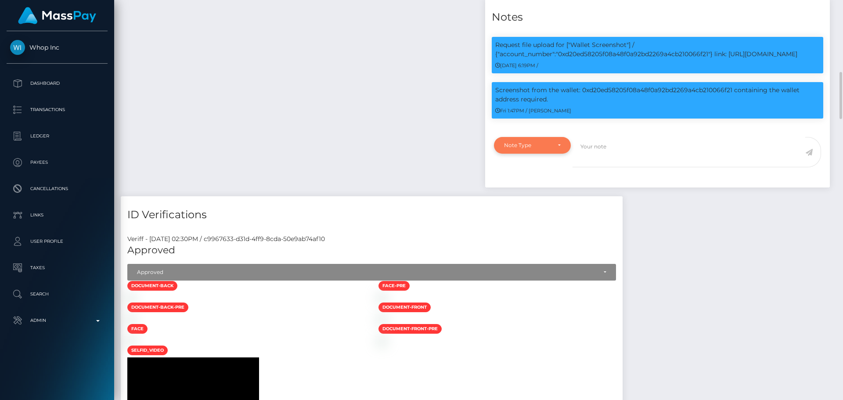
click at [540, 149] on div "Note Type" at bounding box center [527, 145] width 47 height 7
click at [532, 191] on span "Compliance" at bounding box center [521, 188] width 32 height 8
select select "COMPLIANCE"
click at [621, 167] on textarea at bounding box center [689, 152] width 233 height 30
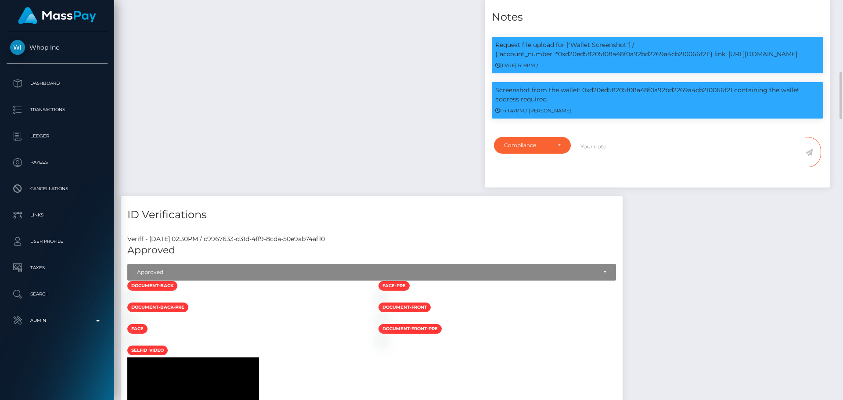
paste textarea "Crypto wallet screenshot for TJ1JVLhSiu5ToSyV63dhPCo6unjJescfAB provided, showi…"
click at [660, 167] on textarea "Crypto wallet screenshot for TJ1JVLhSiu5ToSyV63dhPCo6unjJescfAB provided, showi…" at bounding box center [689, 152] width 233 height 30
drag, startPoint x: 660, startPoint y: 170, endPoint x: 696, endPoint y: 172, distance: 35.6
click at [696, 167] on textarea "Crypto wallet screenshot for TJ1JVLhSiu5ToSyV63dhPCo6unjJescfAB provided, showi…" at bounding box center [689, 152] width 233 height 30
click at [764, 167] on textarea "Crypto wallet screenshot for TJ1JVLhSiu5ToSyV63dhPCo6unjJescfAB provided, showi…" at bounding box center [689, 152] width 233 height 30
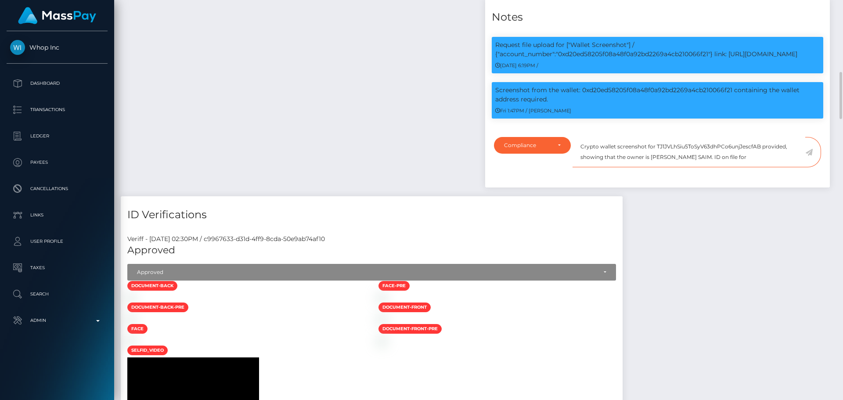
paste textarea "SAJIDUL ISLAM SAIM"
drag, startPoint x: 621, startPoint y: 177, endPoint x: 613, endPoint y: 171, distance: 9.7
click at [613, 167] on textarea "Crypto wallet screenshot for TJ1JVLhSiu5ToSyV63dhPCo6unjJescfAB provided, showi…" at bounding box center [689, 152] width 233 height 30
type textarea "Crypto wallet screenshot for TJ1JVLhSiu5ToSyV63dhPCo6unjJescfAB provided, showi…"
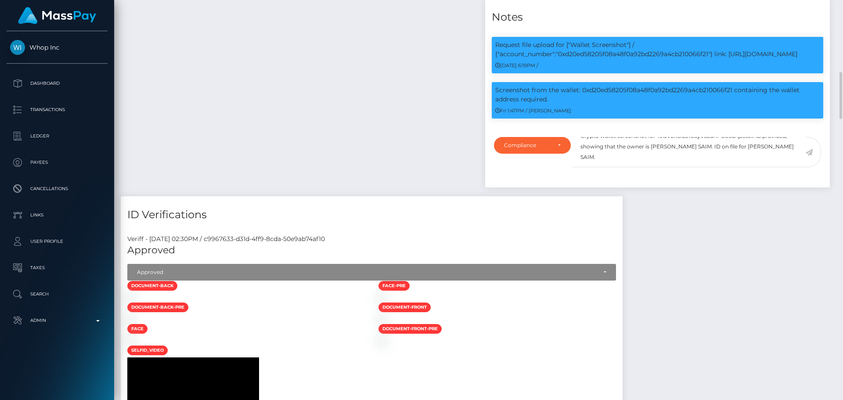
click at [811, 156] on icon at bounding box center [808, 152] width 7 height 7
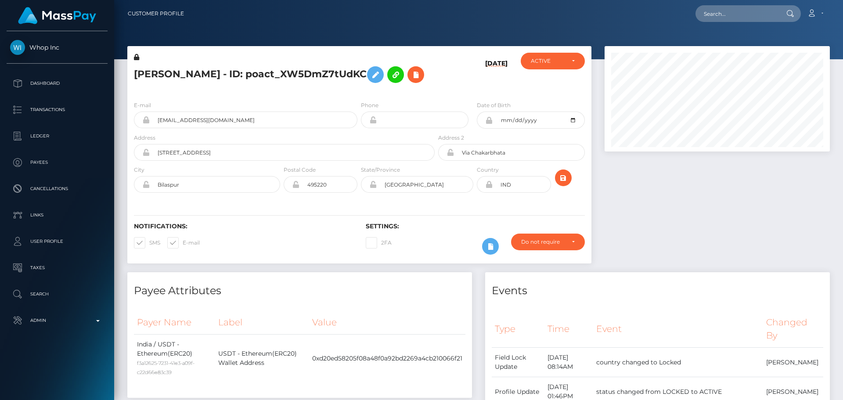
scroll to position [105, 226]
click at [663, 188] on div at bounding box center [717, 159] width 238 height 226
click at [449, 94] on div "[DATE]" at bounding box center [474, 73] width 77 height 41
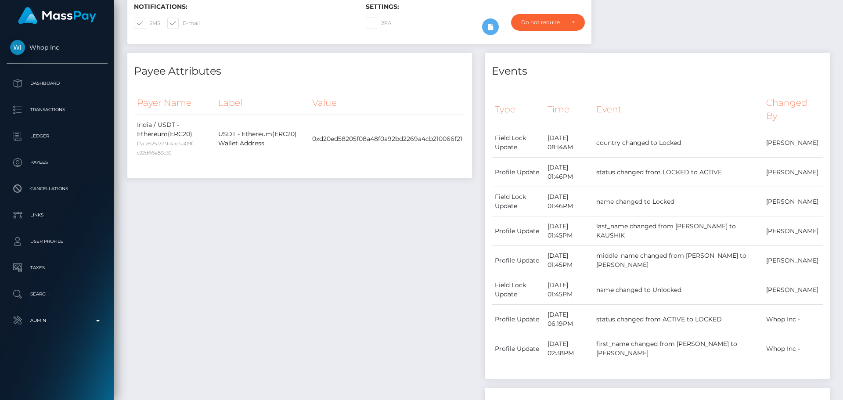
scroll to position [0, 0]
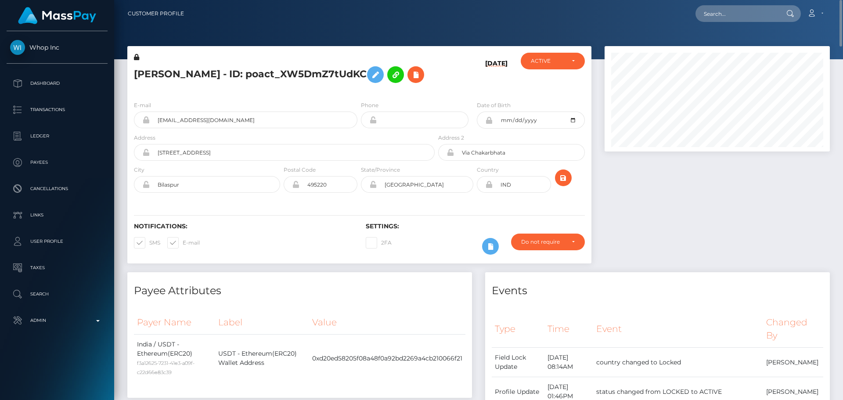
click at [245, 68] on h5 "[PERSON_NAME] - ID: poact_XW5DmZ7tUdKC" at bounding box center [282, 74] width 296 height 25
copy h5 "[PERSON_NAME] - ID: poact_XW5DmZ7tUdKC"
drag, startPoint x: 288, startPoint y: 138, endPoint x: 133, endPoint y: 134, distance: 154.6
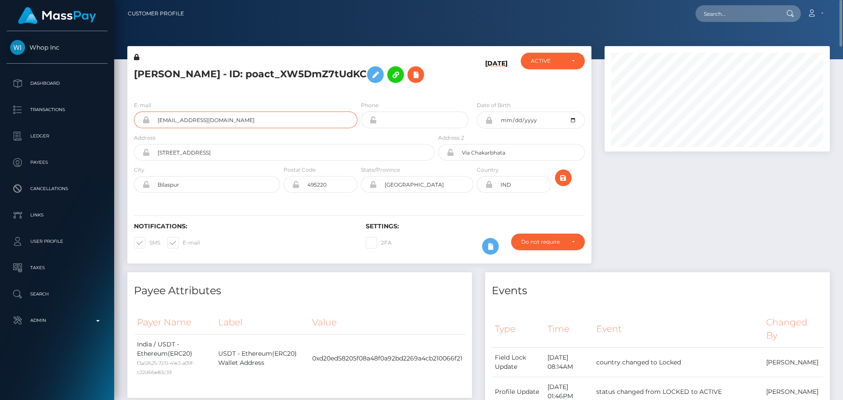
click at [133, 133] on div "E-mail [EMAIL_ADDRESS][DOMAIN_NAME]" at bounding box center [243, 117] width 232 height 32
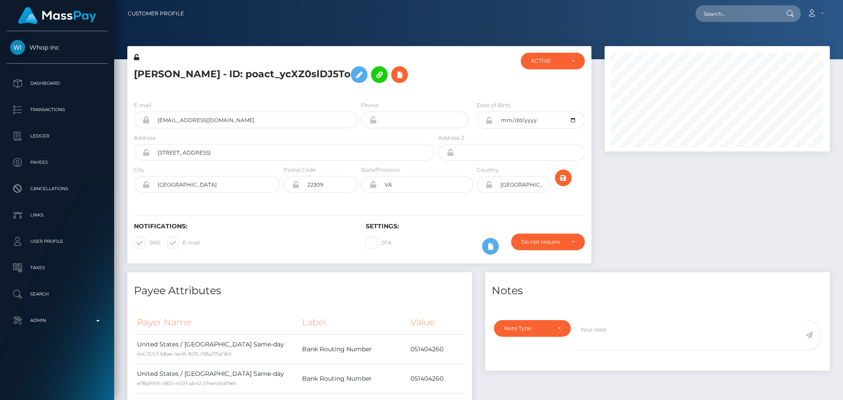
scroll to position [105, 226]
click at [446, 92] on div at bounding box center [474, 73] width 77 height 41
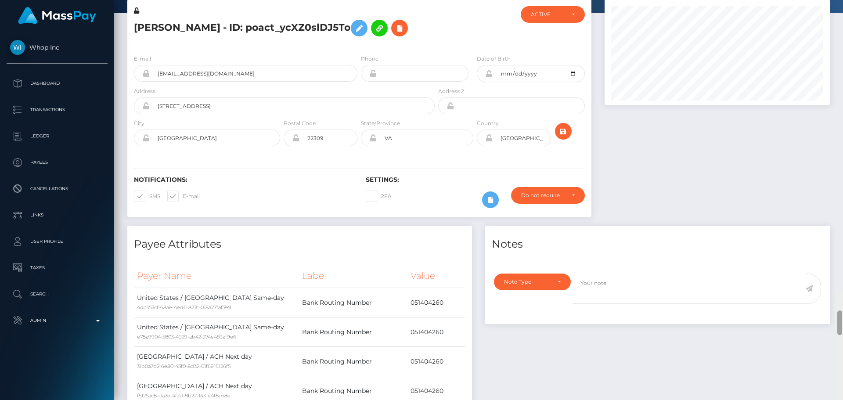
scroll to position [0, 0]
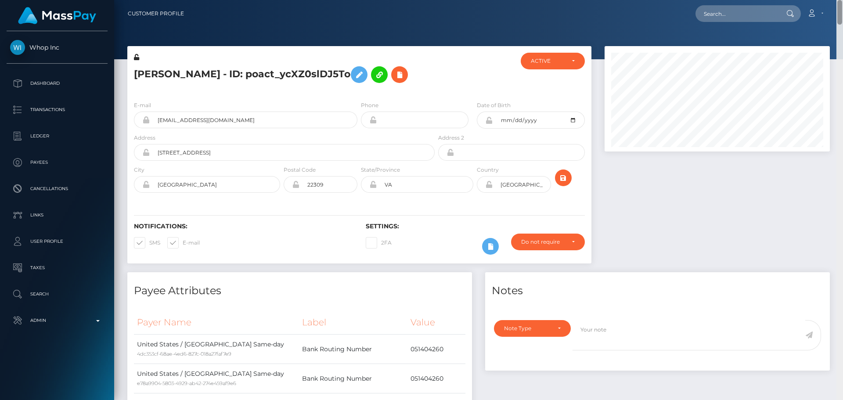
drag, startPoint x: 839, startPoint y: 349, endPoint x: 815, endPoint y: -3, distance: 353.0
click at [815, 0] on html "Whop Inc Dashboard Transactions Ledger Payees Cancellations Links" at bounding box center [421, 200] width 843 height 400
click at [549, 242] on div "Do not require" at bounding box center [542, 241] width 43 height 7
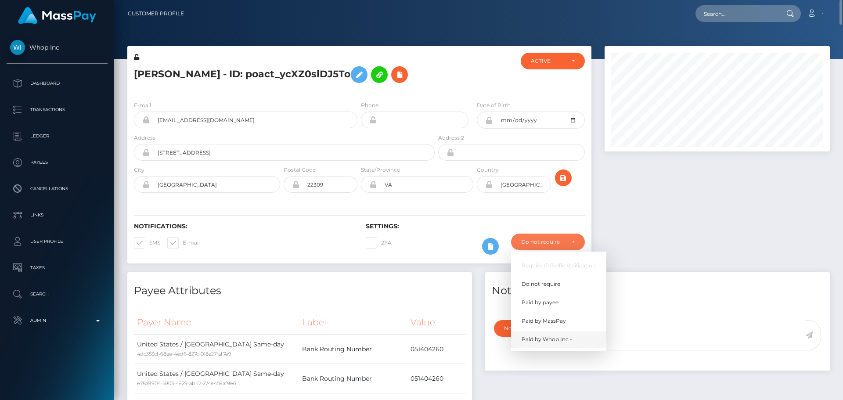
click at [549, 339] on span "Paid by Whop Inc -" at bounding box center [547, 339] width 50 height 8
select select "338"
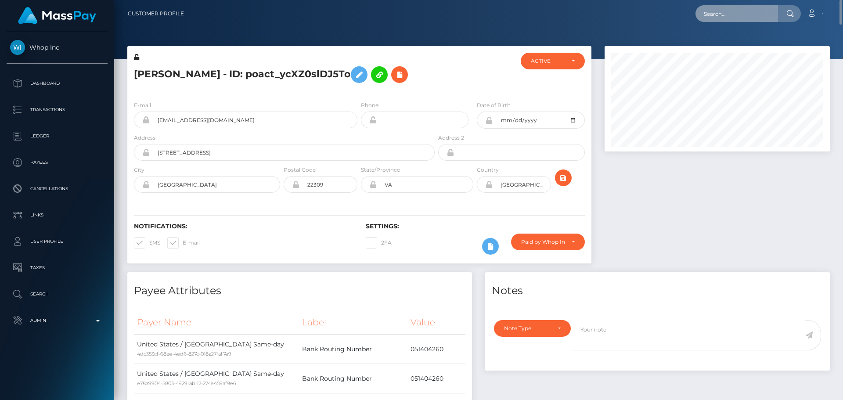
click at [734, 14] on input "text" at bounding box center [737, 13] width 83 height 17
paste input "[EMAIL_ADDRESS][DOMAIN_NAME]"
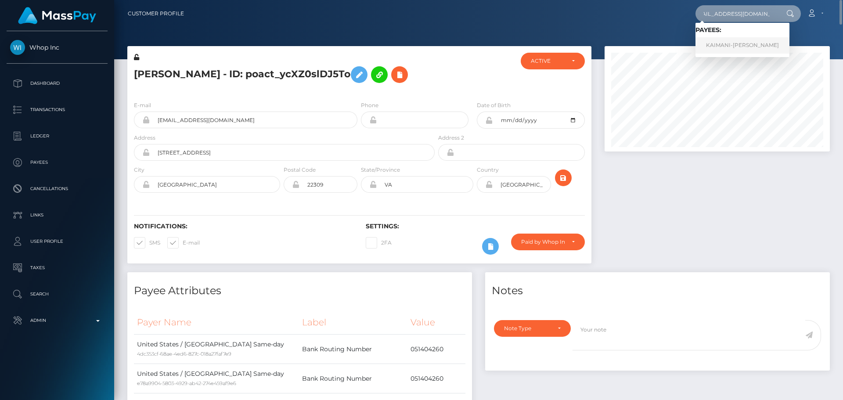
type input "[EMAIL_ADDRESS][DOMAIN_NAME]"
click at [715, 44] on link "KAIMANI-KAMIL PERRAULT" at bounding box center [743, 45] width 94 height 16
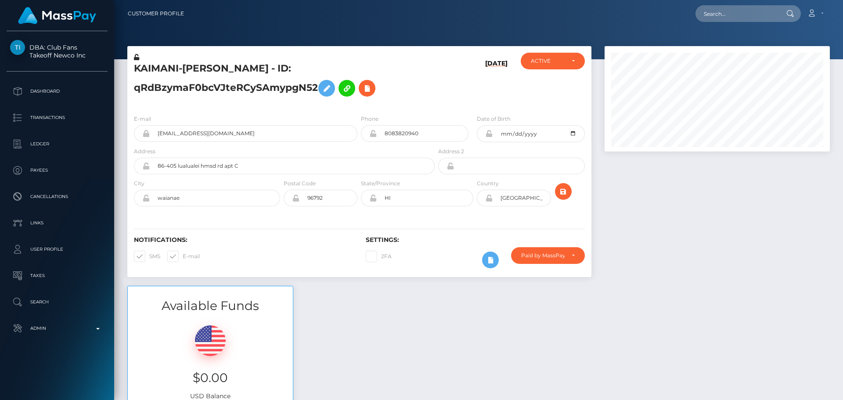
scroll to position [105, 226]
click at [442, 73] on div "[DATE]" at bounding box center [474, 80] width 77 height 55
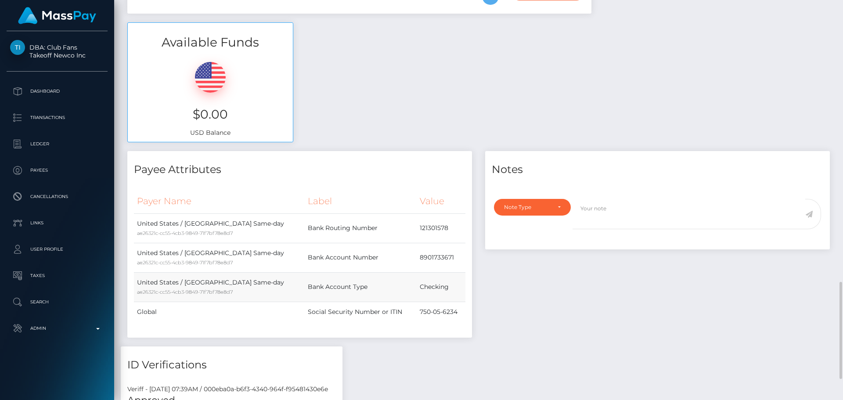
scroll to position [483, 0]
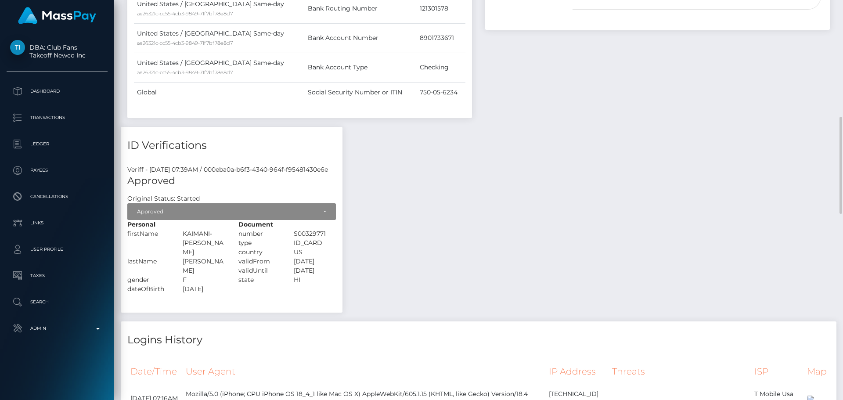
drag, startPoint x: 416, startPoint y: 144, endPoint x: 422, endPoint y: 148, distance: 6.9
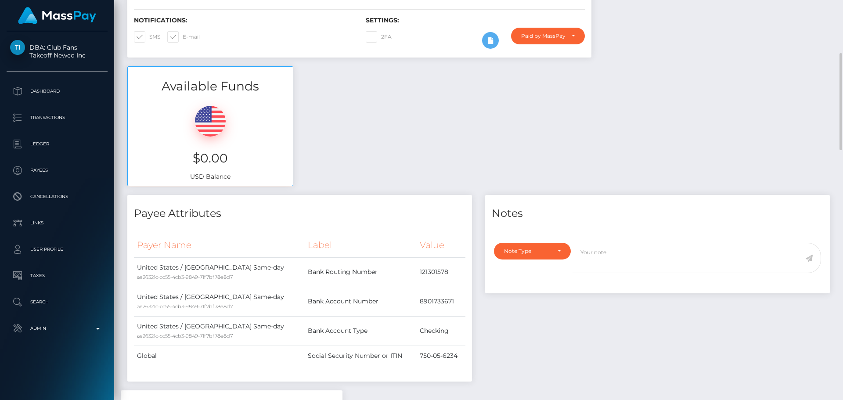
scroll to position [0, 0]
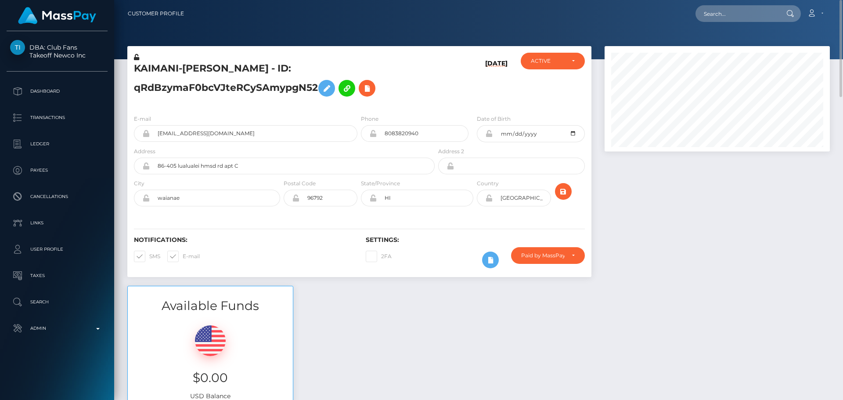
click at [411, 98] on h5 "KAIMANI-[PERSON_NAME] - ID: qRdBzymaF0bcVJteRCySAmypgN52" at bounding box center [282, 81] width 296 height 39
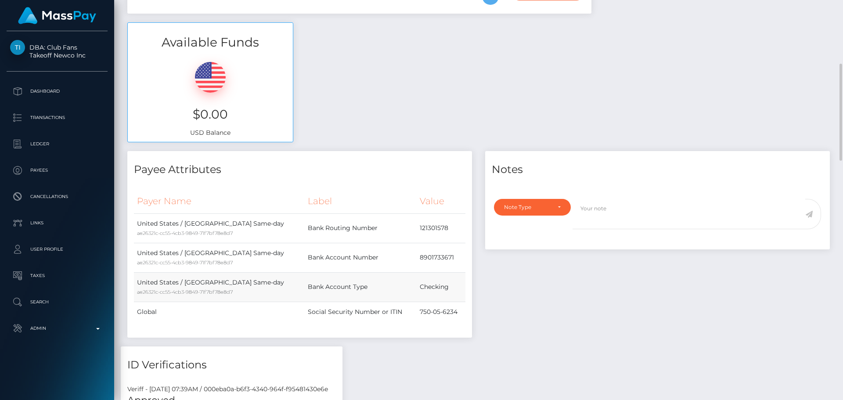
scroll to position [439, 0]
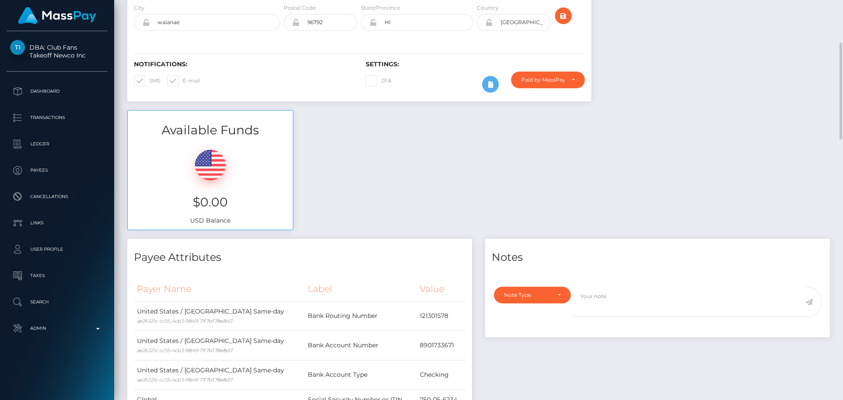
scroll to position [44, 0]
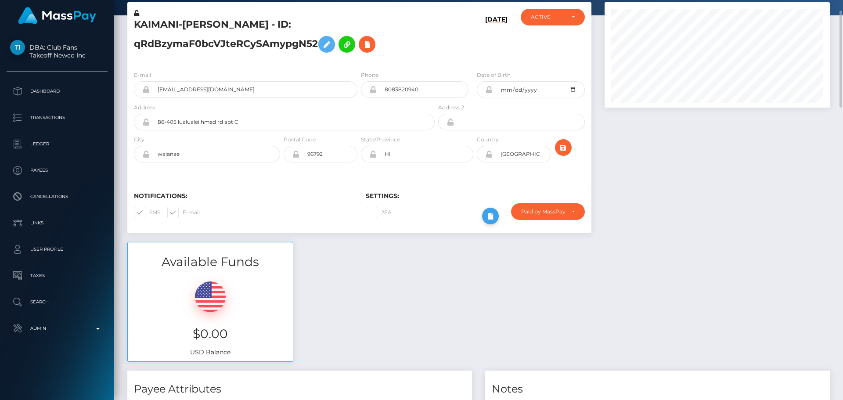
click at [490, 216] on icon at bounding box center [490, 216] width 11 height 11
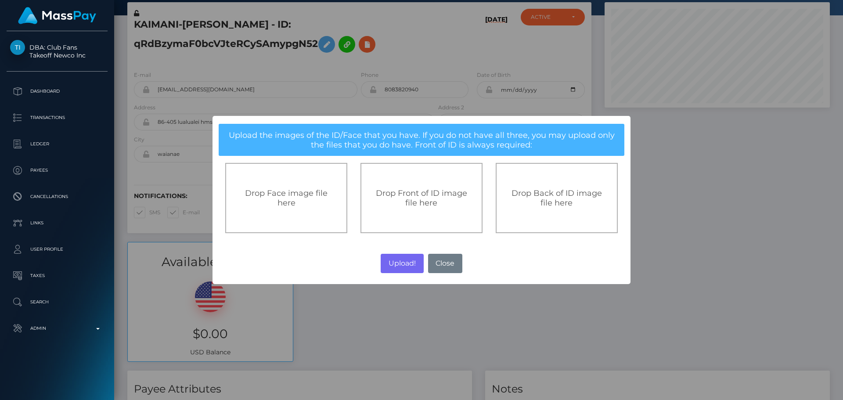
click at [410, 194] on span "Drop Front of ID image file here" at bounding box center [421, 197] width 91 height 19
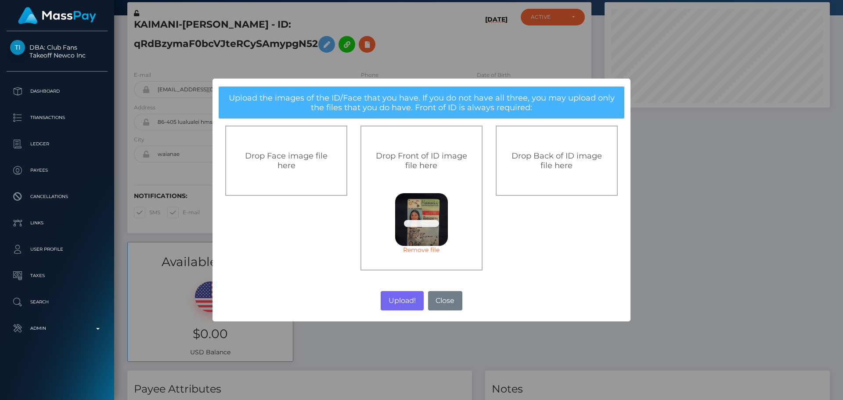
click at [566, 169] on span "Drop Back of ID image file here" at bounding box center [557, 160] width 90 height 19
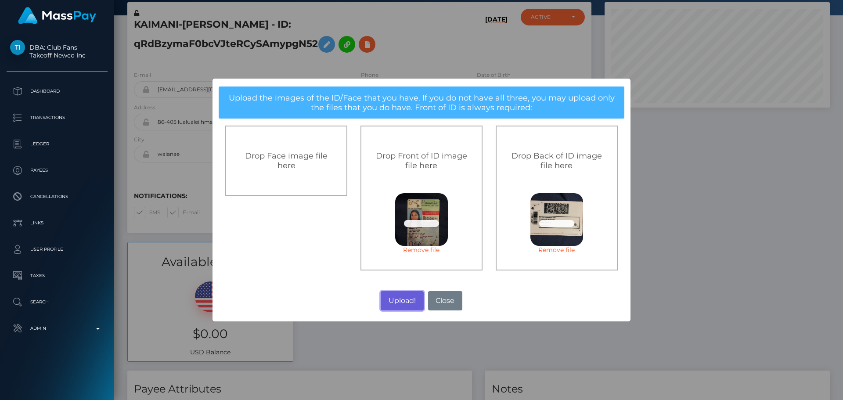
click at [402, 295] on button "Upload!" at bounding box center [402, 300] width 43 height 19
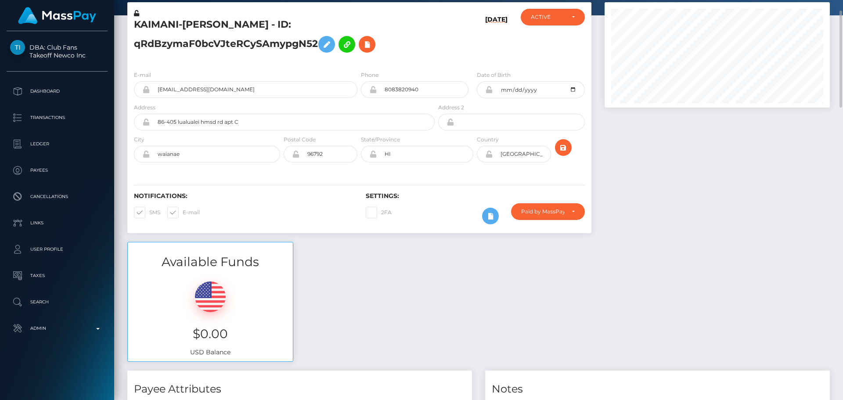
click at [385, 269] on div "Available Funds $0.00 USD Balance" at bounding box center [479, 306] width 716 height 129
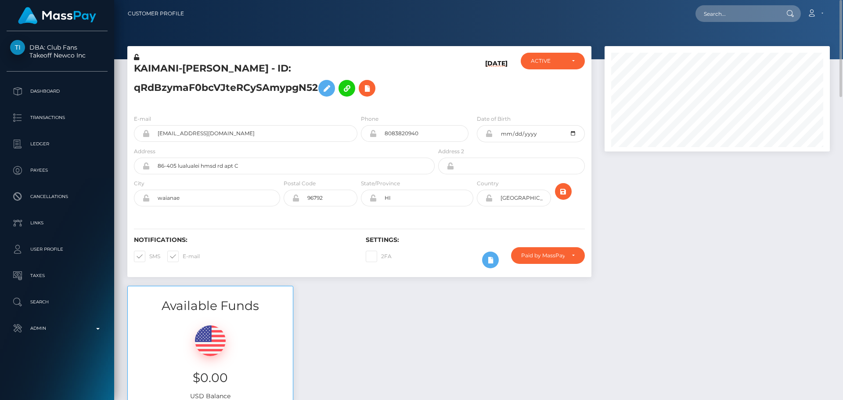
click at [441, 108] on div "E-mail kaimaniperrault@icloud.com Phone Address" at bounding box center [359, 162] width 464 height 108
click at [439, 107] on div "[DATE]" at bounding box center [474, 80] width 77 height 55
click at [429, 103] on div "KAIMANI-[PERSON_NAME] - ID: qRdBzymaF0bcVJteRCySAmypgN52" at bounding box center [281, 80] width 309 height 55
click at [563, 191] on icon "submit" at bounding box center [563, 191] width 11 height 11
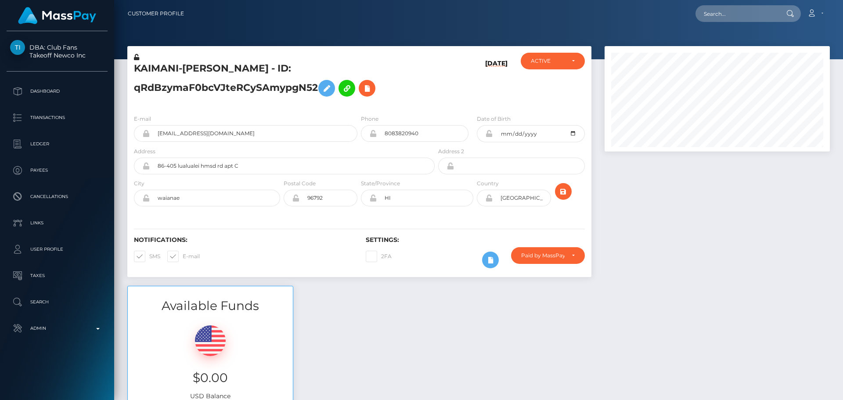
click at [422, 94] on h5 "KAIMANI-[PERSON_NAME] - ID: qRdBzymaF0bcVJteRCySAmypgN52" at bounding box center [282, 81] width 296 height 39
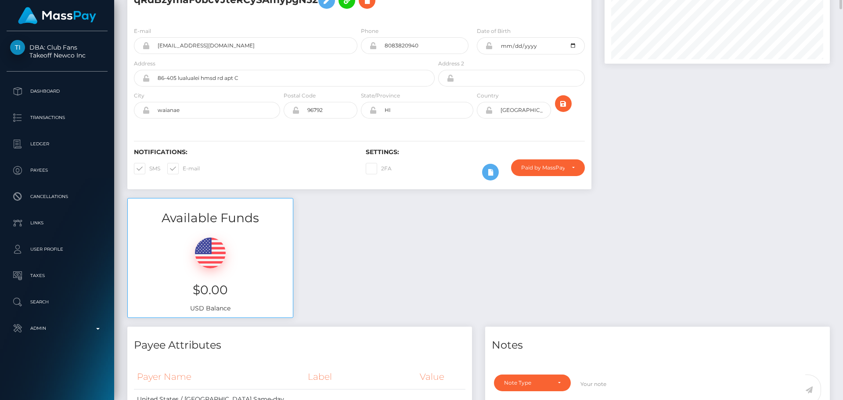
scroll to position [0, 0]
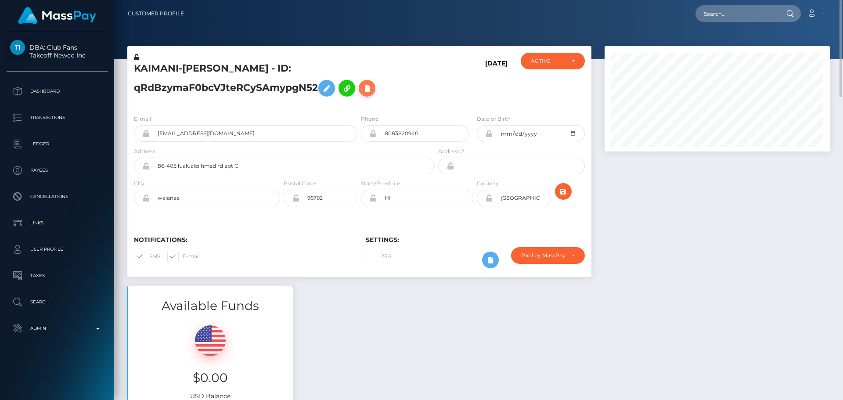
click at [365, 86] on icon at bounding box center [367, 88] width 11 height 11
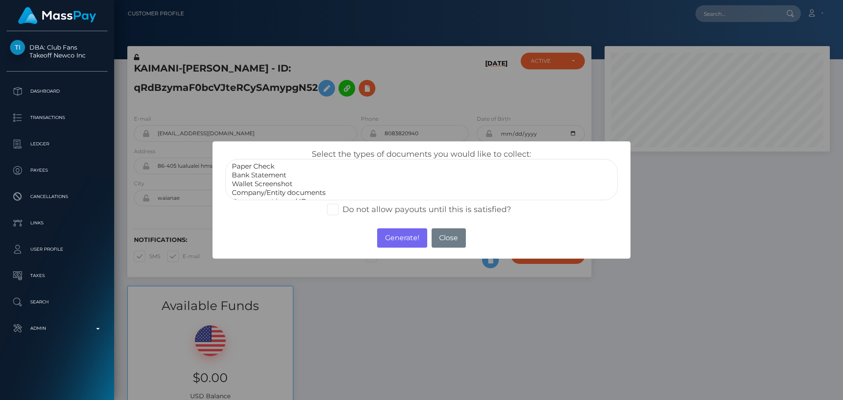
scroll to position [18, 0]
select select "Miscellaneous"
click at [261, 193] on option "Miscellaneous" at bounding box center [421, 192] width 381 height 9
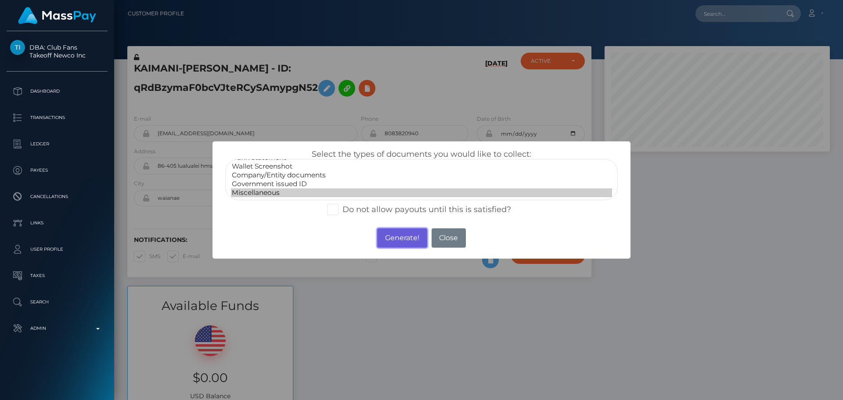
click at [409, 238] on button "Generate!" at bounding box center [402, 237] width 50 height 19
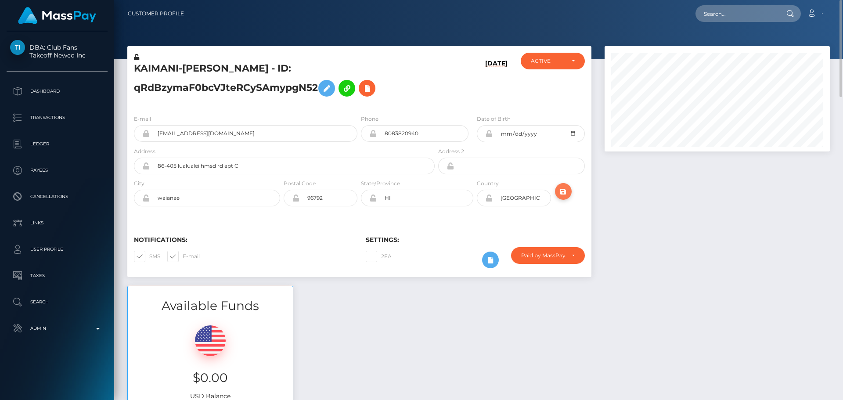
click at [565, 191] on icon "submit" at bounding box center [563, 191] width 11 height 11
click at [422, 94] on h5 "KAIMANI-KAMIL PERRAULT - ID: qRdBzymaF0bcVJteRCySAmypgN52" at bounding box center [282, 81] width 296 height 39
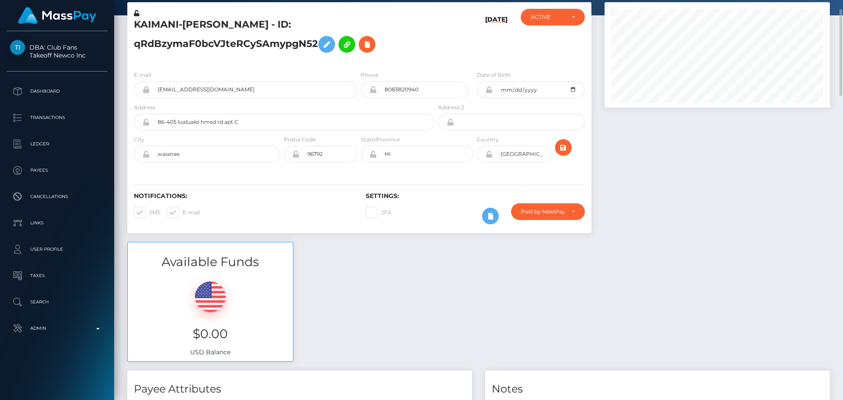
scroll to position [0, 0]
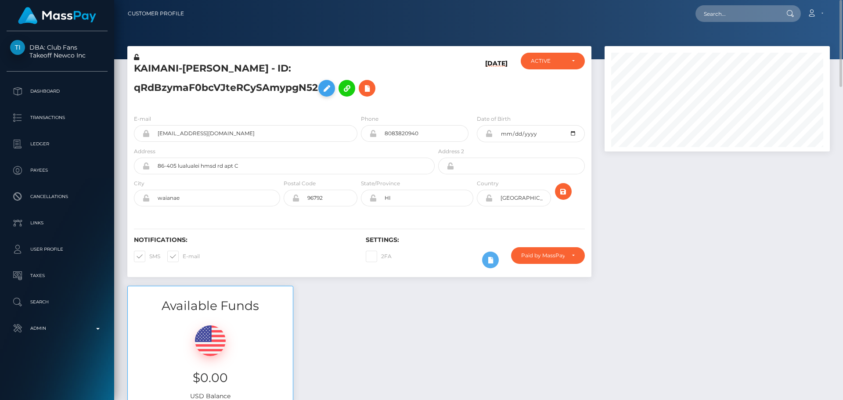
click at [328, 90] on icon at bounding box center [326, 88] width 11 height 11
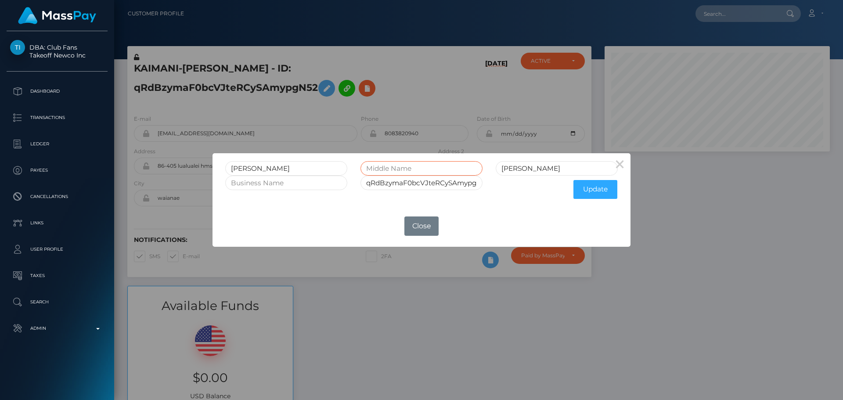
click at [422, 166] on input "text" at bounding box center [421, 168] width 122 height 14
type input "KEAUKEALANI"
click at [594, 187] on button "Update" at bounding box center [595, 189] width 44 height 19
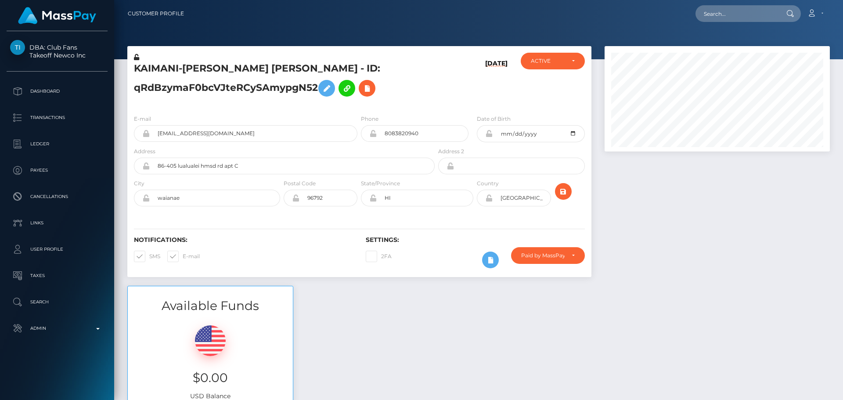
scroll to position [105, 226]
click at [138, 58] on icon at bounding box center [136, 57] width 5 height 6
click at [488, 135] on icon at bounding box center [488, 133] width 7 height 7
click at [489, 199] on icon at bounding box center [488, 198] width 7 height 7
click at [561, 256] on div "Paid by MassPay" at bounding box center [542, 255] width 43 height 7
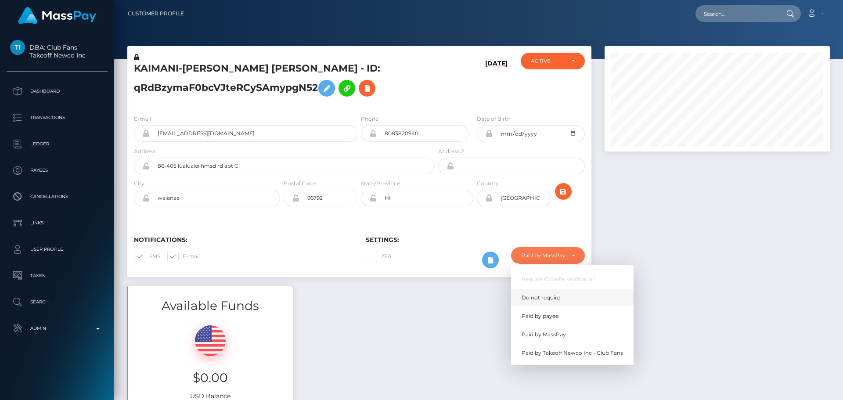
click at [553, 295] on span "Do not require" at bounding box center [541, 298] width 39 height 8
select select "0"
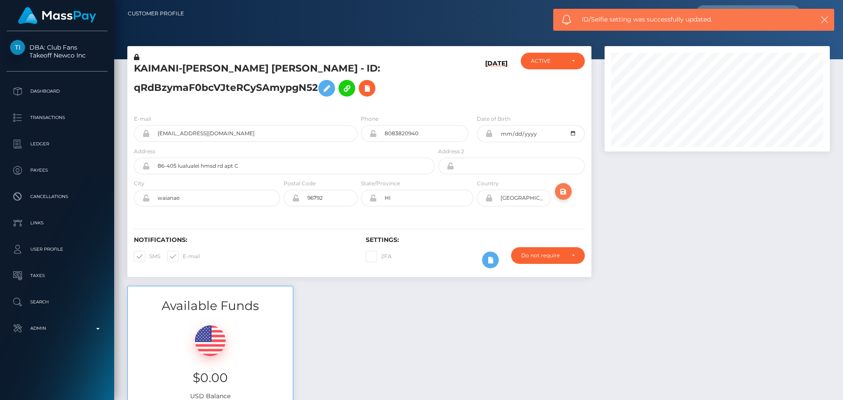
click at [560, 187] on icon "submit" at bounding box center [563, 191] width 11 height 11
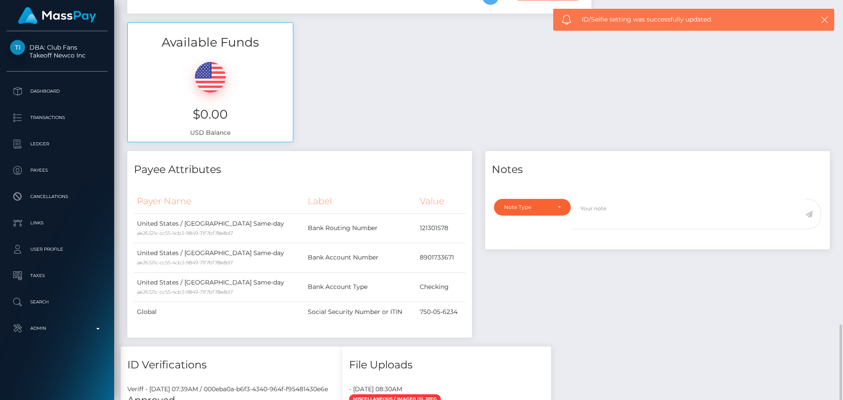
scroll to position [527, 0]
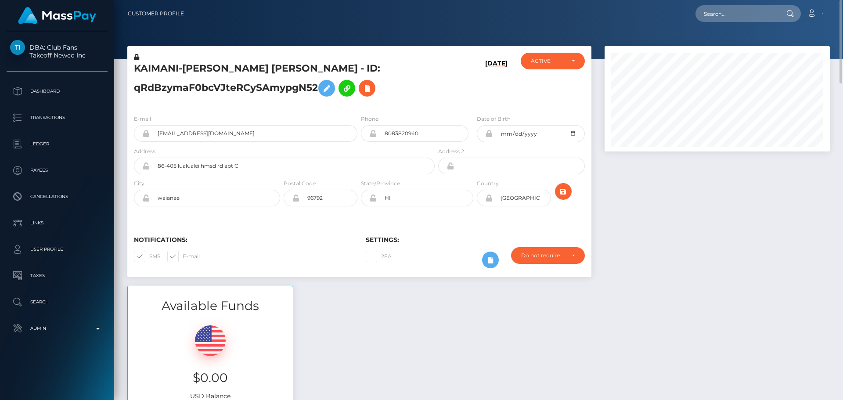
click at [236, 64] on h5 "KAIMANI-KAMIL KEAUKEALANI PERRAULT - ID: qRdBzymaF0bcVJteRCySAmypgN52" at bounding box center [282, 81] width 296 height 39
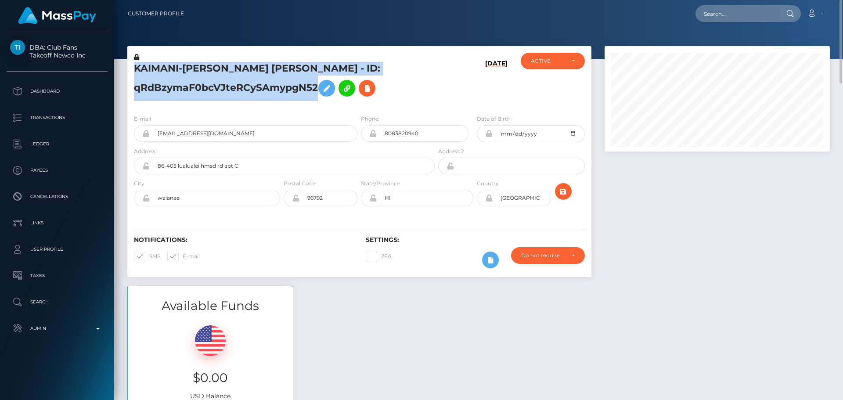
click at [236, 64] on h5 "KAIMANI-KAMIL KEAUKEALANI PERRAULT - ID: qRdBzymaF0bcVJteRCySAmypgN52" at bounding box center [282, 81] width 296 height 39
copy h5 "KAIMANI-KAMIL KEAUKEALANI PERRAULT - ID: qRdBzymaF0bcVJteRCySAmypgN52"
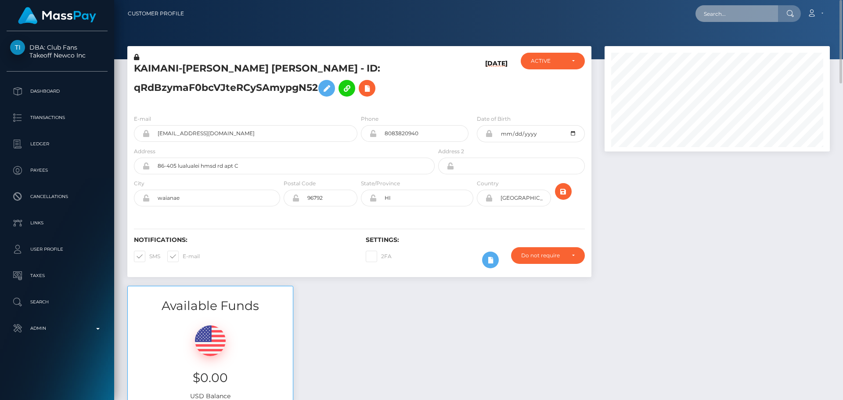
click at [725, 18] on input "text" at bounding box center [737, 13] width 83 height 17
paste input "[EMAIL_ADDRESS][DOMAIN_NAME]"
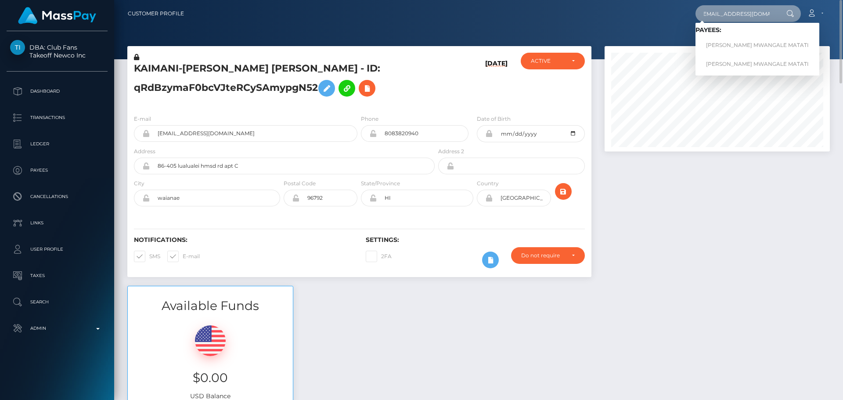
type input "[EMAIL_ADDRESS][DOMAIN_NAME]"
click at [726, 41] on link "[PERSON_NAME] MWANGALE MATATI" at bounding box center [758, 45] width 124 height 16
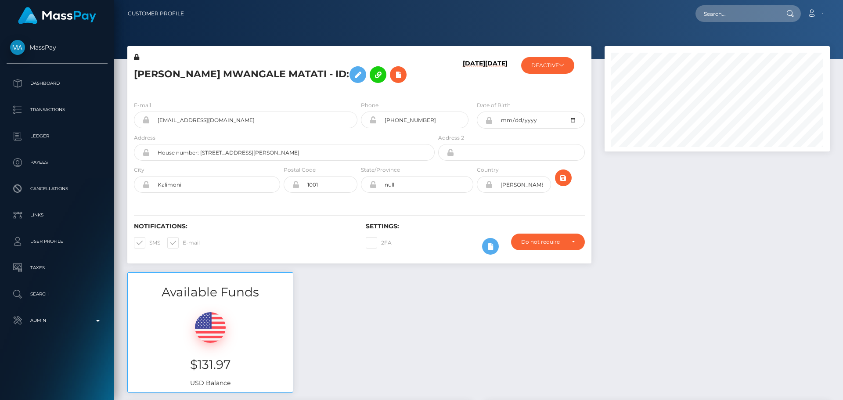
scroll to position [105, 226]
click at [564, 65] on icon at bounding box center [561, 64] width 5 height 5
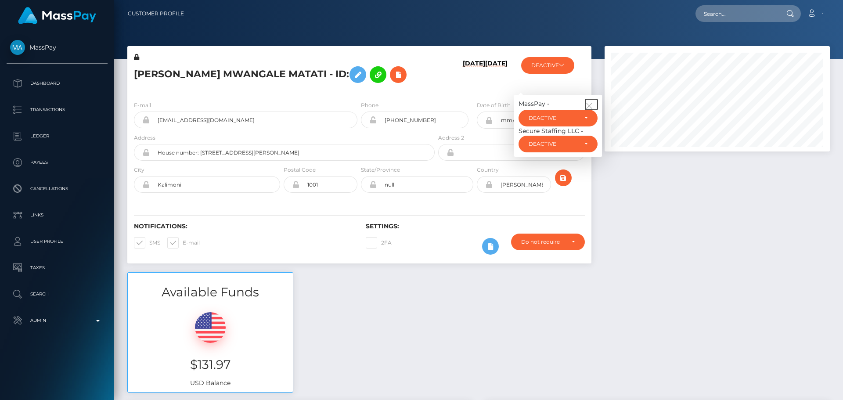
click at [588, 101] on button "button" at bounding box center [591, 104] width 12 height 11
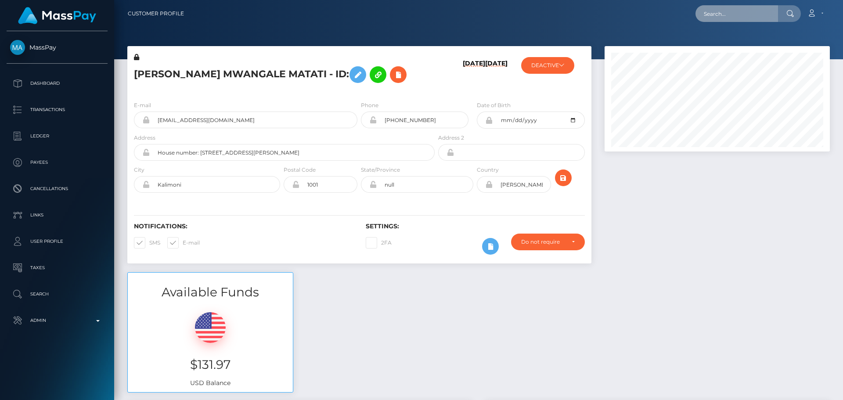
click at [735, 15] on input "text" at bounding box center [737, 13] width 83 height 17
paste input "[EMAIL_ADDRESS][DOMAIN_NAME]"
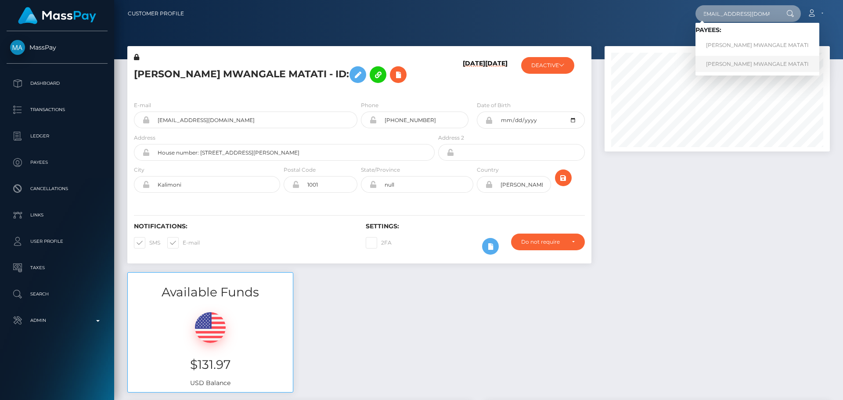
type input "[EMAIL_ADDRESS][DOMAIN_NAME]"
click at [719, 59] on link "[PERSON_NAME] MWANGALE MATATI" at bounding box center [758, 64] width 124 height 16
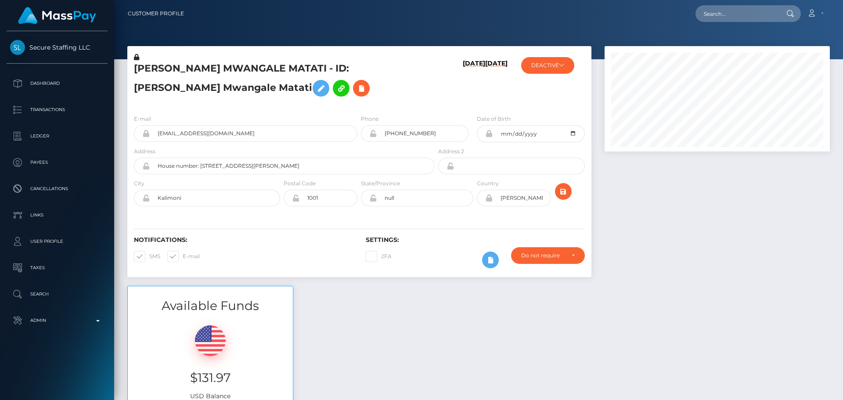
scroll to position [105, 226]
click at [331, 101] on div "[PERSON_NAME] MWANGALE MATATI - ID: [PERSON_NAME] Mwangale Matati" at bounding box center [281, 80] width 309 height 55
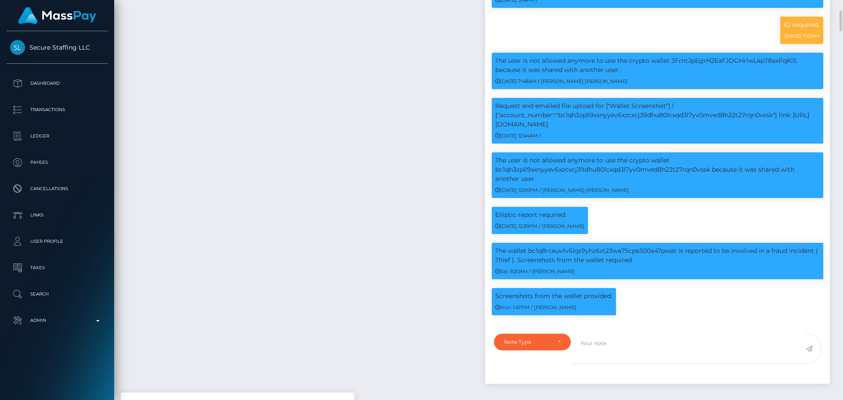
scroll to position [1186, 0]
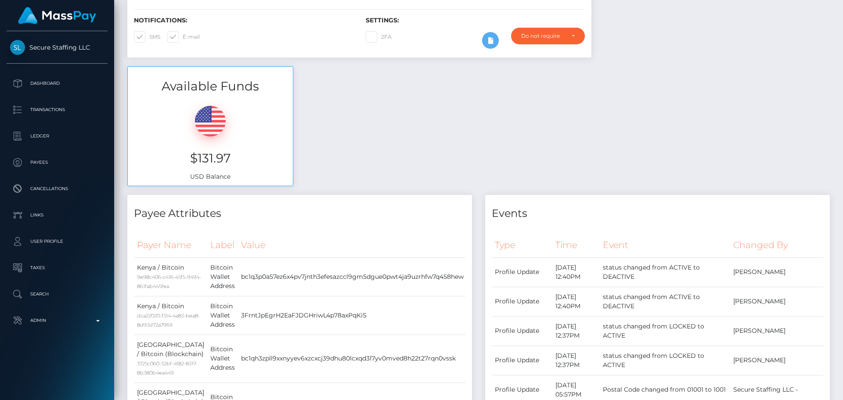
scroll to position [0, 0]
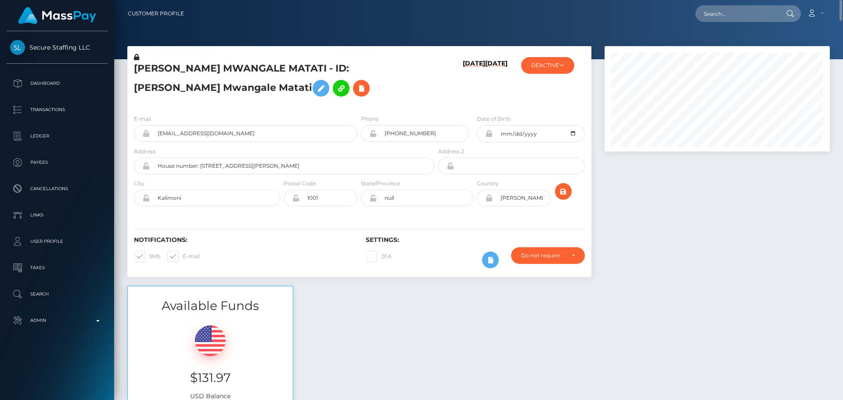
click at [307, 93] on h5 "[PERSON_NAME] MWANGALE MATATI - ID: [PERSON_NAME] Mwangale Matati" at bounding box center [282, 81] width 296 height 39
click at [739, 13] on input "text" at bounding box center [737, 13] width 83 height 17
paste input "poact_SksBaMGdGnhQ"
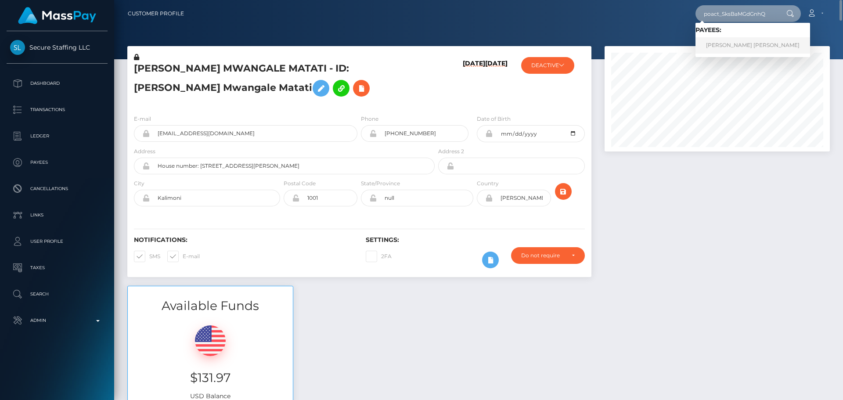
type input "poact_SksBaMGdGnhQ"
click at [727, 40] on link "[PERSON_NAME] [PERSON_NAME]" at bounding box center [753, 45] width 115 height 16
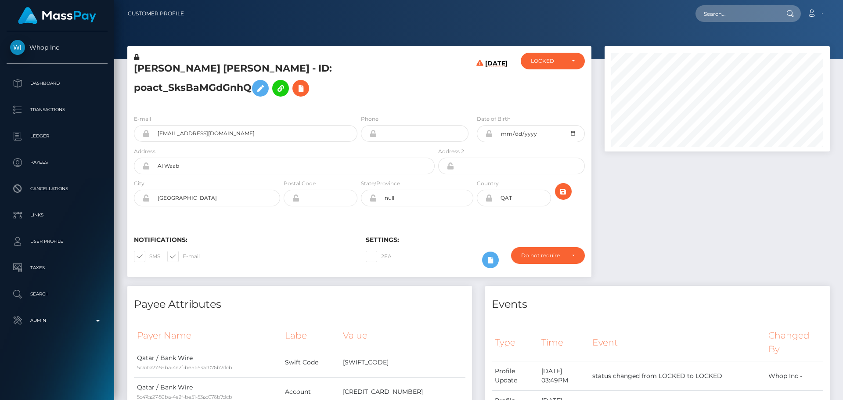
scroll to position [105, 226]
click at [488, 84] on h6 "09/18/25" at bounding box center [496, 82] width 22 height 44
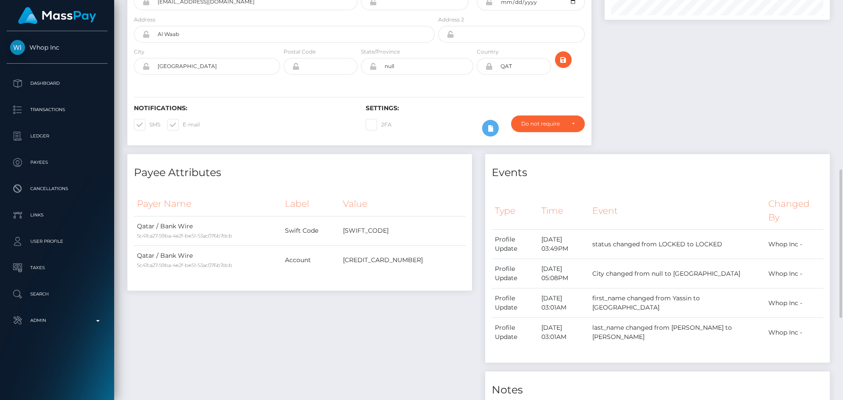
scroll to position [0, 0]
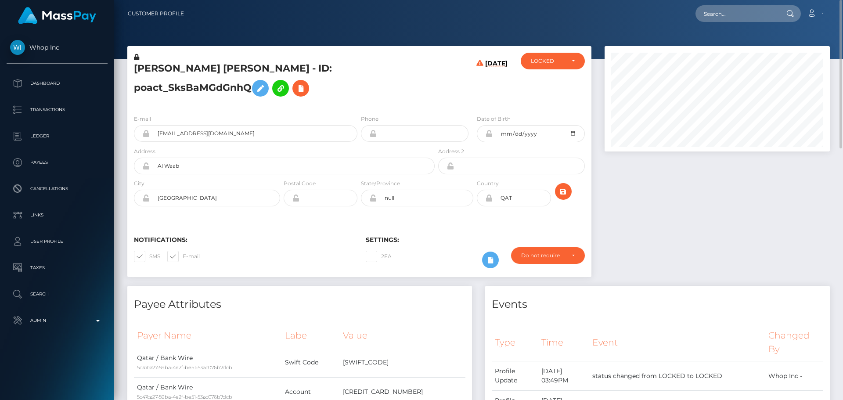
click at [159, 69] on h5 "MOHAMAD YASIN SALEH - ID: poact_SksBaMGdGnhQ" at bounding box center [282, 81] width 296 height 39
copy h5 "MOHAMAD"
click at [247, 76] on h5 "MOHAMAD YASIN SALEH - ID: poact_SksBaMGdGnhQ" at bounding box center [282, 81] width 296 height 39
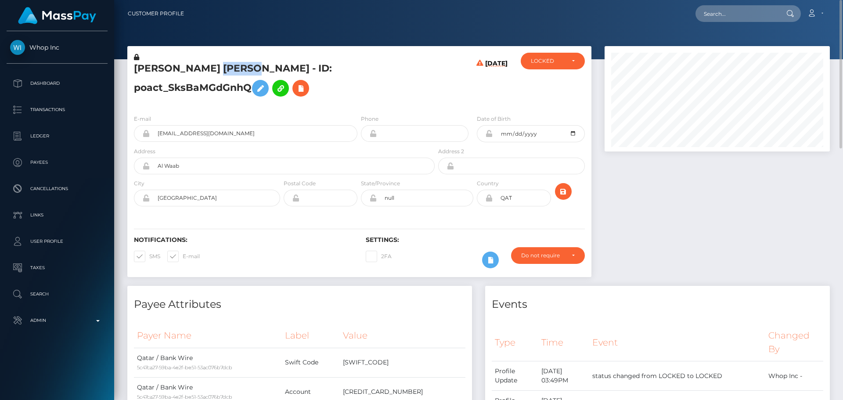
click at [246, 75] on h5 "MOHAMAD YASIN SALEH - ID: poact_SksBaMGdGnhQ" at bounding box center [282, 81] width 296 height 39
copy h5 "SALEH"
click at [381, 101] on h5 "MOHAMAD YASIN SALEH - ID: poact_SksBaMGdGnhQ" at bounding box center [282, 81] width 296 height 39
click at [361, 101] on h5 "MOHAMAD YASIN SALEH - ID: poact_SksBaMGdGnhQ" at bounding box center [282, 81] width 296 height 39
click at [359, 108] on div "MOHAMAD YASIN SALEH - ID: poact_SksBaMGdGnhQ" at bounding box center [281, 80] width 309 height 55
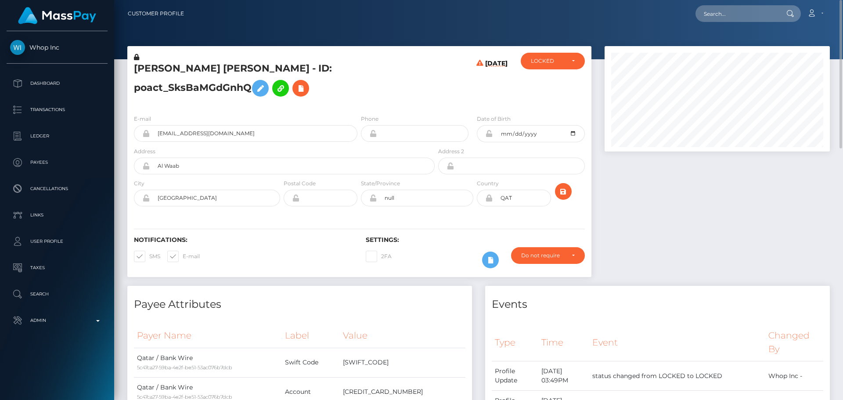
click at [359, 108] on div "MOHAMAD YASIN SALEH - ID: poact_SksBaMGdGnhQ" at bounding box center [281, 80] width 309 height 55
click at [292, 101] on h5 "MOHAMAD YASIN SALEH - ID: poact_SksBaMGdGnhQ" at bounding box center [282, 81] width 296 height 39
click at [266, 83] on icon at bounding box center [260, 88] width 11 height 11
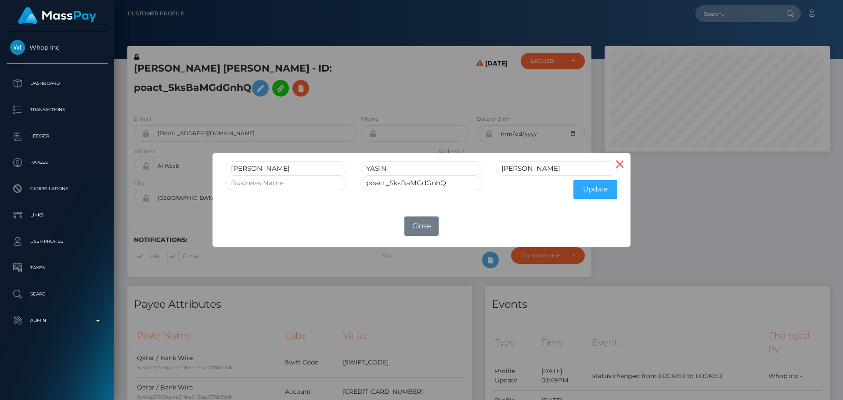
click at [623, 166] on button "×" at bounding box center [619, 163] width 21 height 21
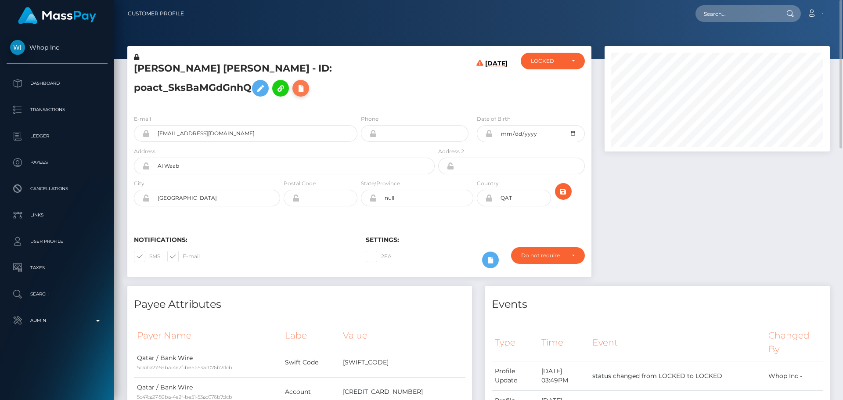
click at [296, 94] on icon at bounding box center [301, 88] width 11 height 11
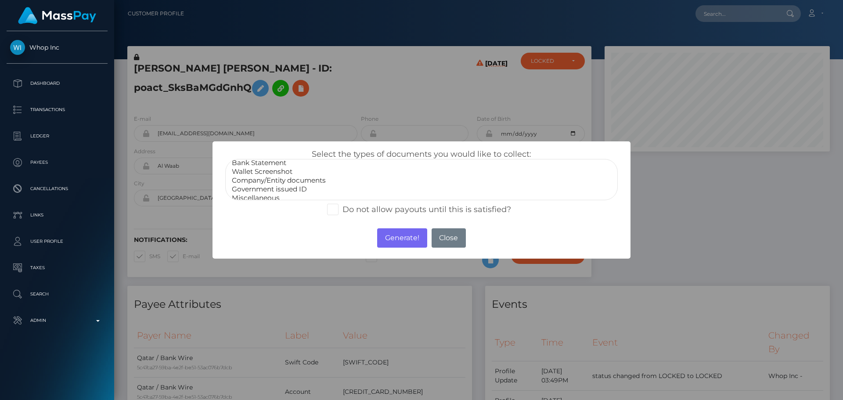
scroll to position [18, 0]
select select "Government issued ID"
click at [277, 185] on option "Government issued ID" at bounding box center [421, 184] width 381 height 9
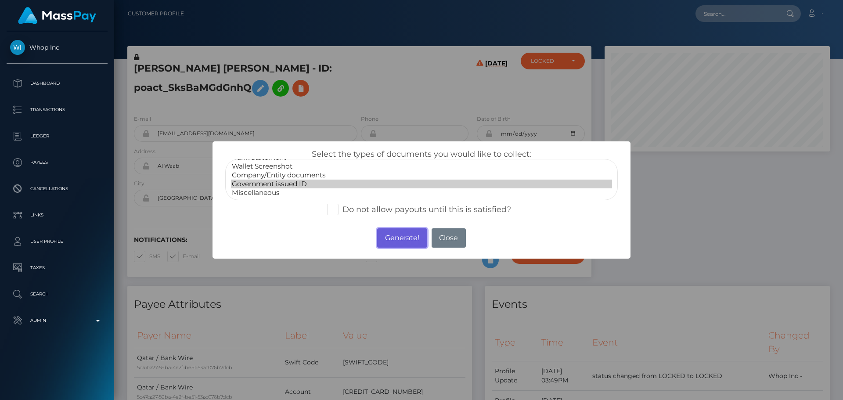
click at [399, 239] on button "Generate!" at bounding box center [402, 237] width 50 height 19
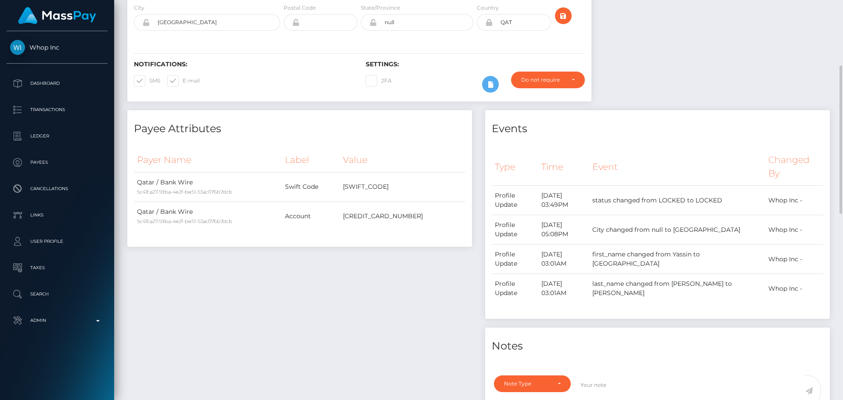
scroll to position [0, 0]
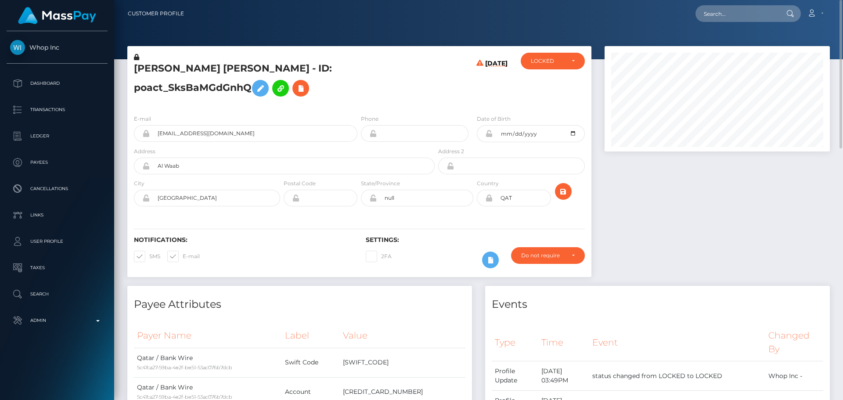
click at [364, 95] on h5 "MOHAMAD YASIN SALEH - ID: poact_SksBaMGdGnhQ" at bounding box center [282, 81] width 296 height 39
click at [531, 64] on div "LOCKED" at bounding box center [548, 61] width 34 height 7
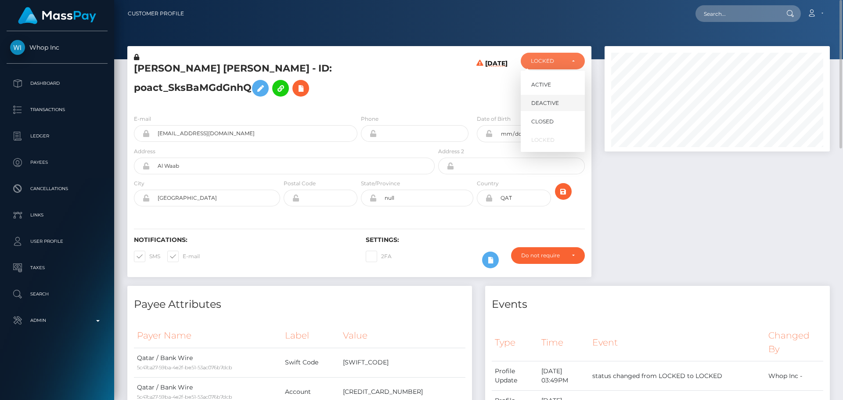
click at [541, 104] on span "DEACTIVE" at bounding box center [545, 103] width 28 height 8
select select "DEACTIVE"
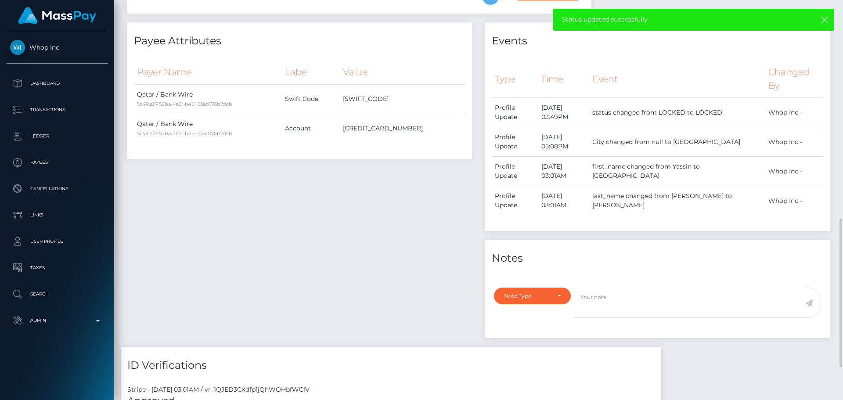
scroll to position [439, 0]
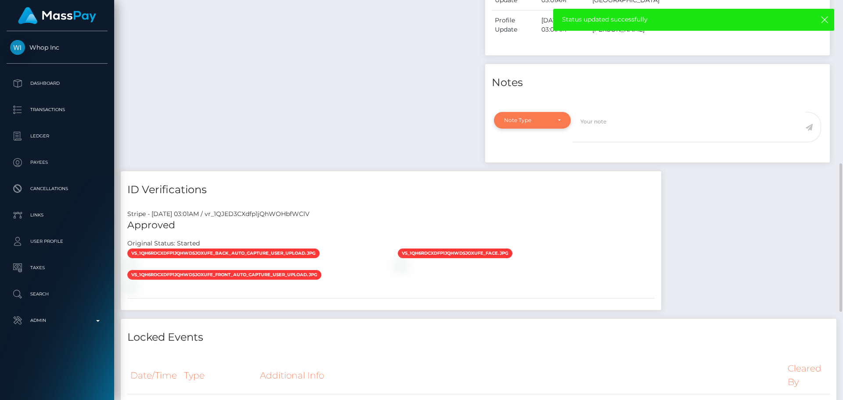
click at [550, 129] on div "Note Type" at bounding box center [532, 120] width 77 height 17
click at [533, 169] on link "Compliance" at bounding box center [532, 162] width 77 height 16
select select "COMPLIANCE"
click at [606, 142] on textarea at bounding box center [689, 127] width 233 height 30
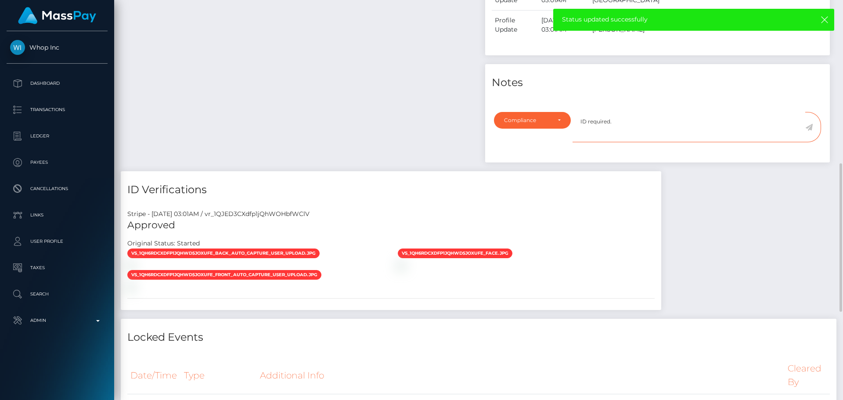
type textarea "ID required."
click at [808, 131] on icon at bounding box center [808, 127] width 7 height 7
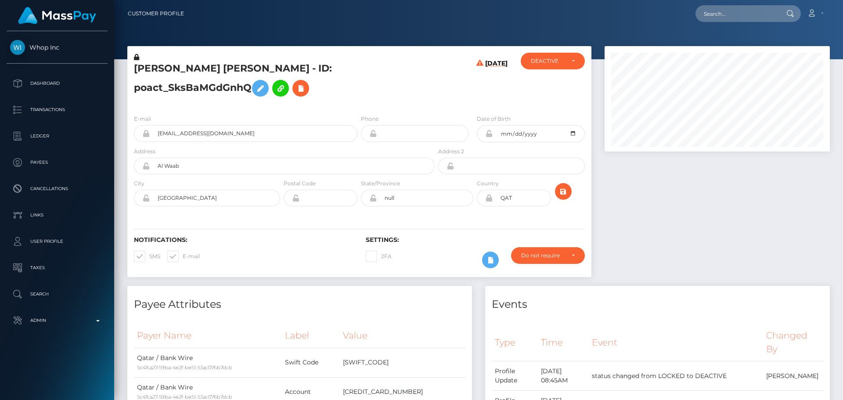
scroll to position [105, 226]
click at [402, 122] on div "E-mail yassinsaleh009@gmail.com Phone 2006-02-07" at bounding box center [359, 162] width 464 height 108
click at [567, 197] on icon "submit" at bounding box center [563, 191] width 11 height 11
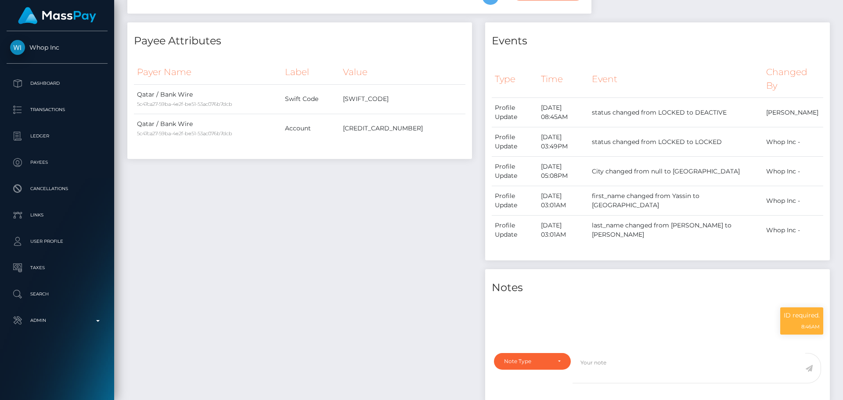
scroll to position [0, 0]
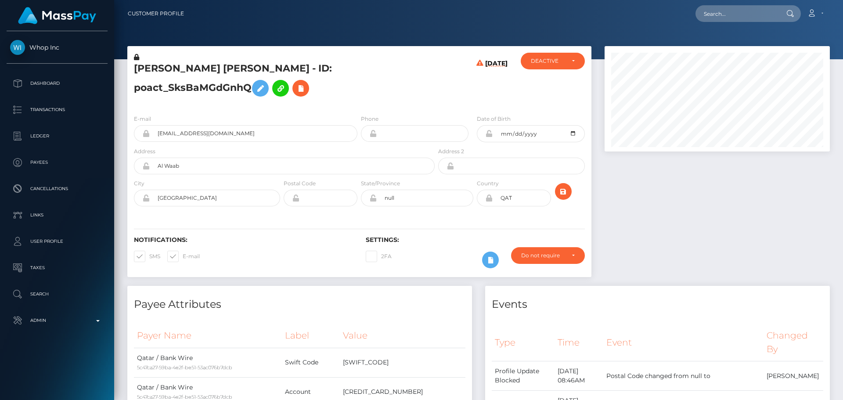
scroll to position [105, 226]
click at [723, 18] on input "text" at bounding box center [737, 13] width 83 height 17
paste input "poact_Bpo2wvOS6iWa"
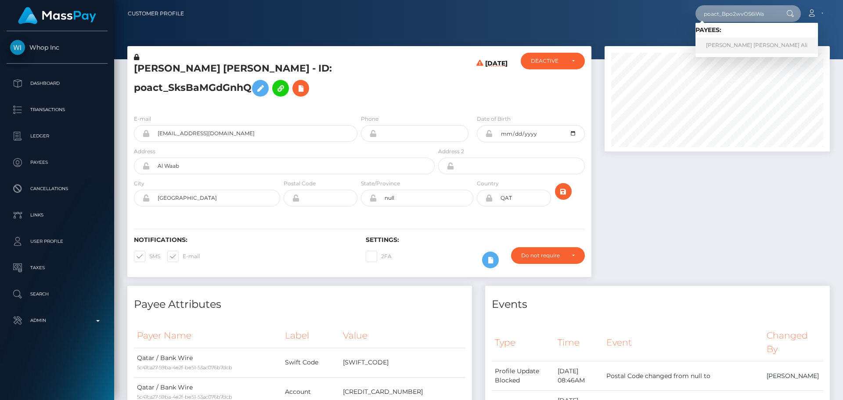
type input "poact_Bpo2wvOS6iWa"
click at [717, 46] on link "Hazem Mahmoud Abdel Khaleq Ali" at bounding box center [757, 45] width 123 height 16
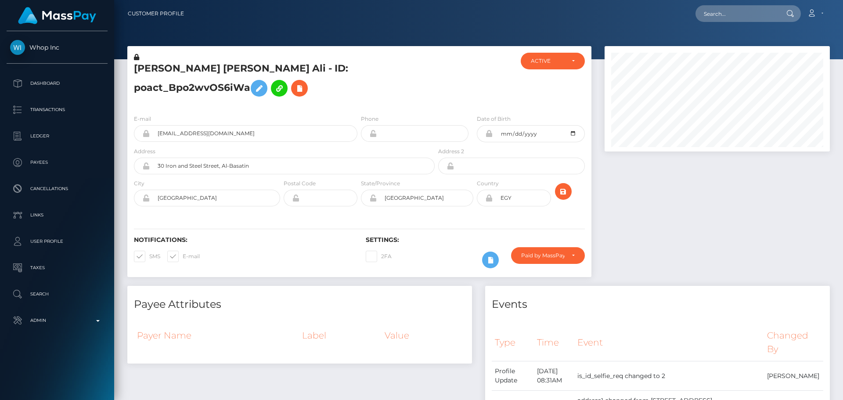
scroll to position [105, 226]
click at [347, 96] on h5 "Hazem Mahmoud Abdel Khaleq Ali - ID: poact_Bpo2wvOS6iWa" at bounding box center [282, 81] width 296 height 39
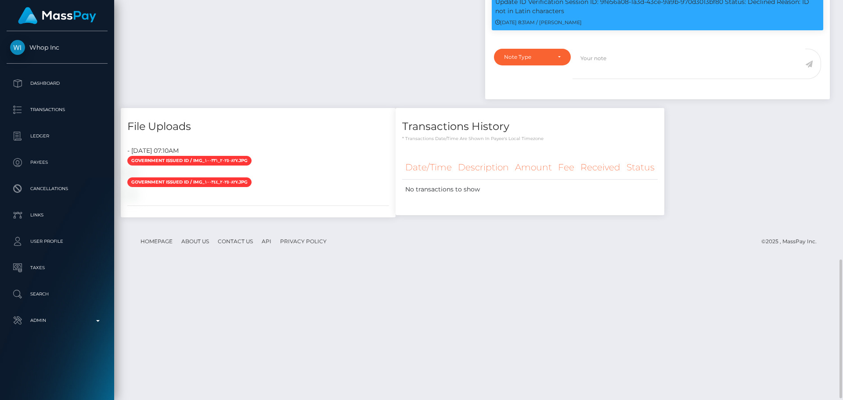
scroll to position [703, 0]
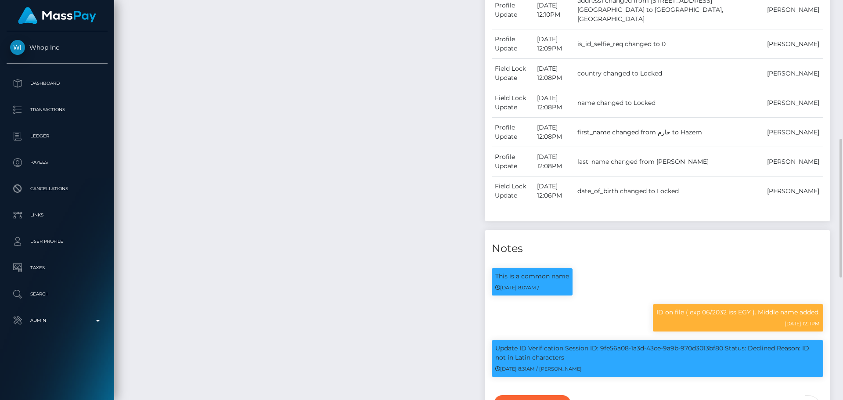
scroll to position [488, 0]
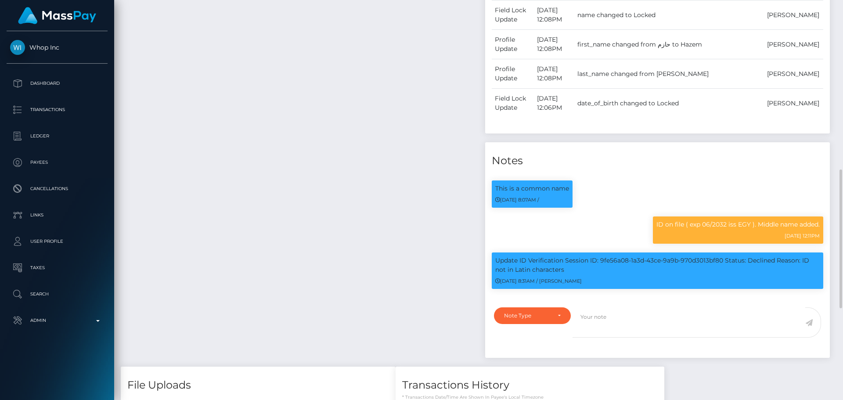
click at [339, 209] on div "Payee Attributes Payer Name Label Value" at bounding box center [300, 82] width 358 height 569
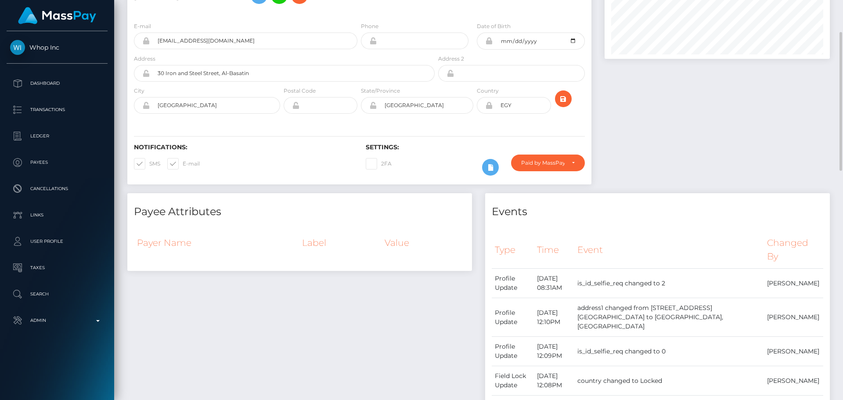
scroll to position [0, 0]
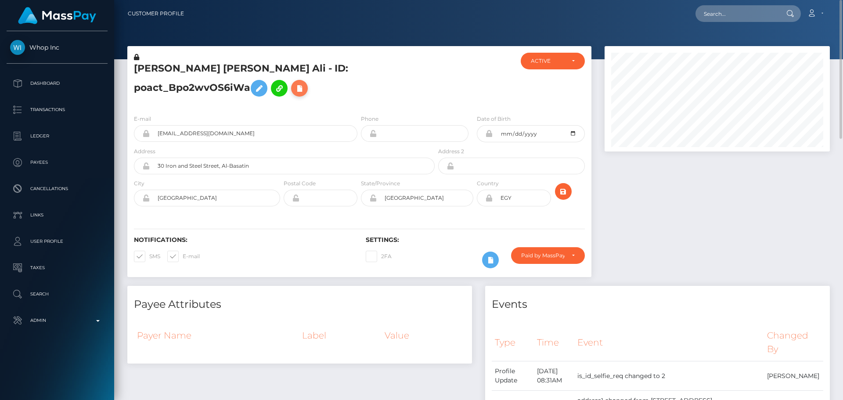
click at [300, 94] on button at bounding box center [299, 88] width 17 height 17
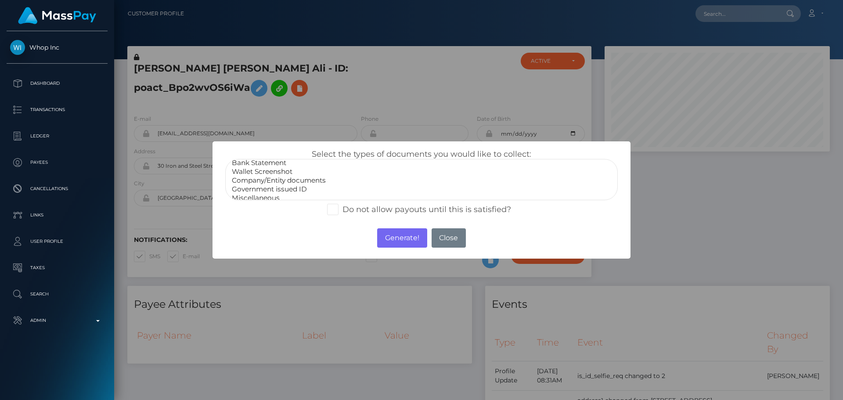
scroll to position [18, 0]
select select "Government issued ID"
click at [272, 180] on option "Government issued ID" at bounding box center [421, 184] width 381 height 9
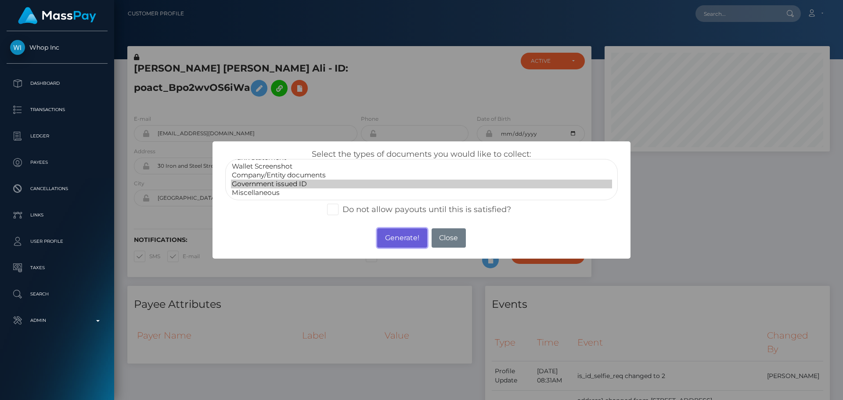
click at [407, 237] on button "Generate!" at bounding box center [402, 237] width 50 height 19
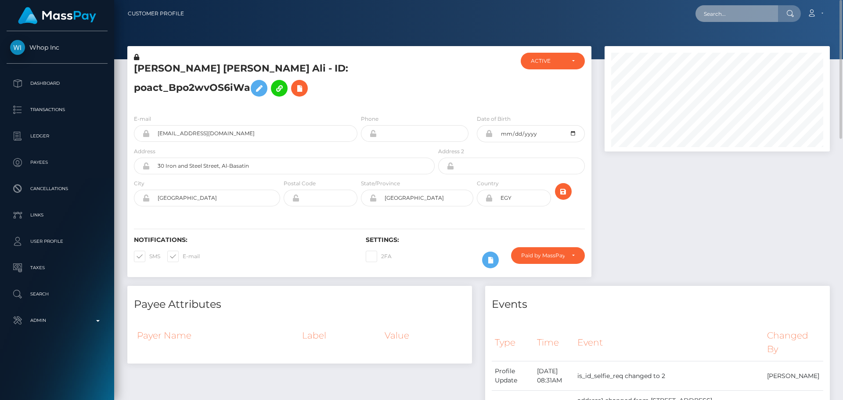
click at [731, 17] on input "text" at bounding box center [737, 13] width 83 height 17
paste input "poact_5AfzOaYnFKnx"
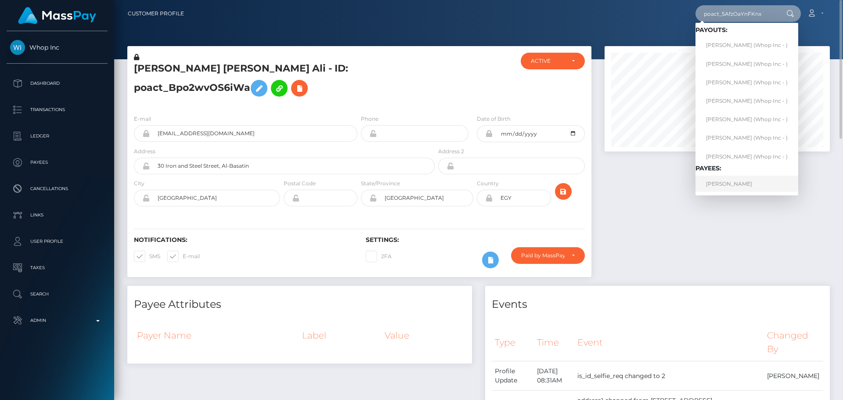
type input "poact_5AfzOaYnFKnx"
click at [748, 184] on link "مصطفى جمال عبد الظاهر محمود" at bounding box center [747, 184] width 103 height 16
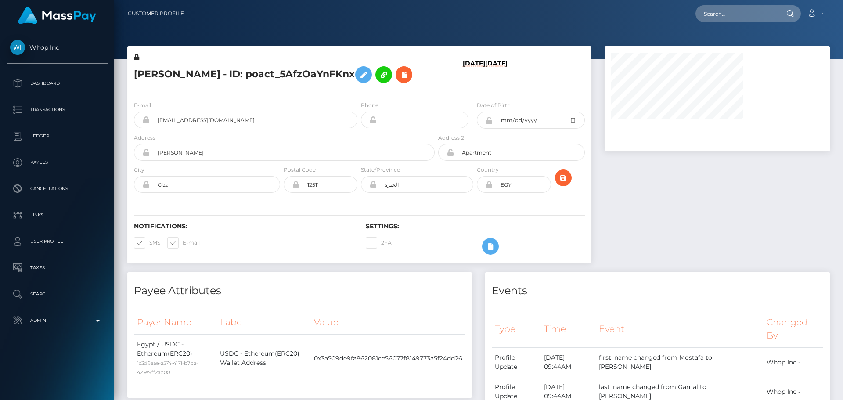
click at [326, 87] on h5 "[PERSON_NAME] - ID: poact_5AfzOaYnFKnx" at bounding box center [282, 74] width 296 height 25
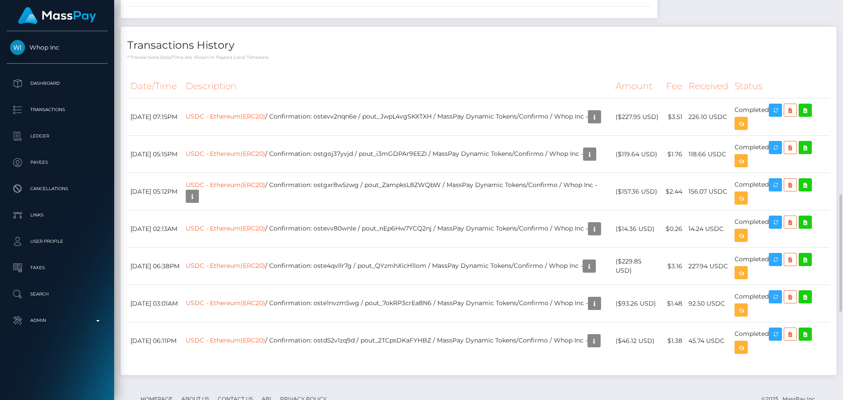
scroll to position [571, 0]
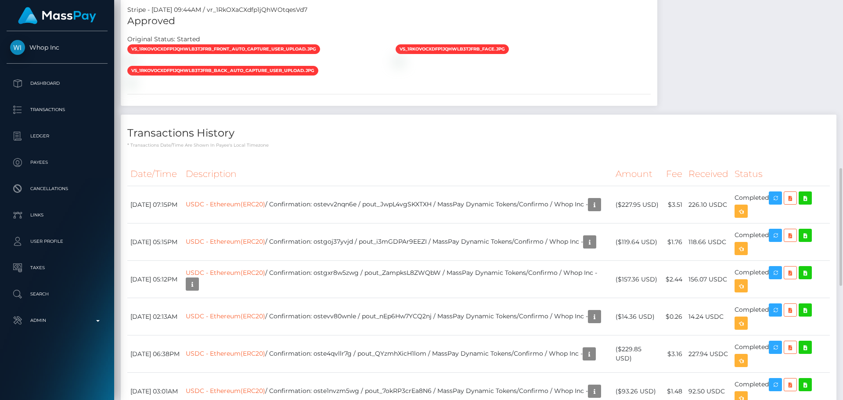
click at [347, 65] on div "vs_1RkOVOCXdfp1jQhWLb3TJfrB_front_auto_capture_user_upload.jpg" at bounding box center [255, 55] width 268 height 22
click at [346, 65] on div at bounding box center [255, 60] width 268 height 9
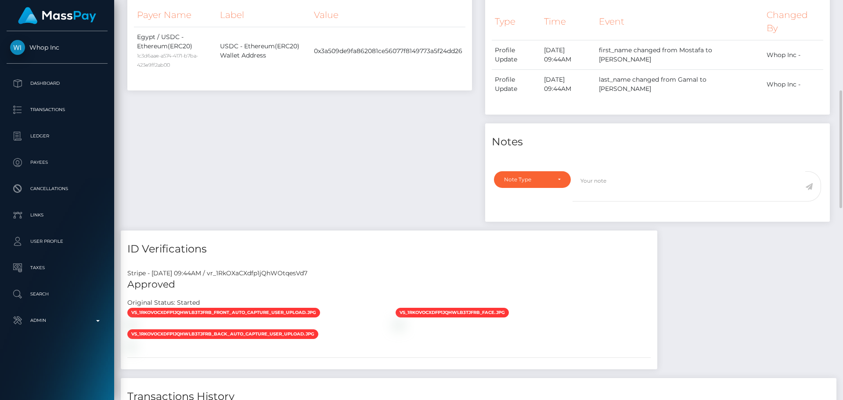
scroll to position [483, 0]
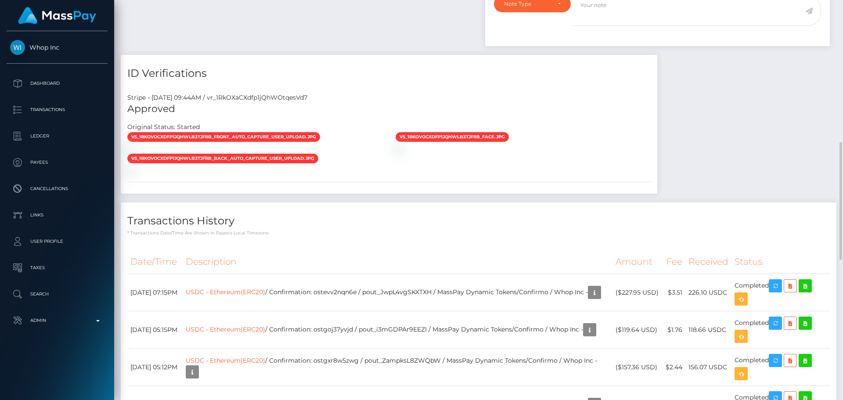
drag, startPoint x: 379, startPoint y: 130, endPoint x: 374, endPoint y: 129, distance: 6.0
click at [379, 116] on h5 "Approved" at bounding box center [388, 109] width 523 height 14
click at [396, 117] on div "Stripe - July 24, 2025 09:44AM / vr_1RkOXaCXdfp1jQhWOtqesVd7 Approved Original …" at bounding box center [389, 140] width 537 height 107
click at [392, 81] on h4 "ID Verifications" at bounding box center [388, 73] width 523 height 15
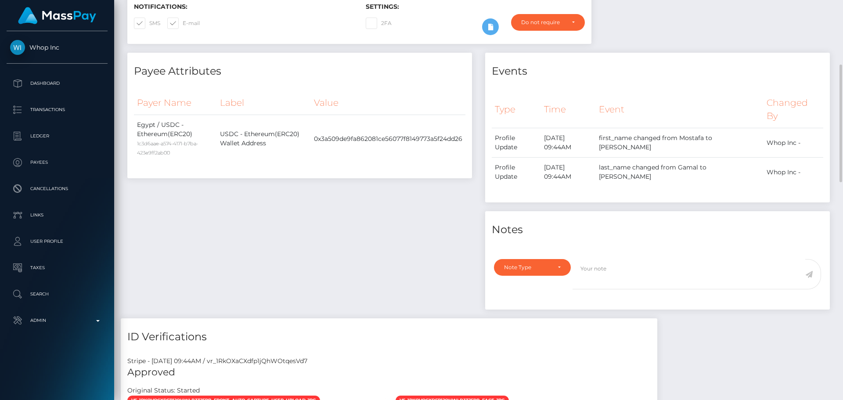
scroll to position [0, 0]
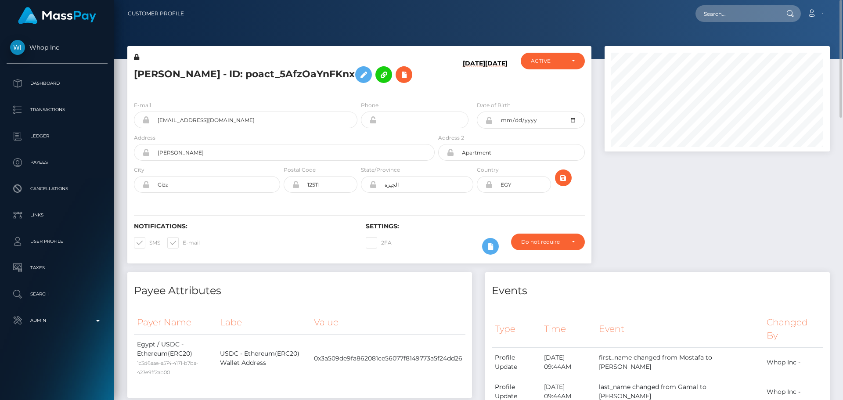
click at [318, 87] on h5 "مصطفى جمال عبد الظاهر محمود - ID: poact_5AfzOaYnFKnx" at bounding box center [282, 74] width 296 height 25
click at [314, 87] on h5 "مصطفى جمال عبد الظاهر محمود - ID: poact_5AfzOaYnFKnx" at bounding box center [282, 74] width 296 height 25
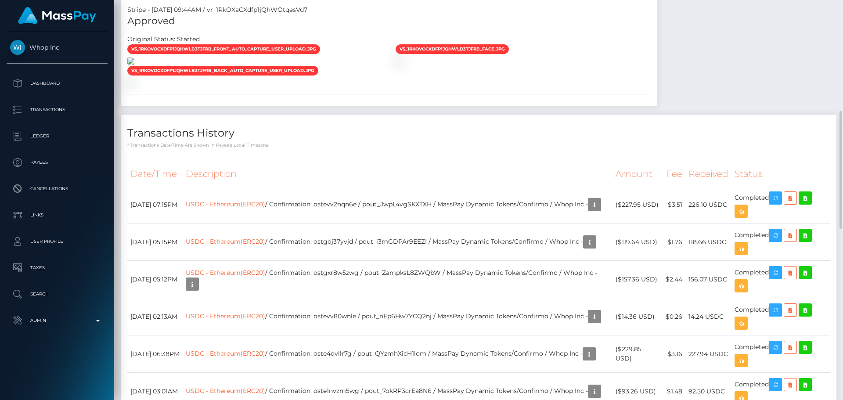
scroll to position [527, 0]
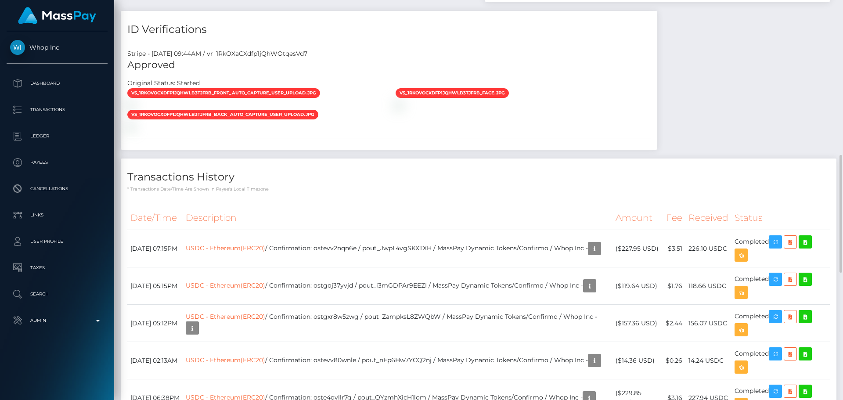
click at [429, 58] on div "Stripe - July 24, 2025 09:44AM / vr_1RkOXaCXdfp1jQhWOtqesVd7" at bounding box center [389, 53] width 537 height 9
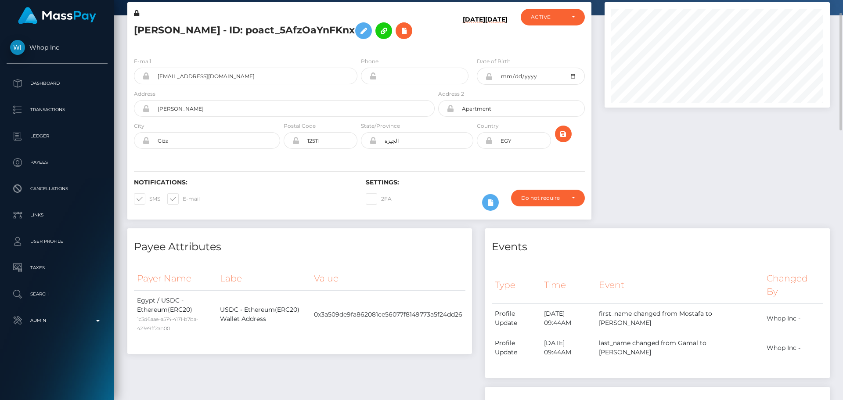
scroll to position [0, 0]
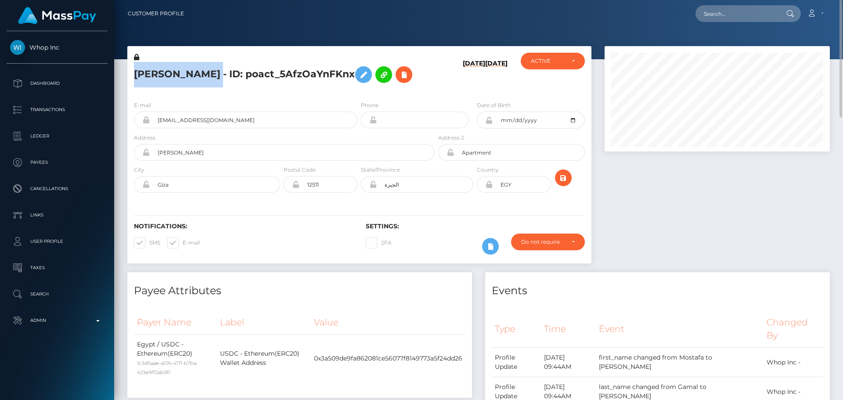
drag, startPoint x: 134, startPoint y: 72, endPoint x: 236, endPoint y: 73, distance: 102.3
click at [236, 73] on h5 "مصطفى جمال عبد الظاهر محمود - ID: poact_5AfzOaYnFKnx" at bounding box center [282, 74] width 296 height 25
copy h5 "[PERSON_NAME]"
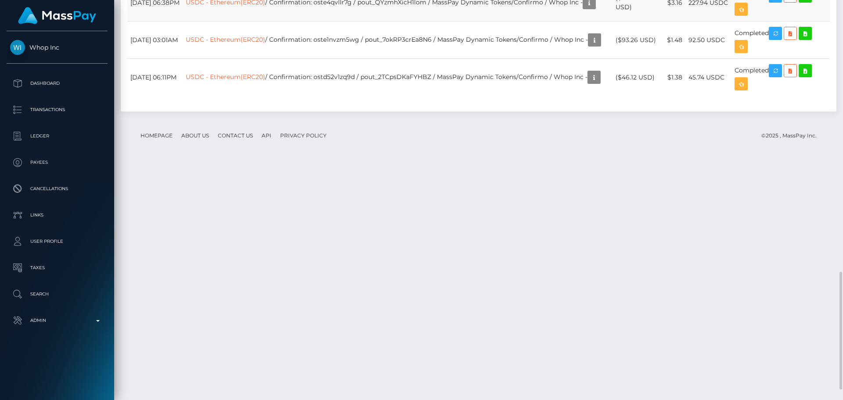
scroll to position [957, 0]
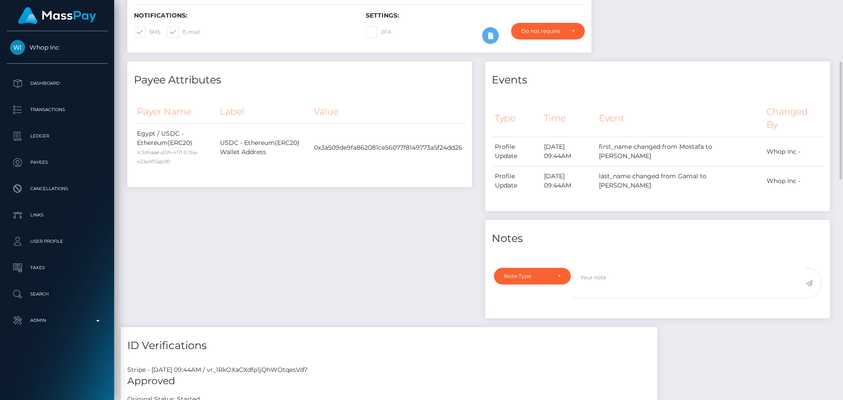
scroll to position [0, 0]
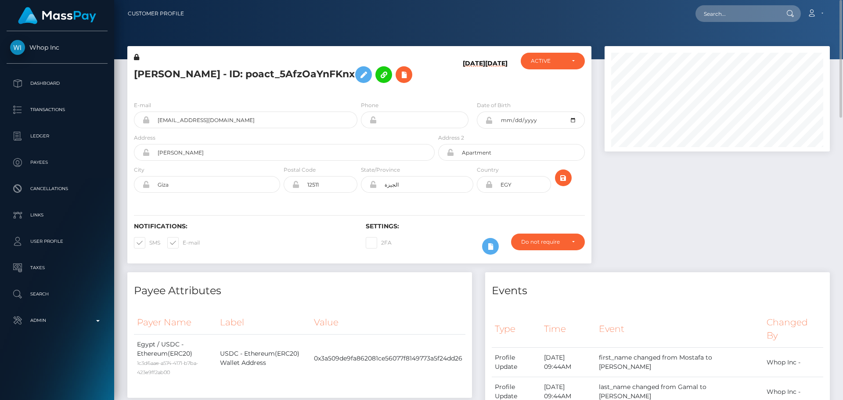
click at [278, 76] on h5 "مصطفى جمال عبد الظاهر محمود - ID: poact_5AfzOaYnFKnx" at bounding box center [282, 74] width 296 height 25
copy h5 "مصطفى جمال عبد الظاهر محمود - ID: poact_5AfzOaYnFKnx"
